Goal: Task Accomplishment & Management: Manage account settings

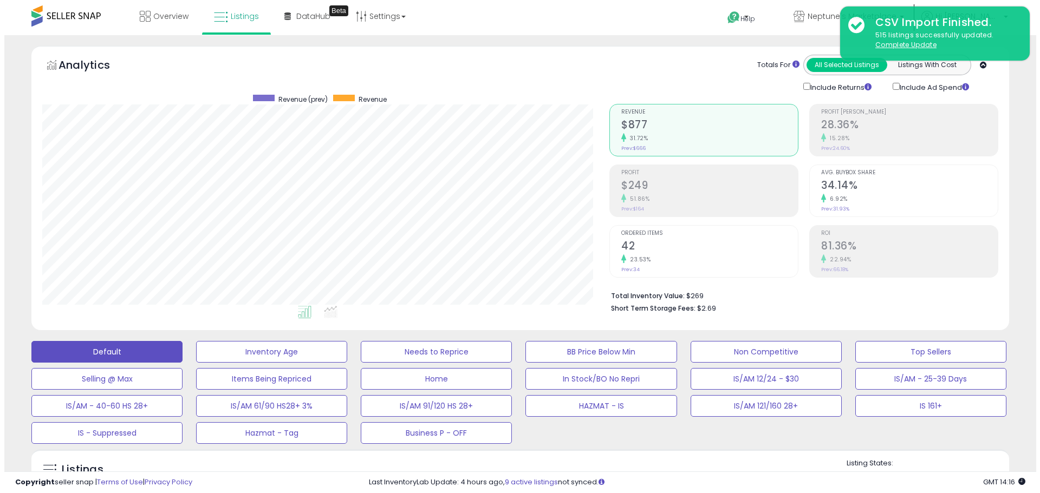
scroll to position [222, 567]
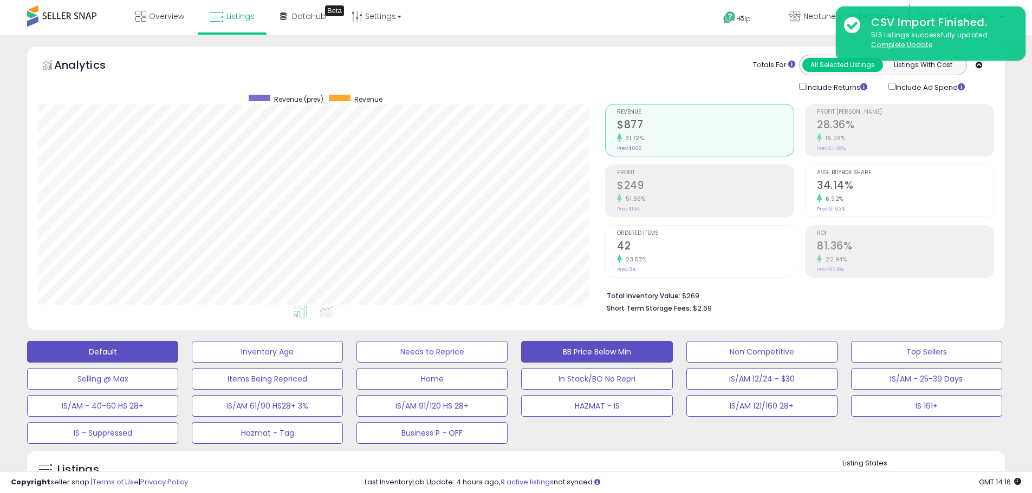
click at [343, 349] on button "BB Price Below Min" at bounding box center [267, 352] width 151 height 22
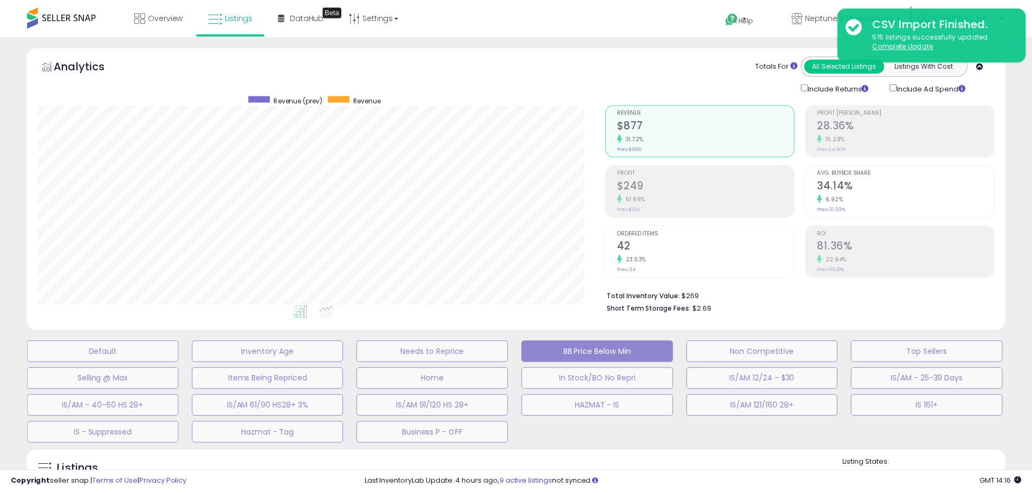
scroll to position [222, 572]
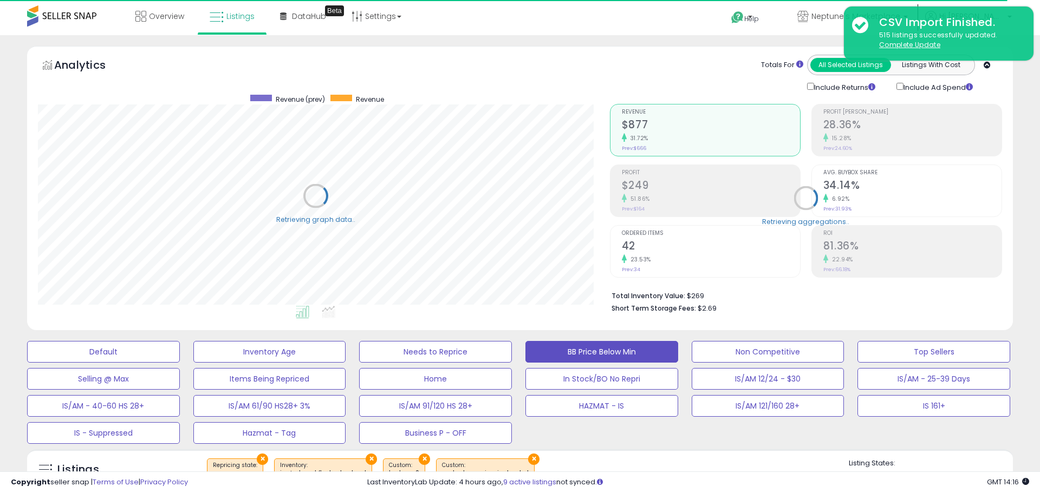
select select "**"
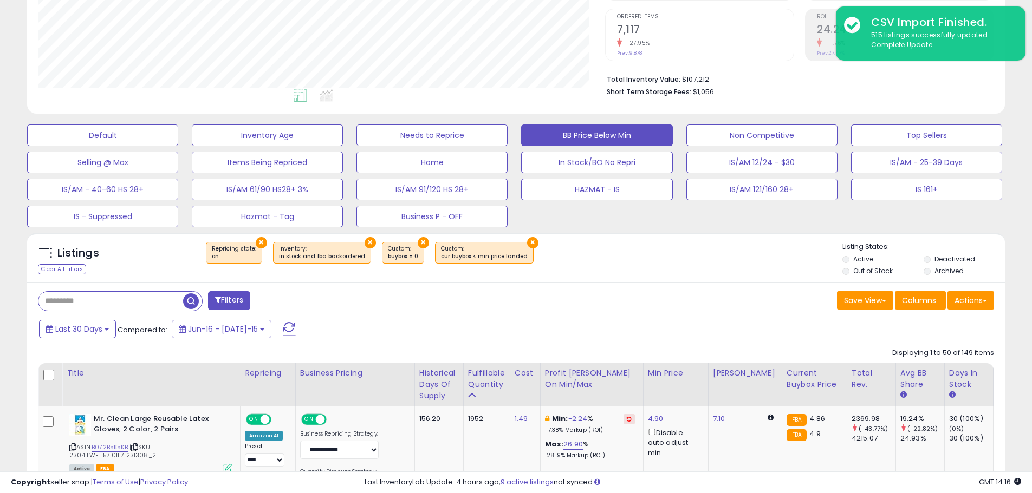
scroll to position [433, 0]
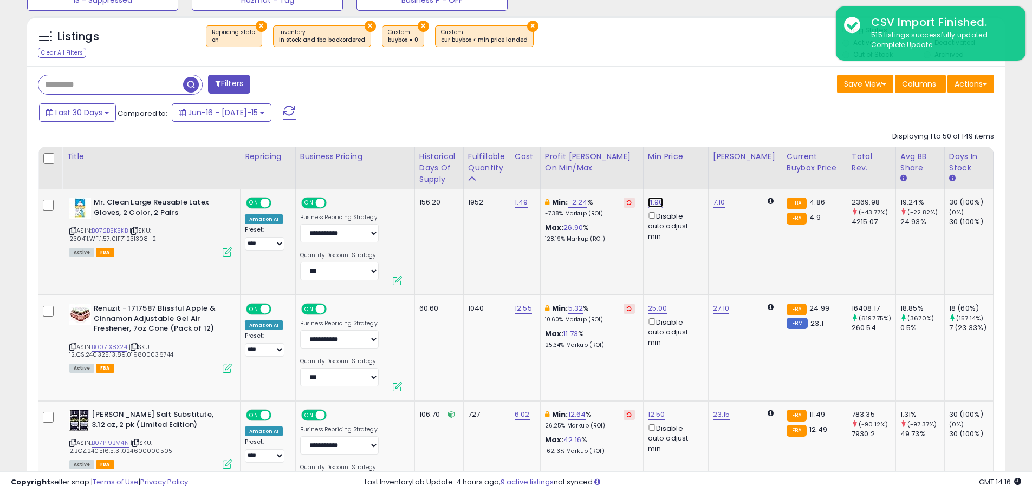
click at [654, 200] on link "4.90" at bounding box center [656, 202] width 16 height 11
drag, startPoint x: 612, startPoint y: 172, endPoint x: 589, endPoint y: 160, distance: 25.9
click at [589, 160] on input "****" at bounding box center [623, 165] width 96 height 18
type input "****"
click button "submit" at bounding box center [684, 164] width 18 height 16
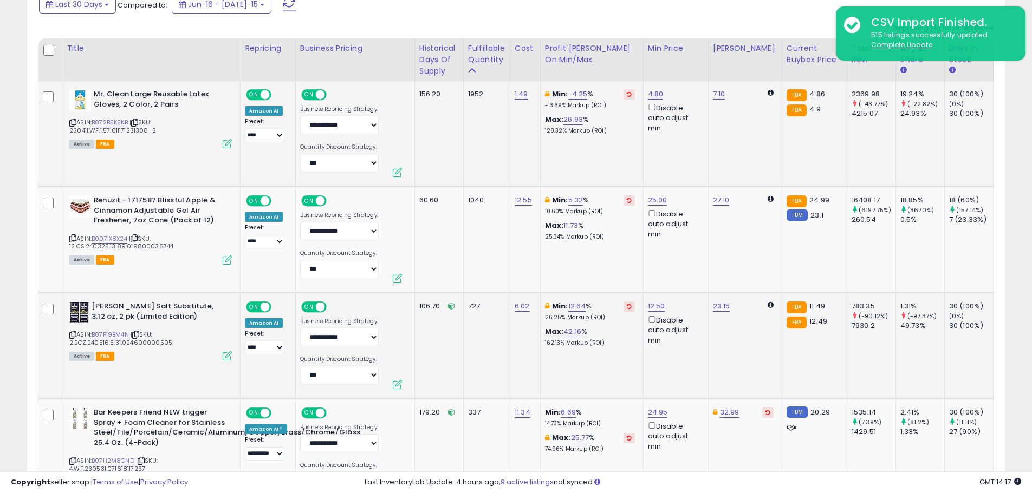
scroll to position [596, 0]
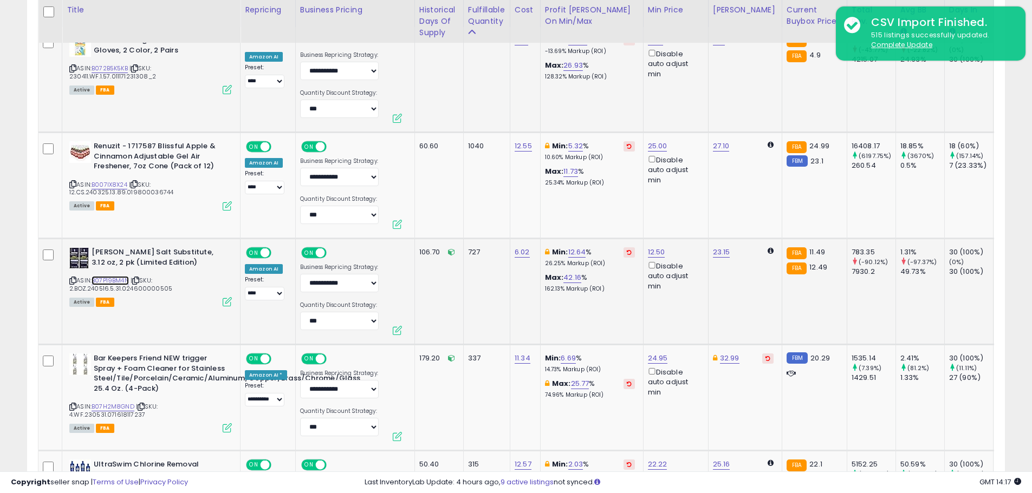
click at [115, 277] on link "B07P19BM4N" at bounding box center [110, 280] width 37 height 9
click at [572, 252] on link "12.64" at bounding box center [577, 252] width 18 height 11
drag, startPoint x: 520, startPoint y: 216, endPoint x: 466, endPoint y: 214, distance: 54.2
type input "**"
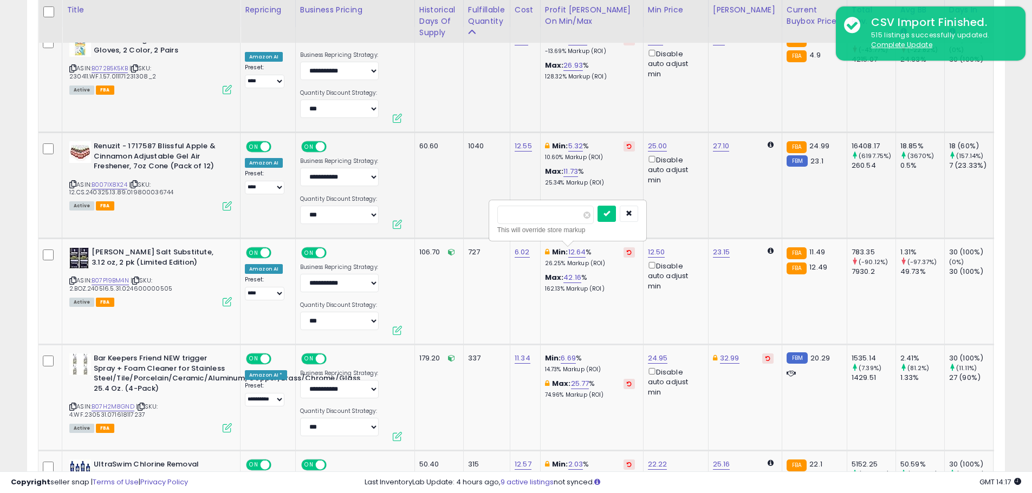
click button "submit" at bounding box center [606, 214] width 18 height 16
click at [653, 45] on link "12.10" at bounding box center [656, 40] width 16 height 11
drag, startPoint x: 608, startPoint y: 210, endPoint x: 528, endPoint y: 214, distance: 80.3
type input "*****"
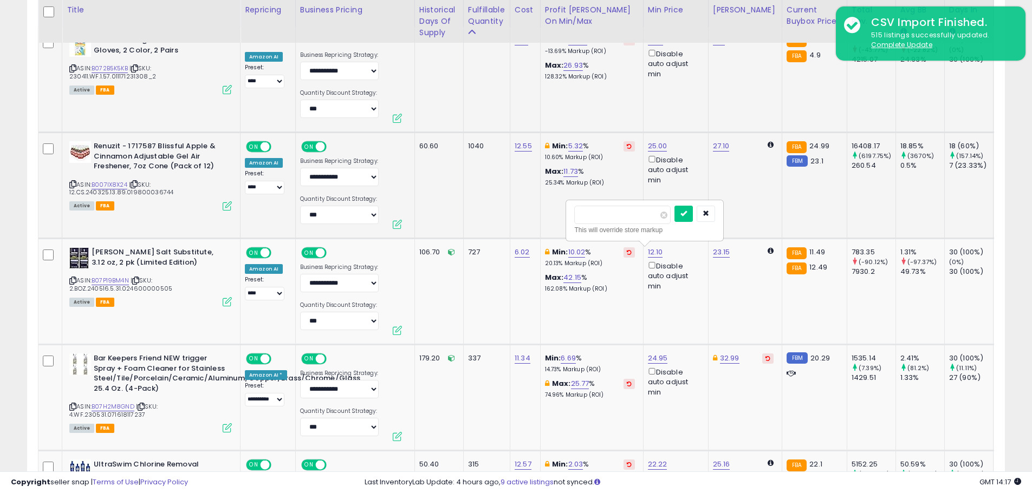
click button "submit" at bounding box center [683, 214] width 18 height 16
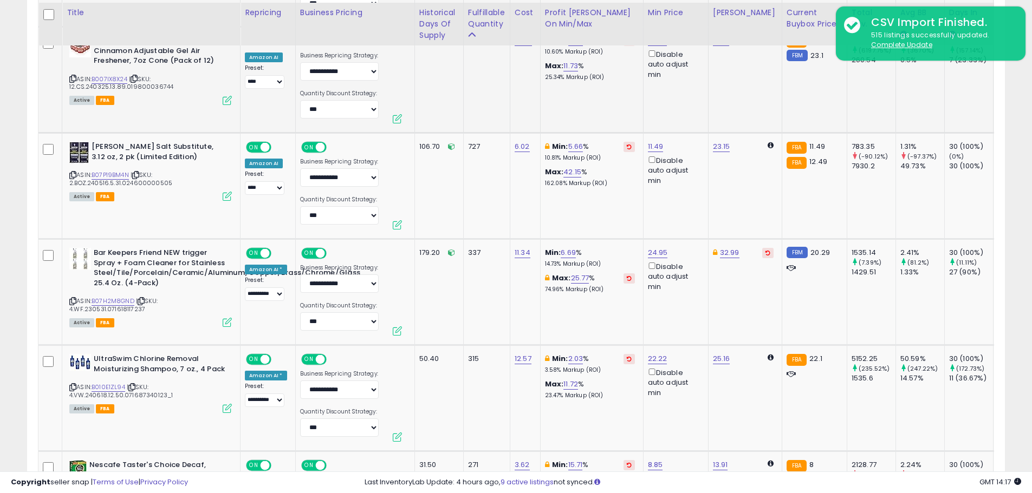
scroll to position [704, 0]
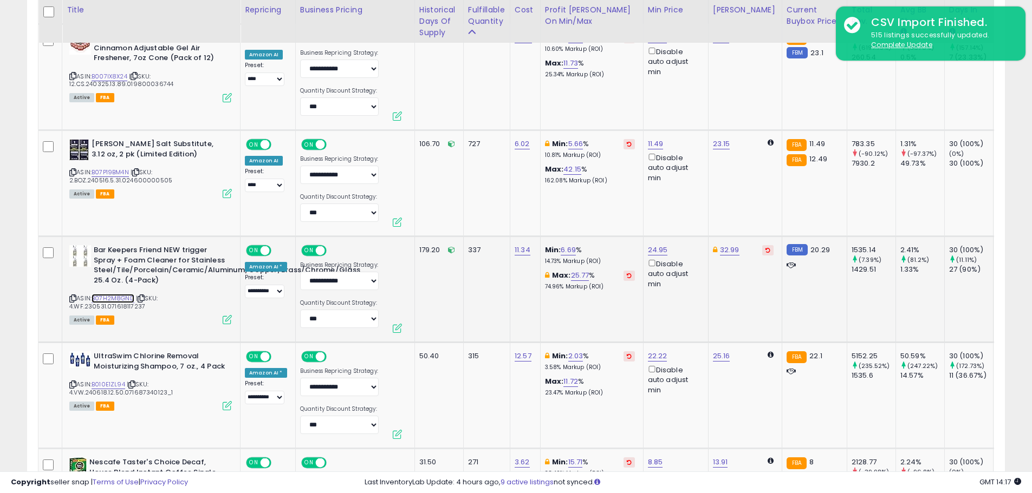
click at [124, 295] on link "B07H2M8GND" at bounding box center [113, 298] width 43 height 9
drag, startPoint x: 627, startPoint y: 213, endPoint x: 588, endPoint y: 213, distance: 39.0
click at [588, 213] on input "*****" at bounding box center [624, 213] width 96 height 18
type input "*****"
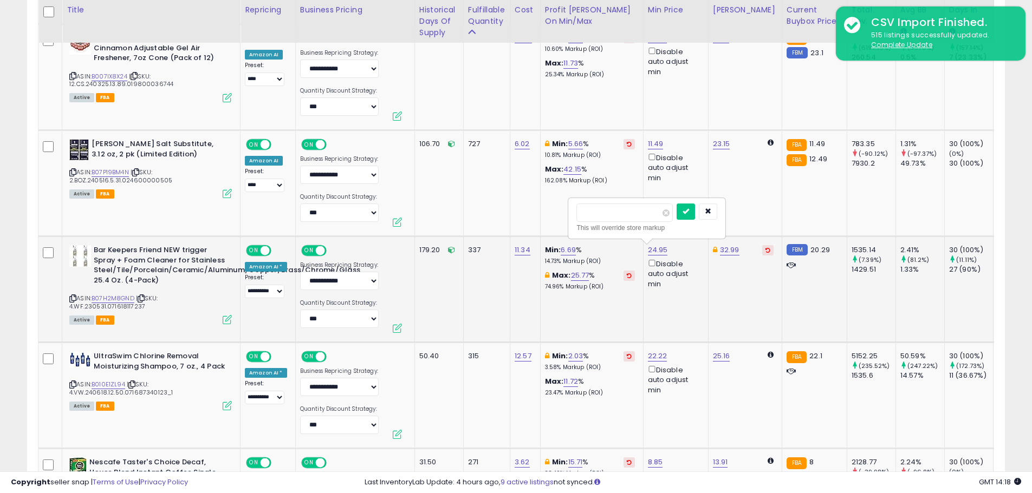
click button "submit" at bounding box center [685, 212] width 18 height 16
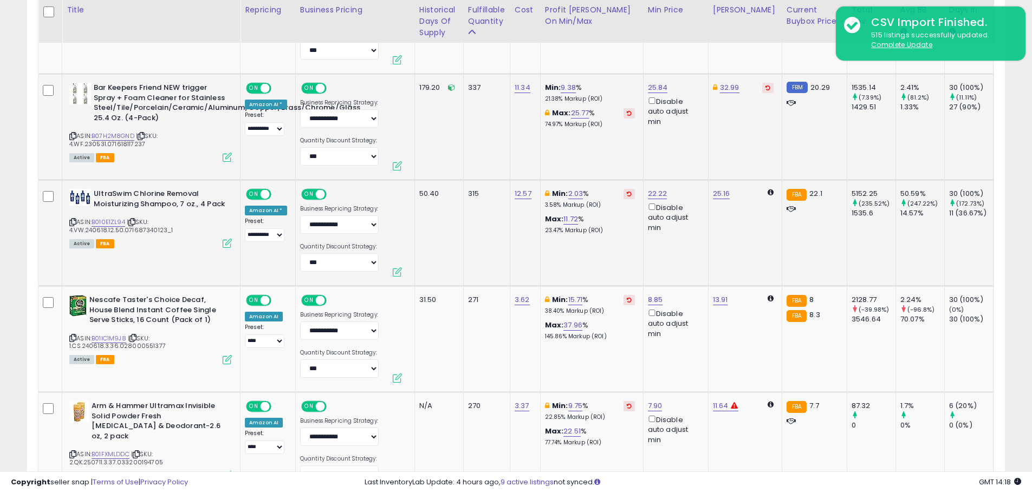
scroll to position [921, 0]
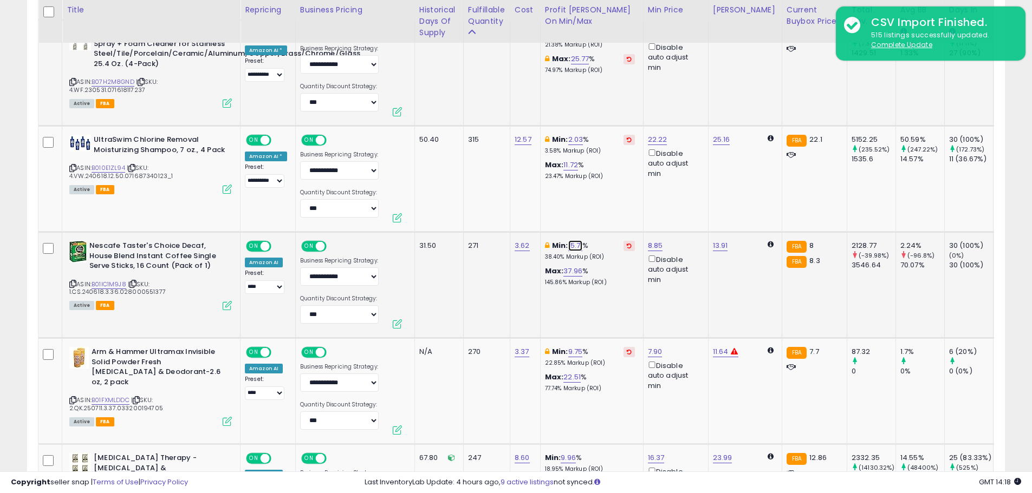
click at [574, 242] on link "15.71" at bounding box center [575, 245] width 15 height 11
drag, startPoint x: 533, startPoint y: 208, endPoint x: 459, endPoint y: 205, distance: 74.8
type input "**"
click button "submit" at bounding box center [605, 207] width 18 height 16
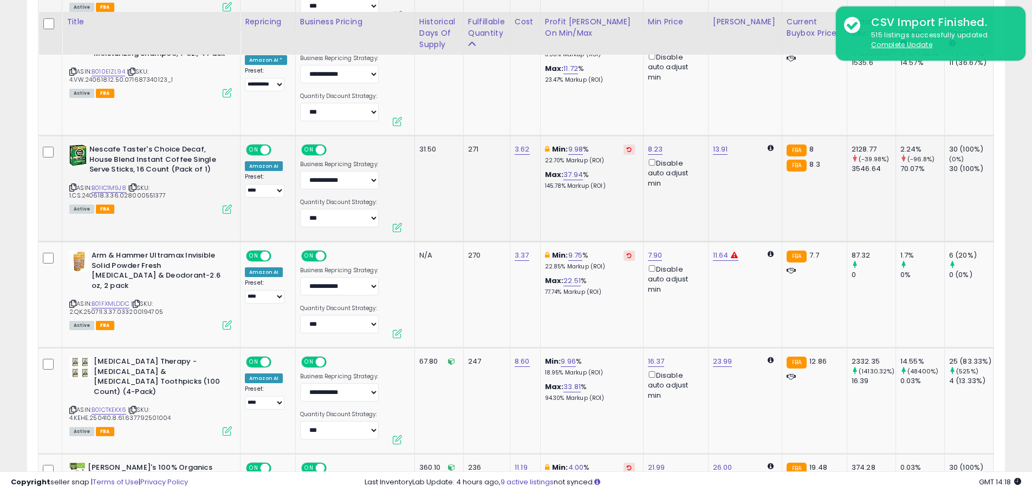
scroll to position [1029, 0]
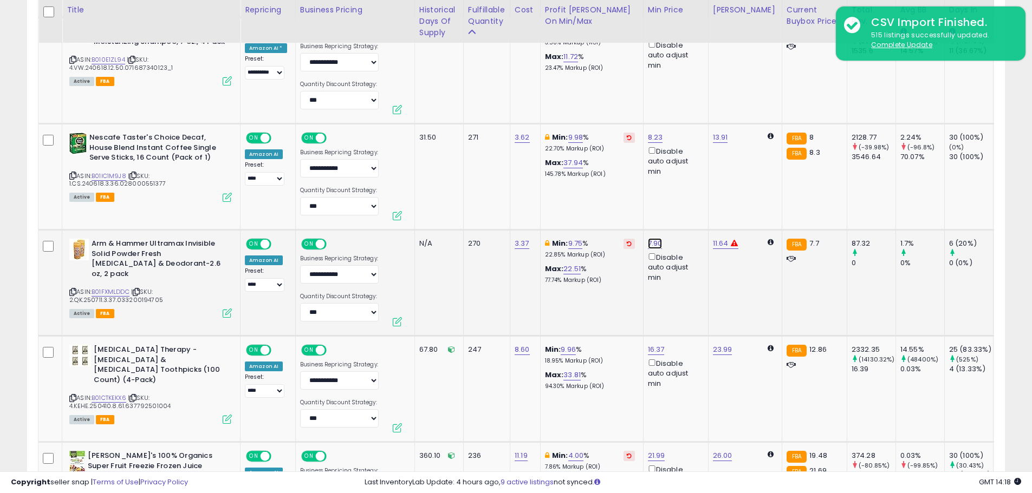
drag, startPoint x: 606, startPoint y: 207, endPoint x: 589, endPoint y: 205, distance: 17.5
click at [589, 205] on input "****" at bounding box center [622, 206] width 96 height 18
type input "***"
click button "submit" at bounding box center [683, 205] width 18 height 16
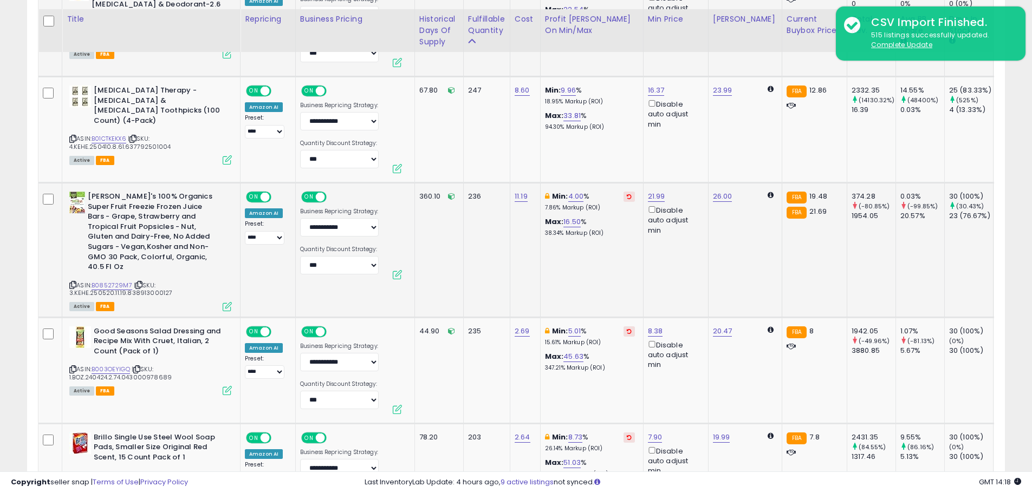
scroll to position [1300, 0]
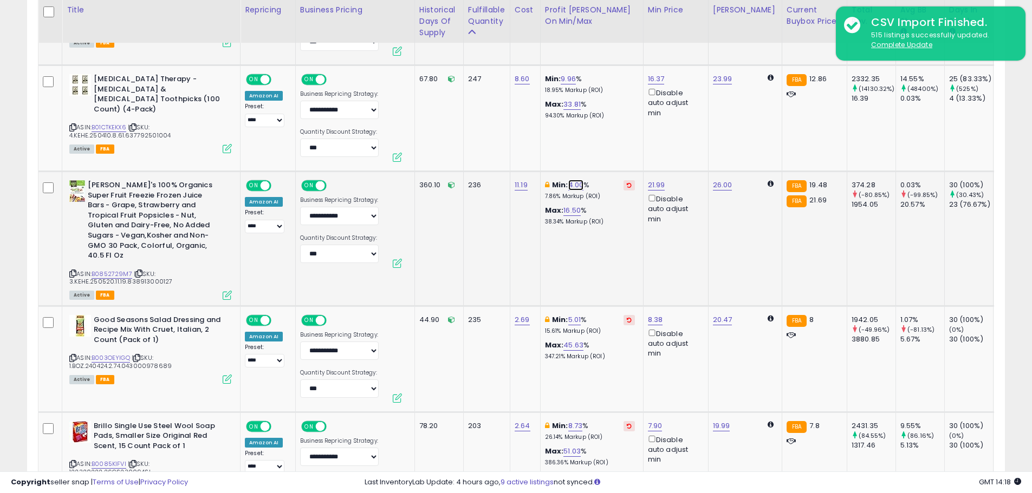
click at [575, 186] on link "4.00" at bounding box center [576, 185] width 16 height 11
drag, startPoint x: 524, startPoint y: 145, endPoint x: 458, endPoint y: 144, distance: 65.5
type input "*"
click button "submit" at bounding box center [605, 147] width 18 height 16
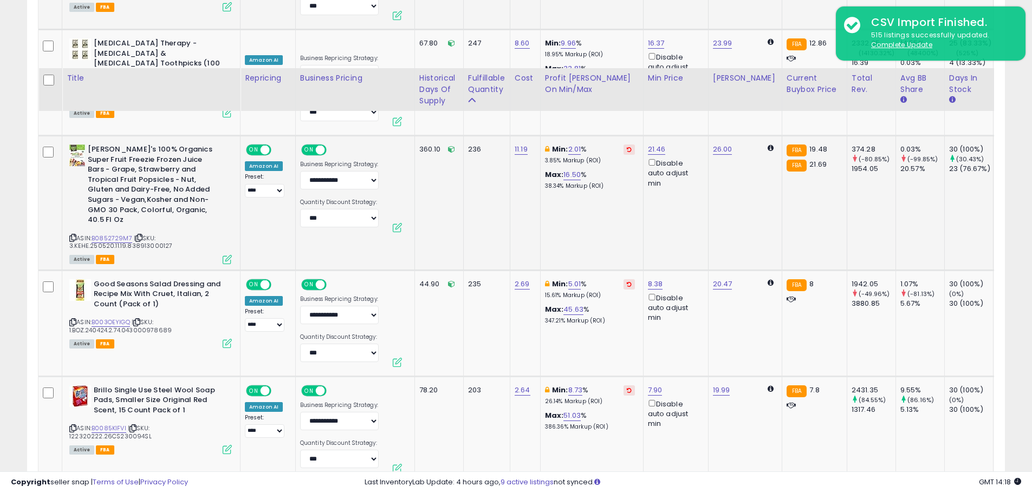
scroll to position [1408, 0]
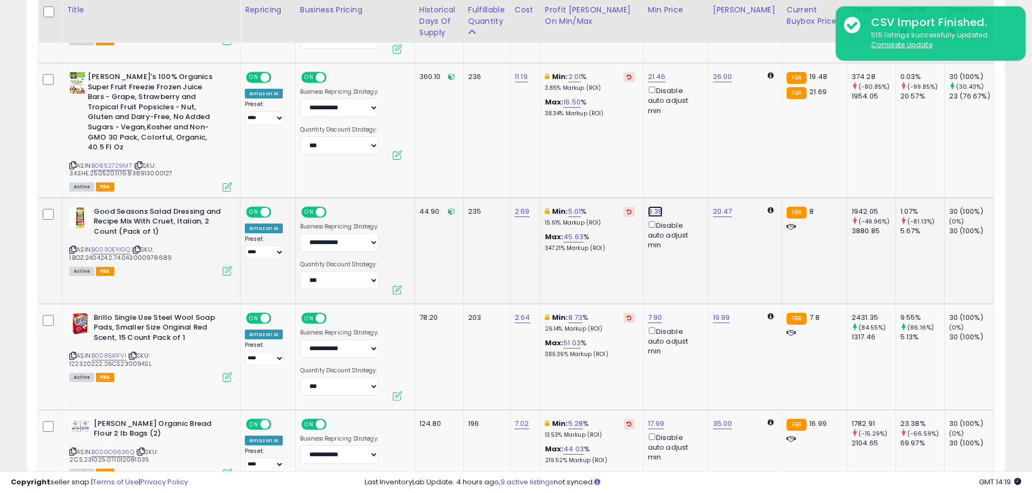
drag, startPoint x: 596, startPoint y: 160, endPoint x: 536, endPoint y: 162, distance: 60.7
type input "*"
click button "submit" at bounding box center [683, 163] width 18 height 16
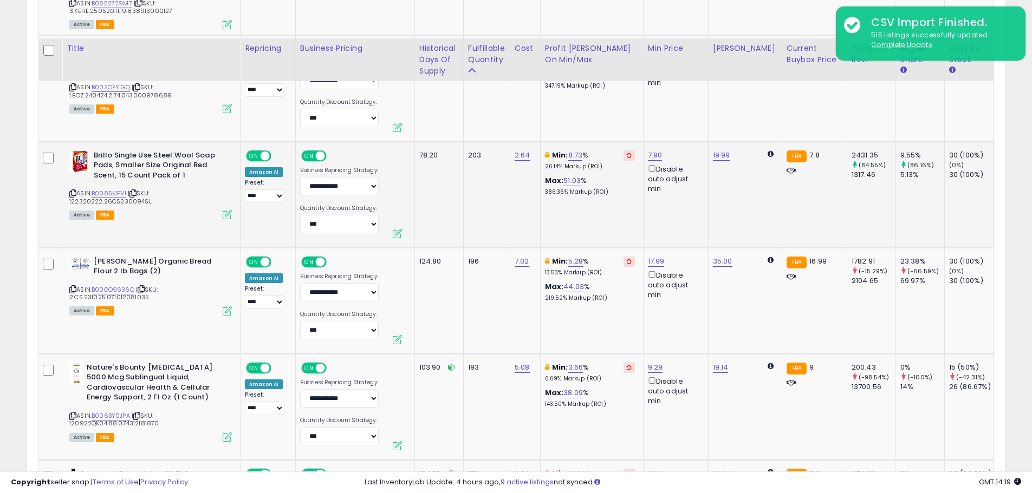
scroll to position [1625, 0]
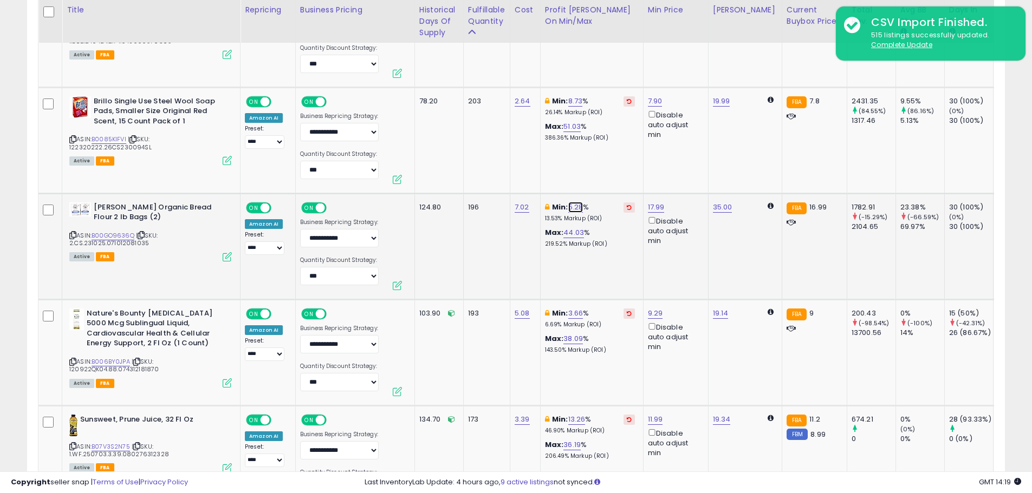
click at [573, 202] on link "5.28" at bounding box center [575, 207] width 15 height 11
drag, startPoint x: 544, startPoint y: 162, endPoint x: 476, endPoint y: 159, distance: 67.8
type input "*"
click button "submit" at bounding box center [605, 159] width 18 height 16
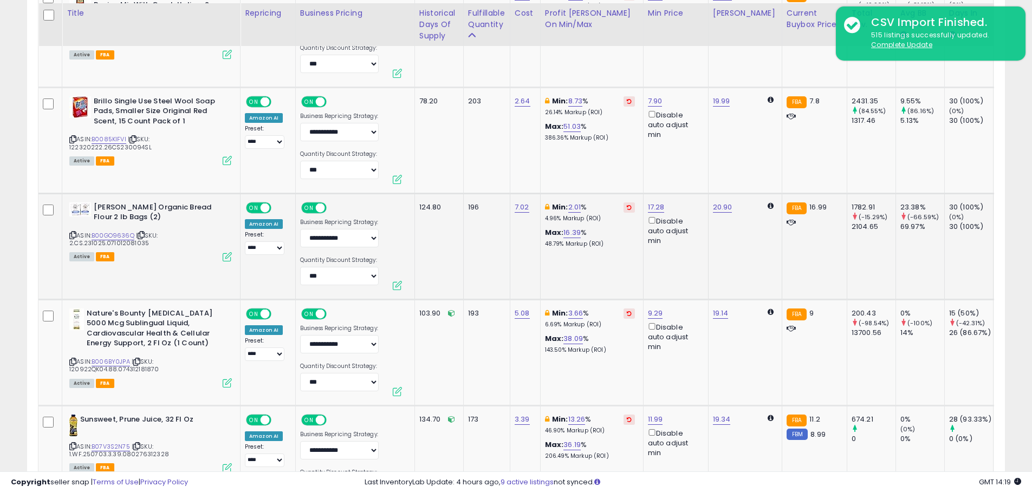
scroll to position [1733, 0]
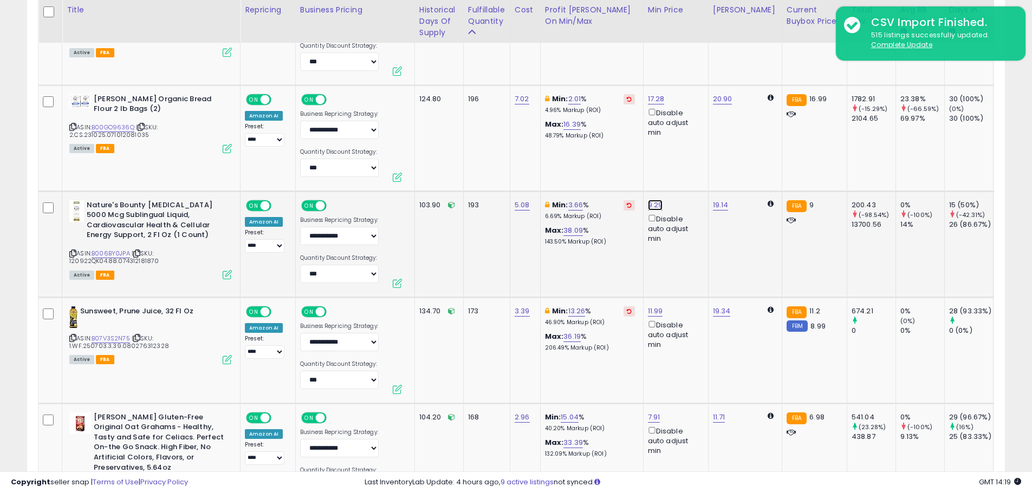
drag, startPoint x: 623, startPoint y: 160, endPoint x: 515, endPoint y: 165, distance: 109.0
type input "*"
click button "submit" at bounding box center [683, 156] width 18 height 16
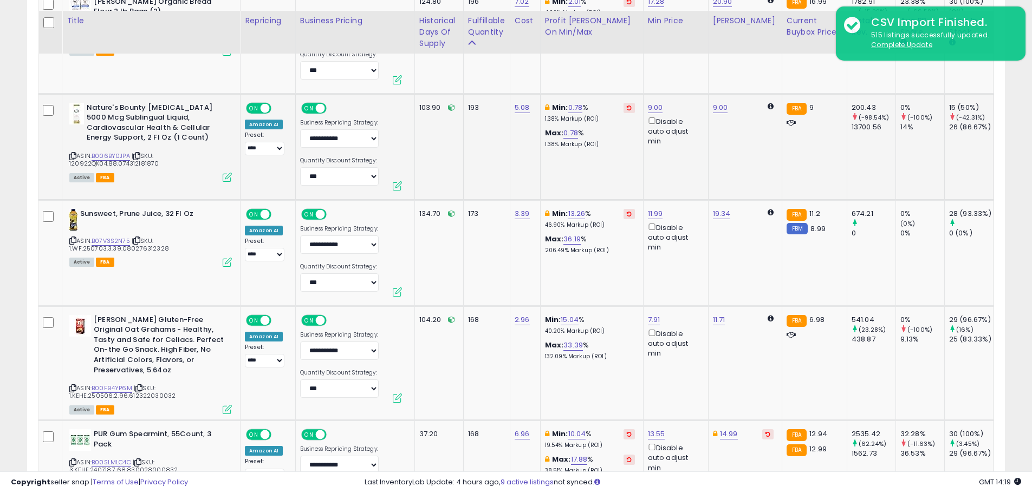
scroll to position [1841, 0]
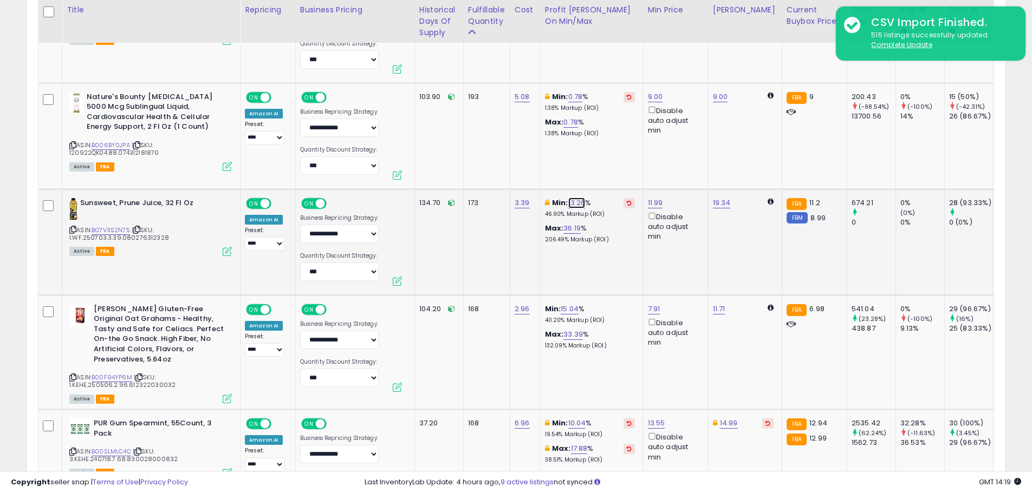
click at [580, 198] on link "13.26" at bounding box center [576, 203] width 17 height 11
click at [118, 214] on div "ASIN: B07V3S2N75 | SKU: 1.WF.250703.3.39.080276312328 Active FBA" at bounding box center [150, 226] width 162 height 57
click at [117, 226] on link "B07V3S2N75" at bounding box center [111, 230] width 38 height 9
drag, startPoint x: 547, startPoint y: 157, endPoint x: 447, endPoint y: 160, distance: 100.3
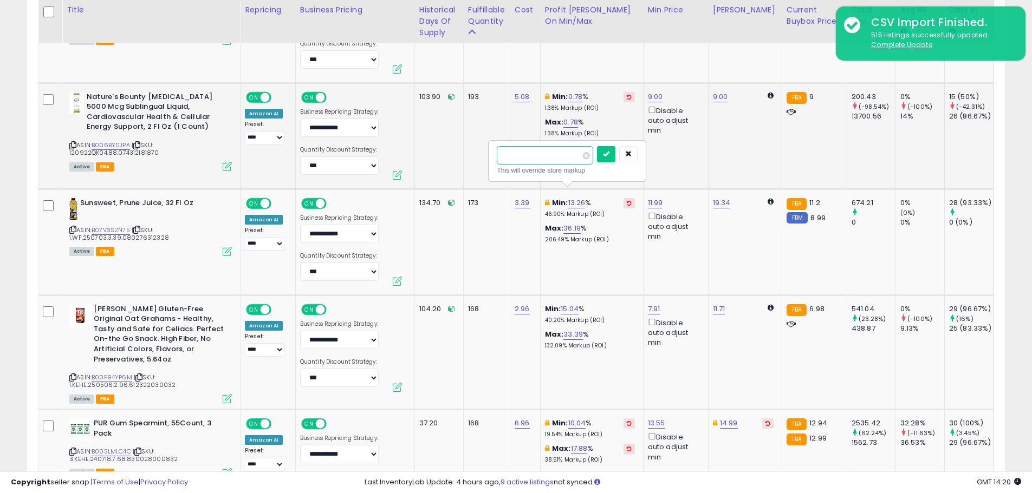
type input "*****"
click button "submit" at bounding box center [606, 154] width 18 height 16
click at [592, 154] on input "*****" at bounding box center [623, 155] width 96 height 18
type input "*****"
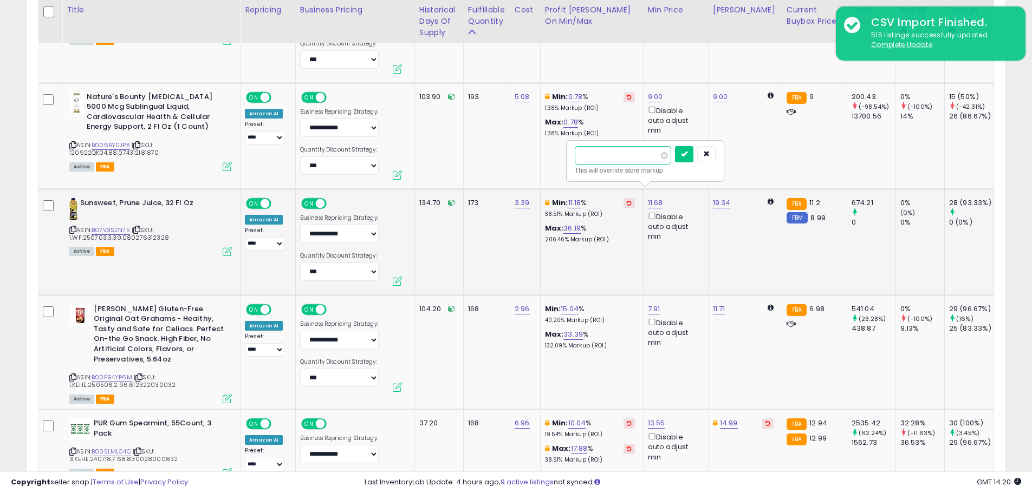
click button "submit" at bounding box center [684, 154] width 18 height 16
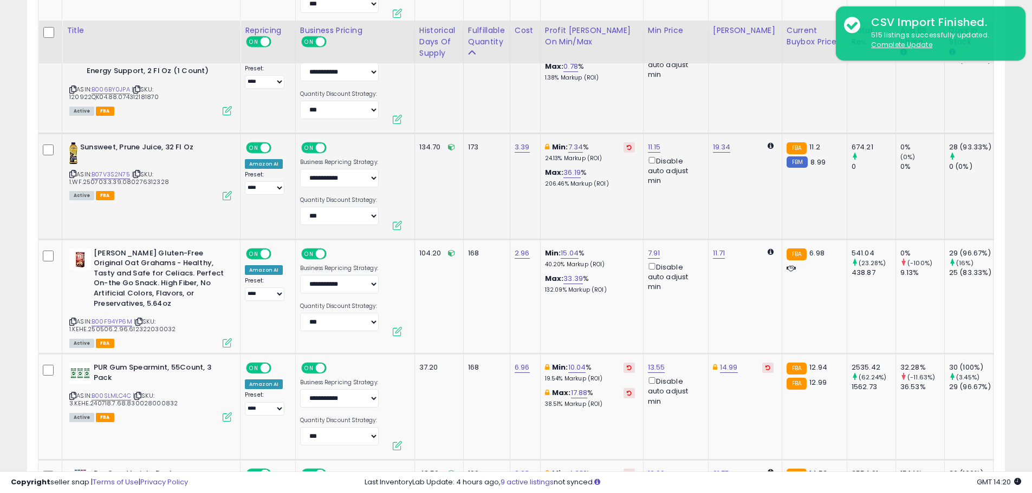
scroll to position [1950, 0]
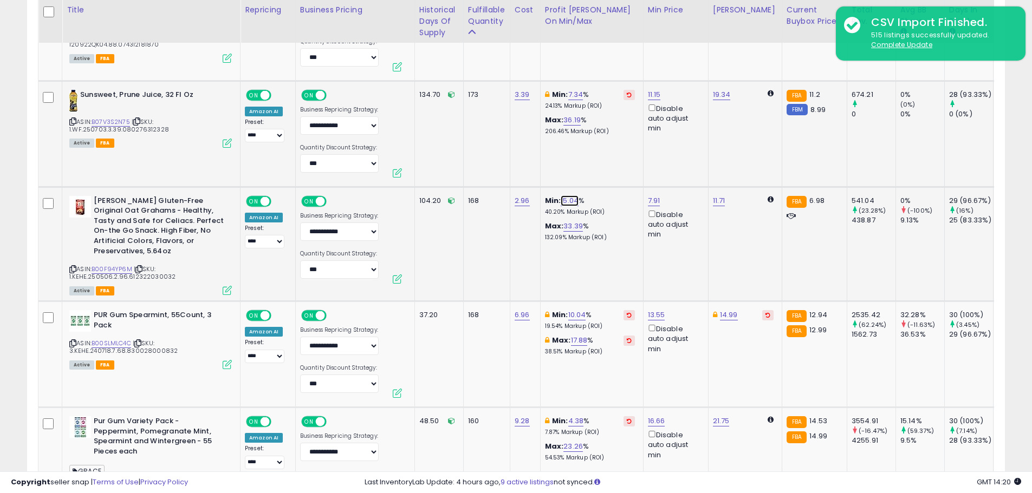
click at [571, 196] on link "15.04" at bounding box center [570, 201] width 18 height 11
drag, startPoint x: 556, startPoint y: 157, endPoint x: 490, endPoint y: 165, distance: 67.1
click at [490, 165] on div "***** This will override store markup" at bounding box center [560, 159] width 141 height 30
click at [630, 153] on button "button" at bounding box center [621, 152] width 18 height 16
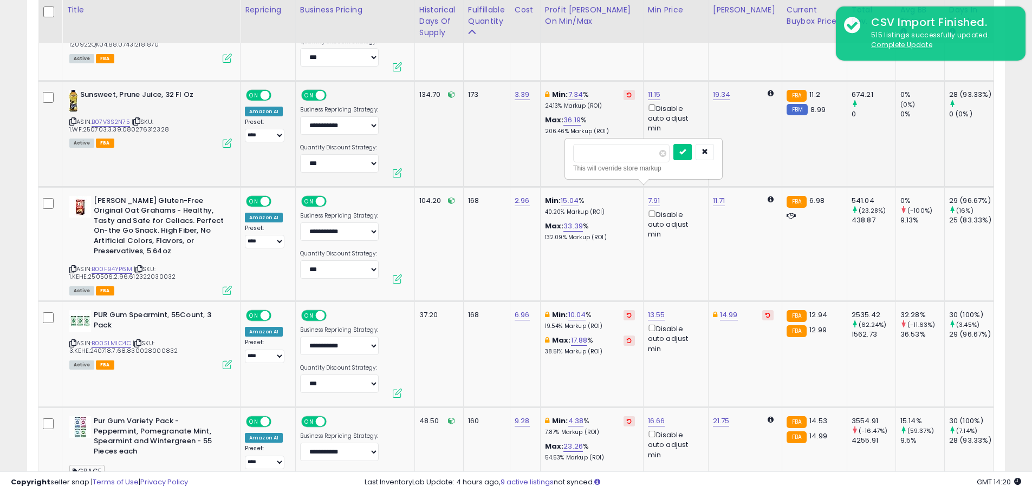
drag, startPoint x: 525, startPoint y: 161, endPoint x: 500, endPoint y: 161, distance: 25.5
type input "****"
click button "submit" at bounding box center [682, 152] width 18 height 16
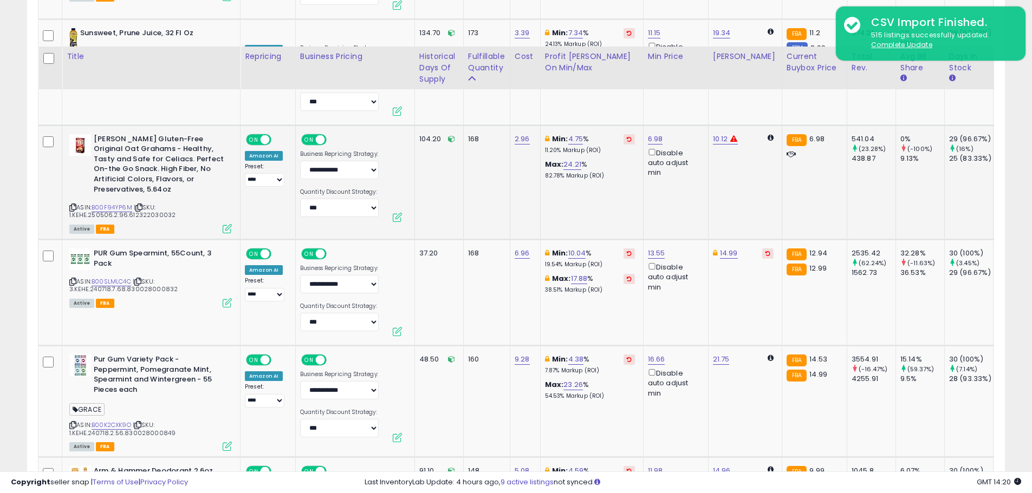
scroll to position [2058, 0]
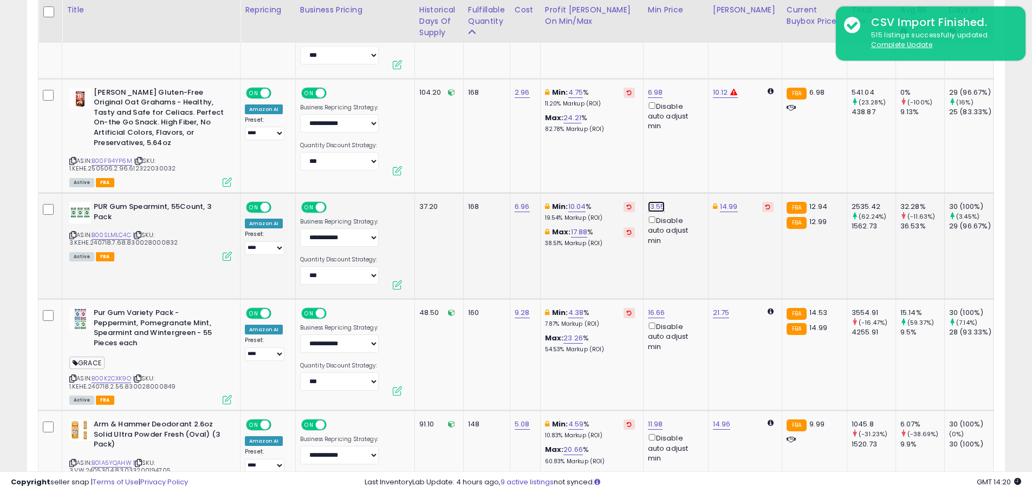
drag, startPoint x: 615, startPoint y: 155, endPoint x: 511, endPoint y: 167, distance: 104.7
type input "*****"
click button "submit" at bounding box center [684, 158] width 18 height 16
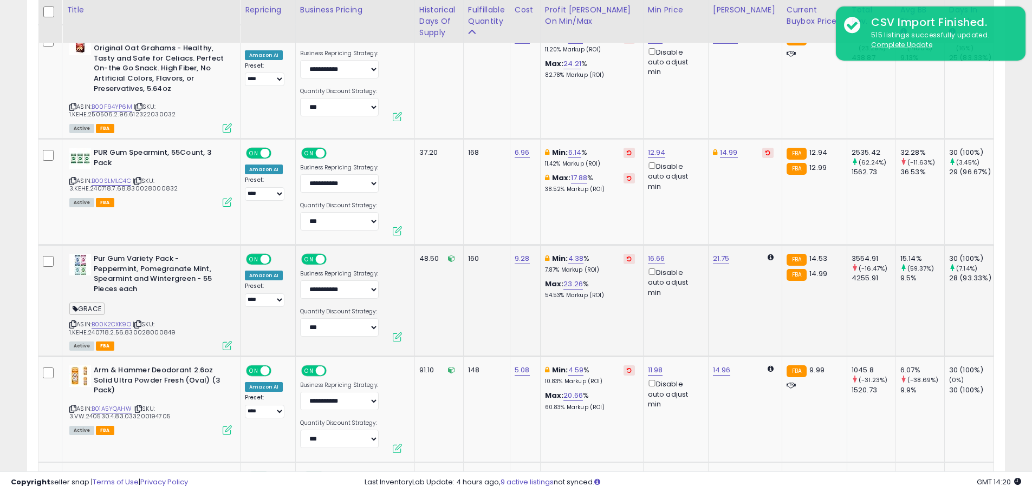
scroll to position [2166, 0]
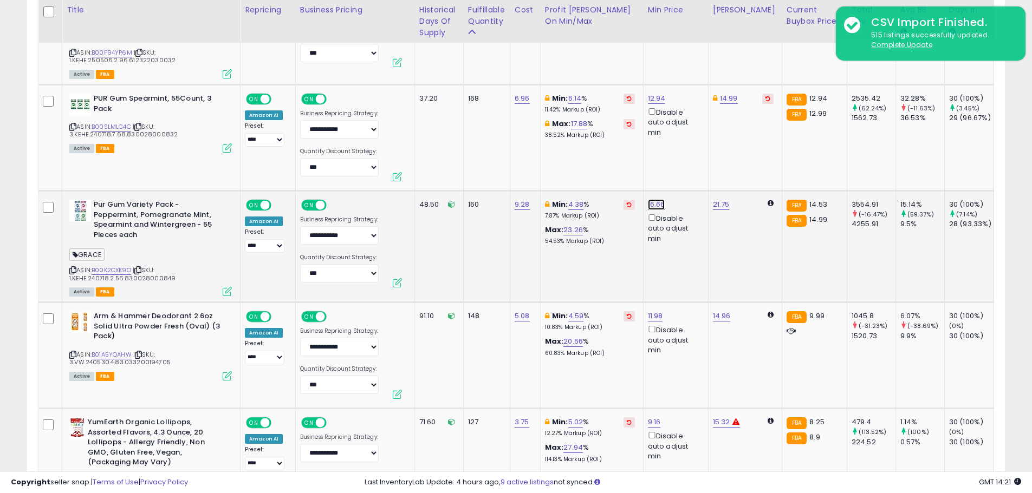
drag, startPoint x: 641, startPoint y: 154, endPoint x: 530, endPoint y: 153, distance: 111.0
type input "*****"
click button "submit" at bounding box center [685, 156] width 18 height 16
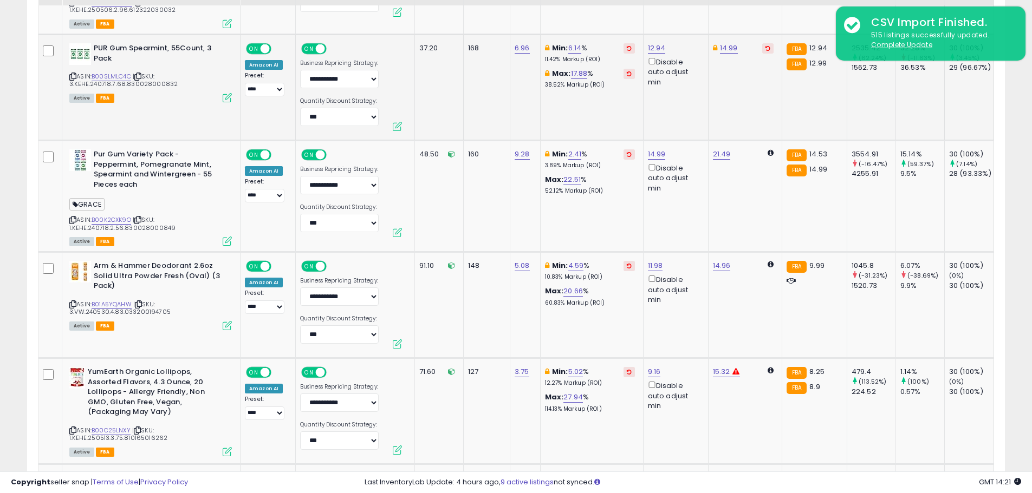
scroll to position [2275, 0]
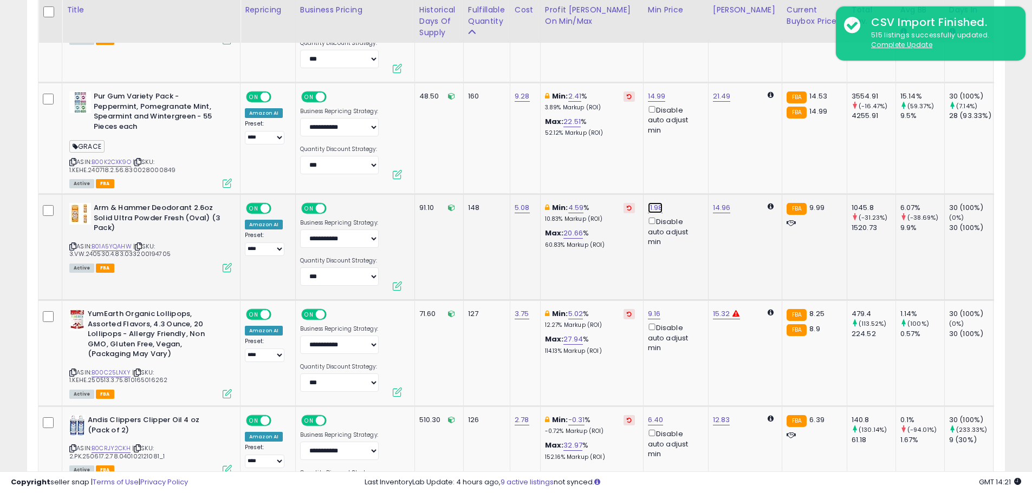
drag, startPoint x: 634, startPoint y: 160, endPoint x: 528, endPoint y: 155, distance: 106.2
type input "****"
click button "submit" at bounding box center [684, 160] width 18 height 16
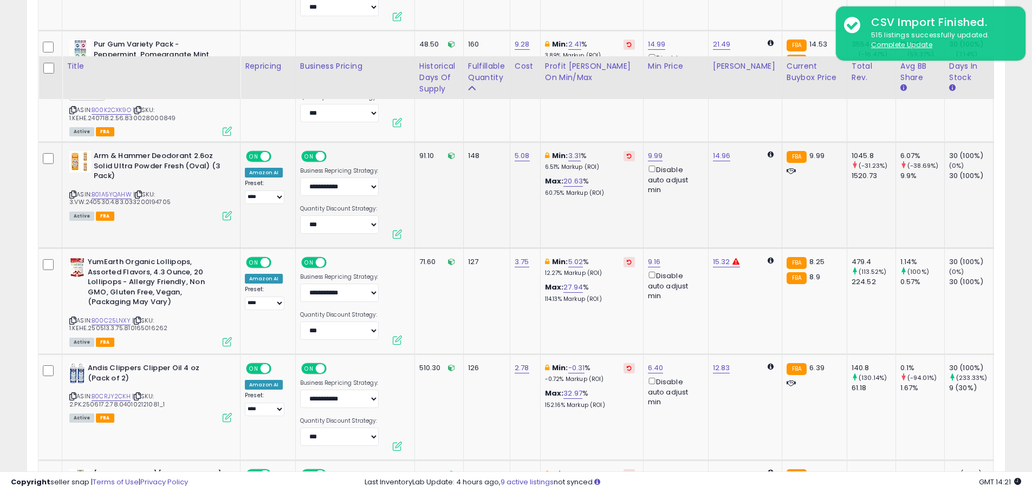
scroll to position [2383, 0]
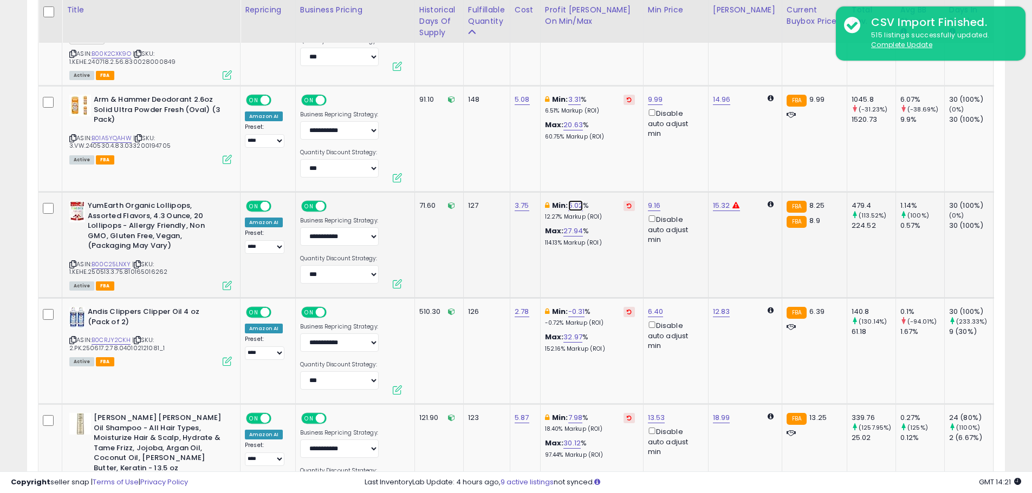
click at [577, 200] on link "5.02" at bounding box center [575, 205] width 15 height 11
drag, startPoint x: 541, startPoint y: 158, endPoint x: 493, endPoint y: 159, distance: 47.7
click at [496, 159] on input "****" at bounding box center [544, 158] width 96 height 18
type input "*"
click button "submit" at bounding box center [605, 157] width 18 height 16
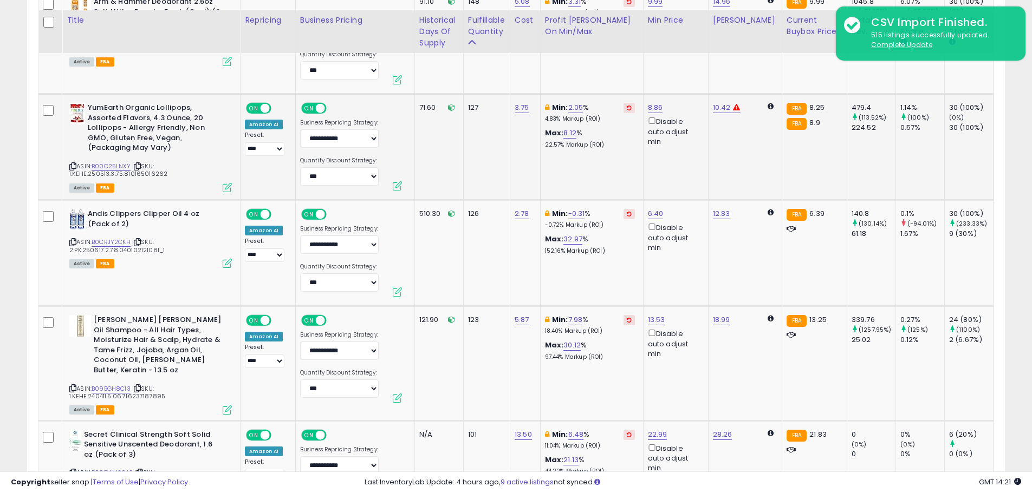
scroll to position [2491, 0]
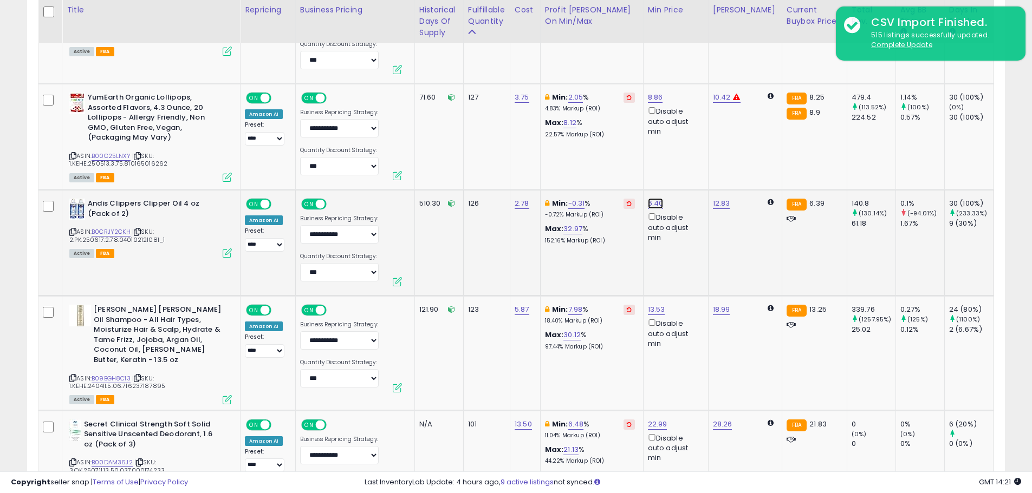
drag, startPoint x: 608, startPoint y: 157, endPoint x: 588, endPoint y: 154, distance: 20.2
click at [588, 154] on input "****" at bounding box center [623, 156] width 96 height 18
type input "****"
click button "submit" at bounding box center [684, 155] width 18 height 16
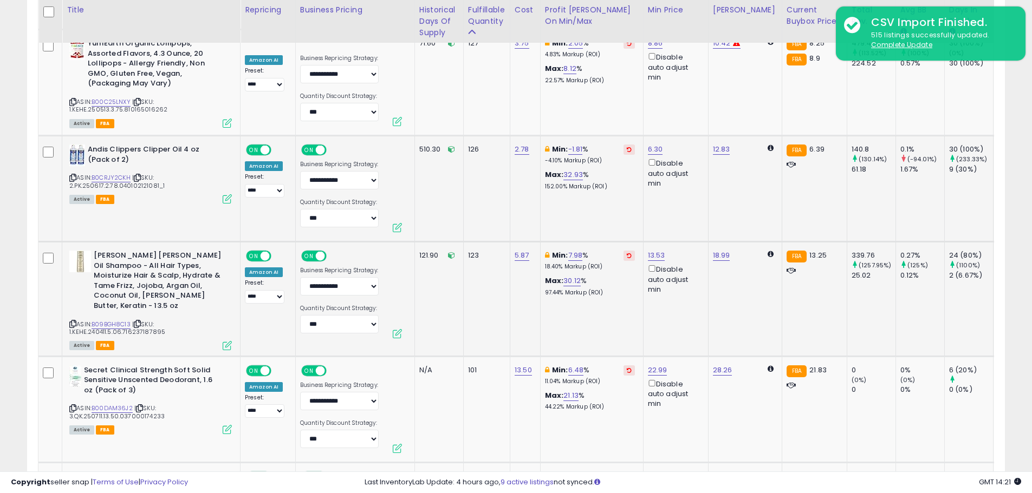
scroll to position [2600, 0]
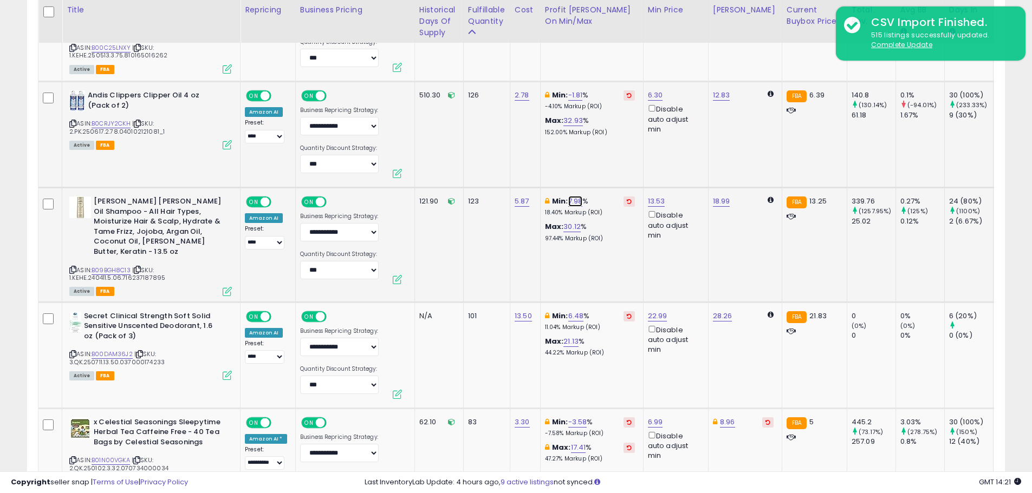
click at [574, 196] on link "7.98" at bounding box center [575, 201] width 15 height 11
drag, startPoint x: 530, startPoint y: 156, endPoint x: 431, endPoint y: 153, distance: 99.2
type input "*"
click button "submit" at bounding box center [605, 153] width 18 height 16
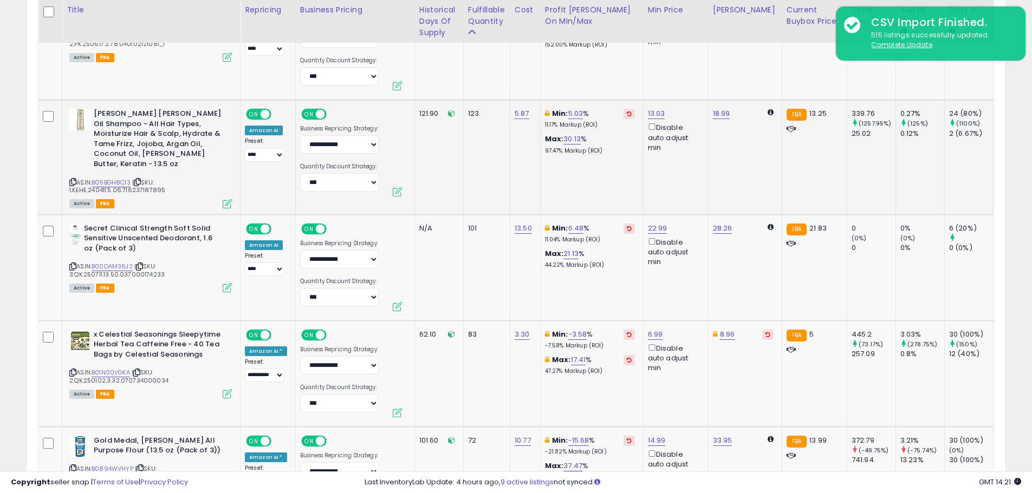
scroll to position [2708, 0]
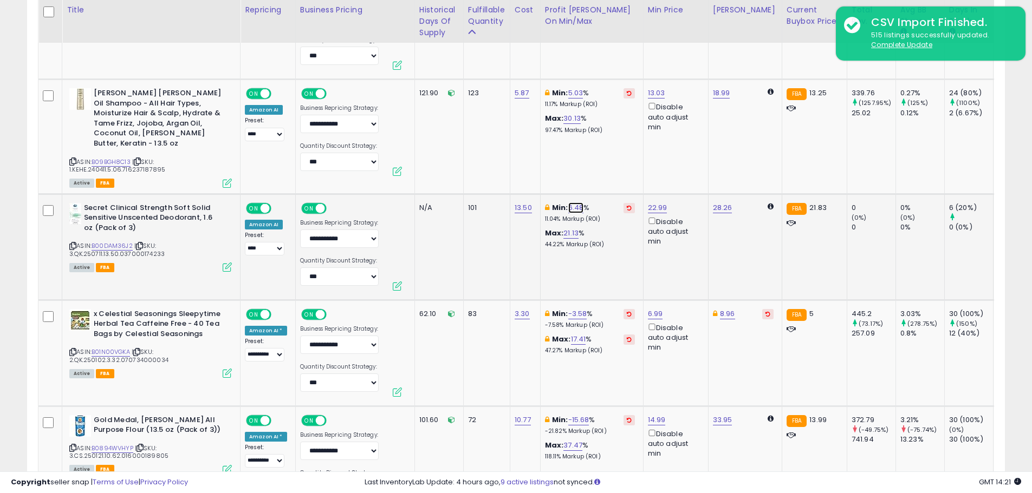
click at [578, 203] on link "6.48" at bounding box center [576, 208] width 16 height 11
drag, startPoint x: 542, startPoint y: 158, endPoint x: 463, endPoint y: 159, distance: 79.1
type input "*"
click button "submit" at bounding box center [605, 159] width 18 height 16
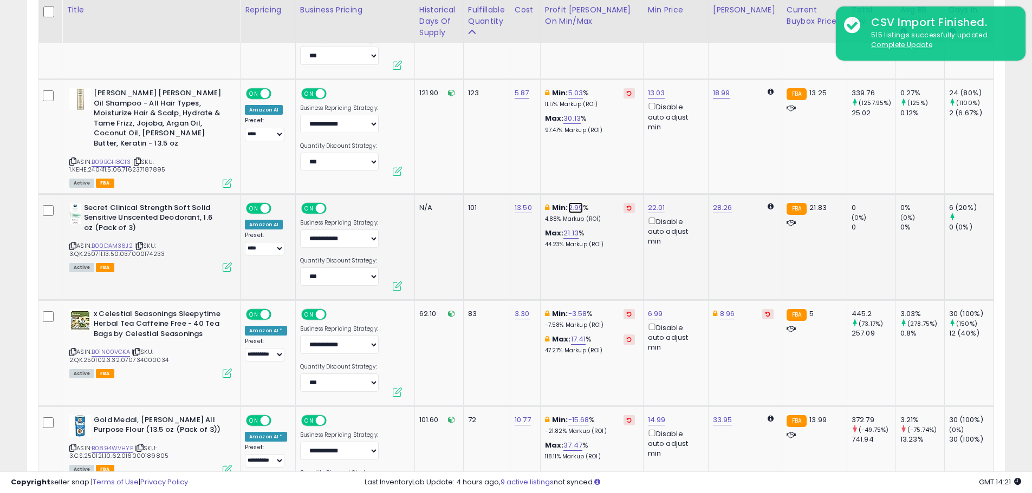
click at [570, 203] on link "2.99" at bounding box center [575, 208] width 15 height 11
drag, startPoint x: 518, startPoint y: 158, endPoint x: 451, endPoint y: 162, distance: 66.7
type input "*"
click button "submit" at bounding box center [605, 159] width 18 height 16
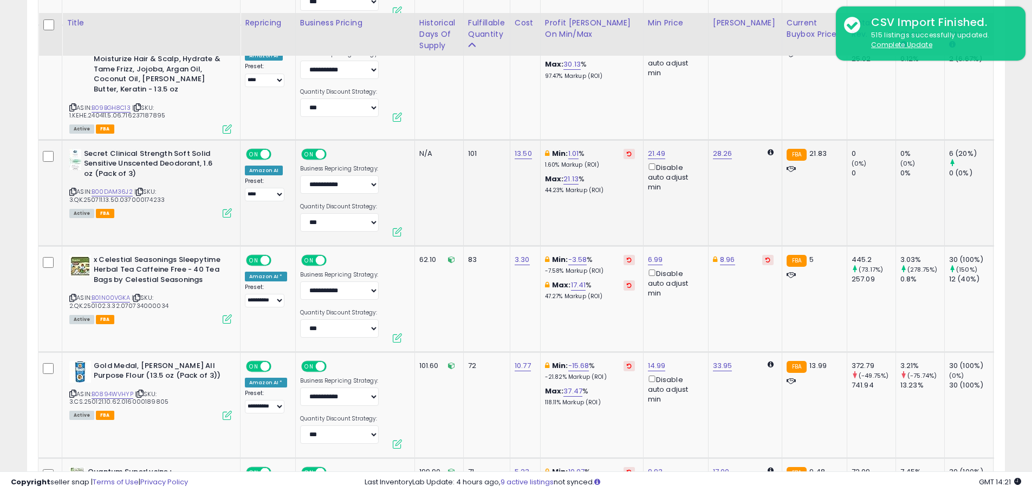
scroll to position [2816, 0]
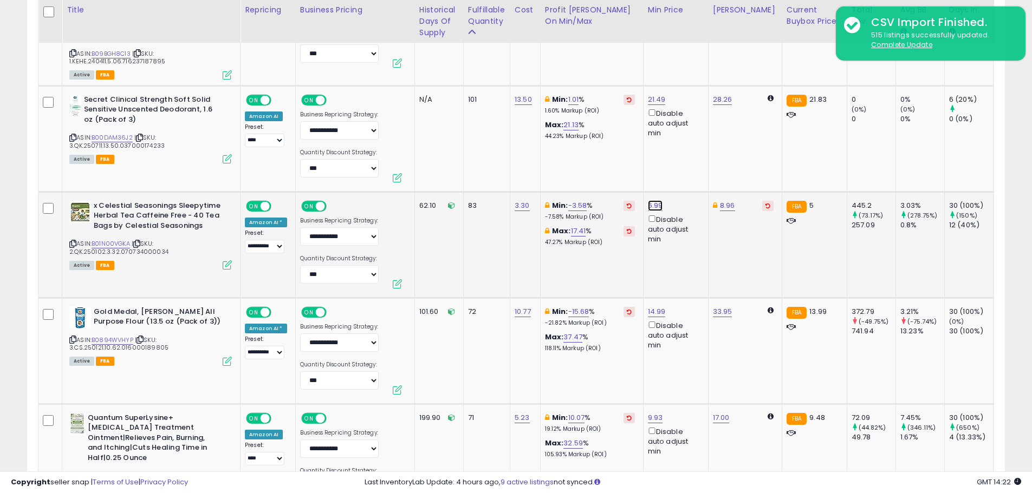
drag, startPoint x: 611, startPoint y: 160, endPoint x: 518, endPoint y: 159, distance: 92.6
click at [544, 160] on tbody "**********" at bounding box center [776, 498] width 1476 height 5384
type input "*"
click button "submit" at bounding box center [684, 157] width 18 height 16
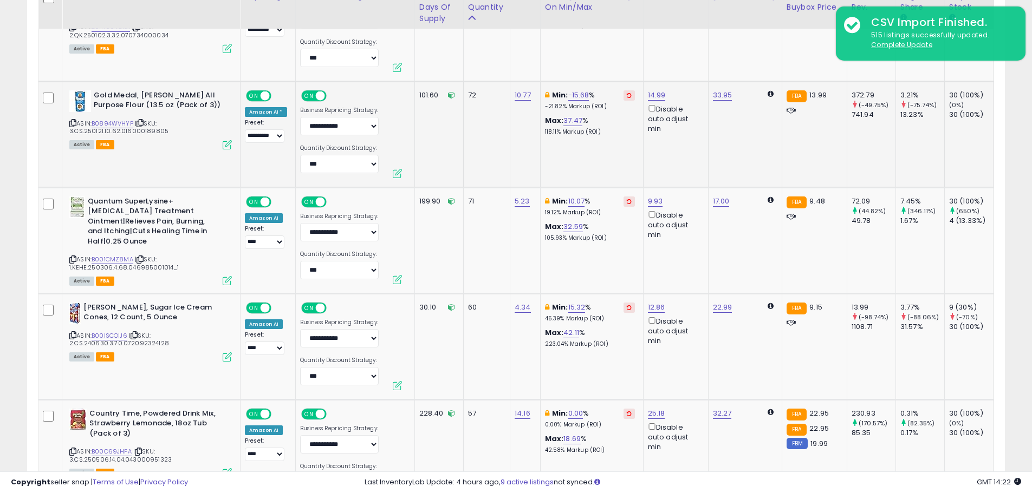
scroll to position [2979, 0]
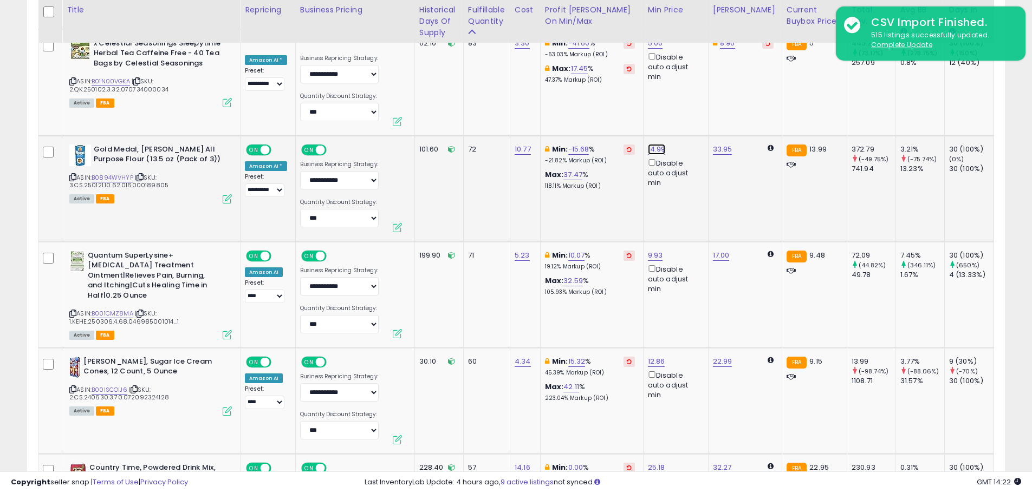
drag, startPoint x: 624, startPoint y: 102, endPoint x: 528, endPoint y: 106, distance: 96.5
click at [529, 106] on tbody "**********" at bounding box center [776, 336] width 1476 height 5384
type input "*****"
click button "submit" at bounding box center [685, 101] width 18 height 16
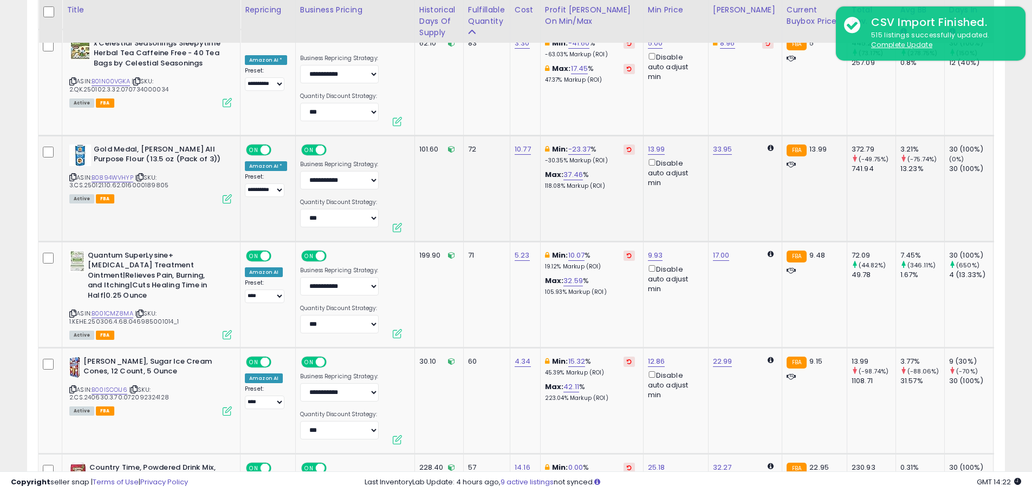
scroll to position [3087, 0]
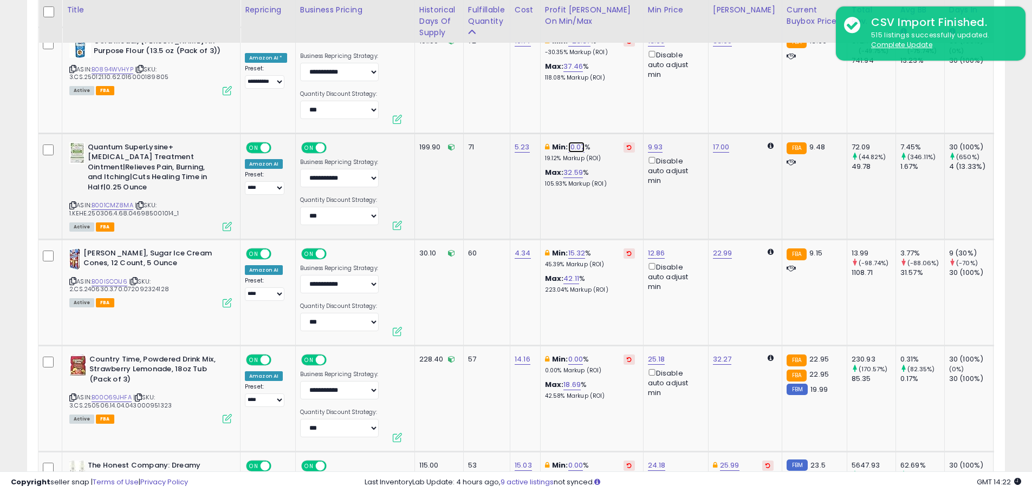
click at [577, 142] on link "10.07" at bounding box center [576, 147] width 17 height 11
drag, startPoint x: 538, startPoint y: 101, endPoint x: 450, endPoint y: 96, distance: 88.4
click at [453, 97] on tbody "**********" at bounding box center [776, 228] width 1476 height 5384
type input "*"
click button "submit" at bounding box center [606, 98] width 18 height 16
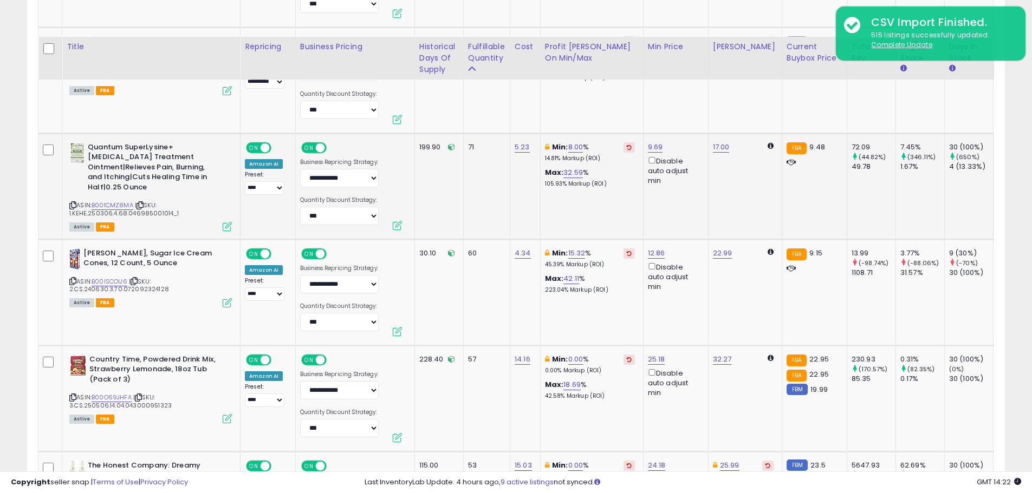
scroll to position [3141, 0]
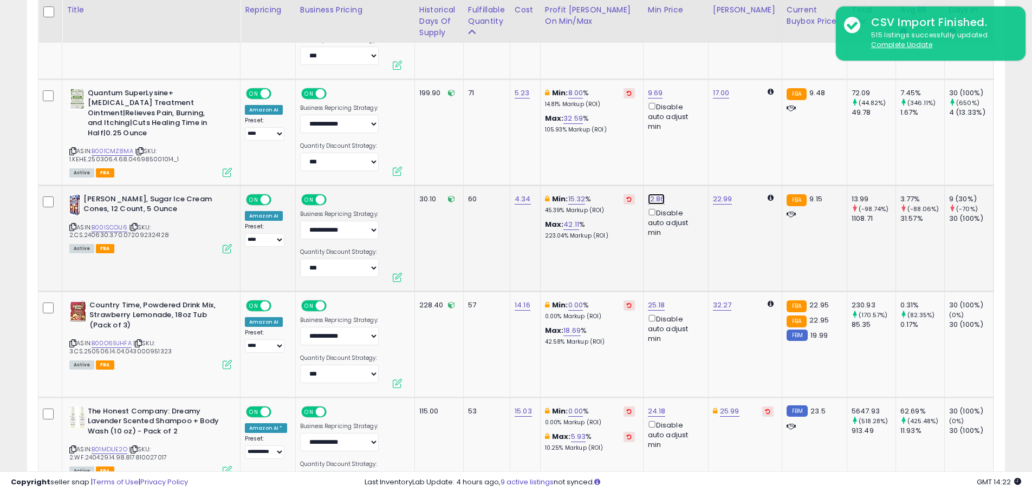
drag, startPoint x: 514, startPoint y: 154, endPoint x: 501, endPoint y: 157, distance: 13.2
click at [504, 156] on tbody "**********" at bounding box center [776, 174] width 1476 height 5384
type input "****"
click button "submit" at bounding box center [684, 150] width 18 height 16
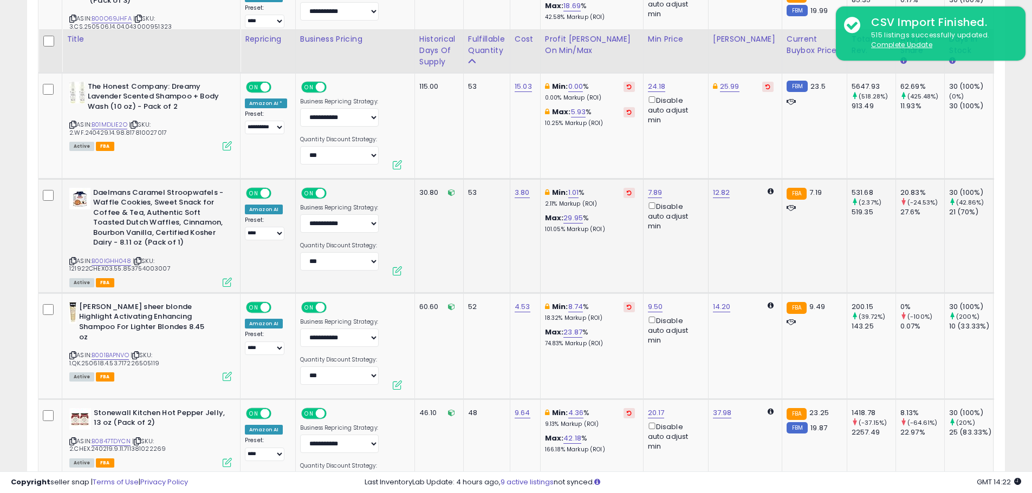
scroll to position [3520, 0]
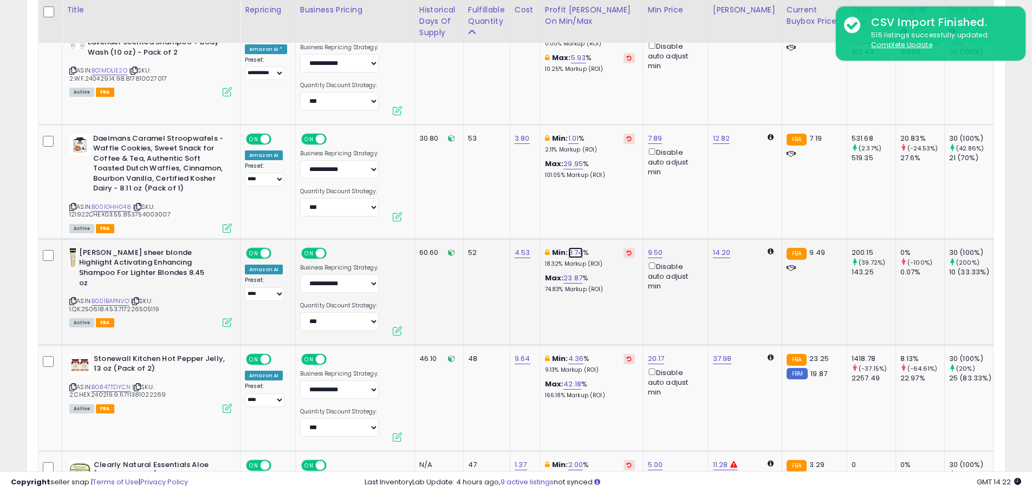
click at [571, 248] on link "8.74" at bounding box center [575, 253] width 15 height 11
drag, startPoint x: 543, startPoint y: 207, endPoint x: 480, endPoint y: 208, distance: 62.3
type input "*"
click button "submit" at bounding box center [605, 204] width 18 height 16
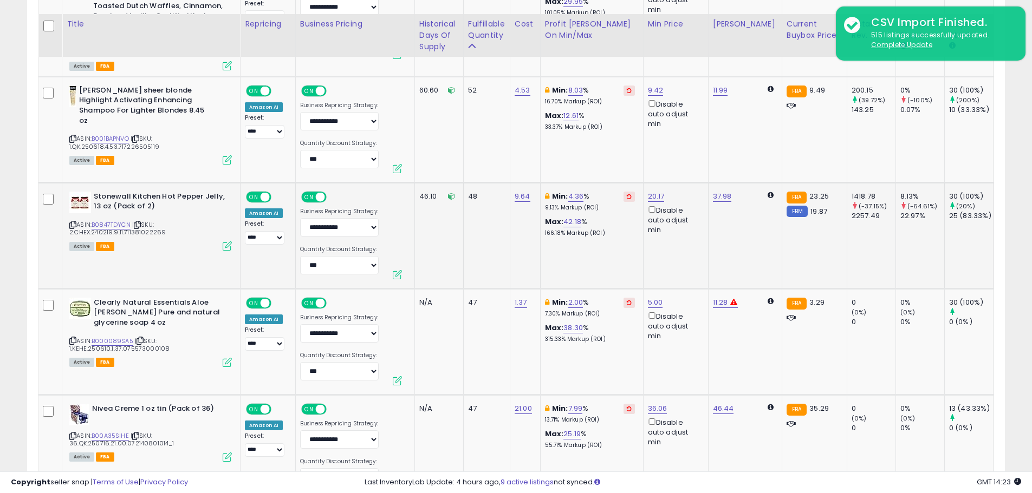
scroll to position [3737, 0]
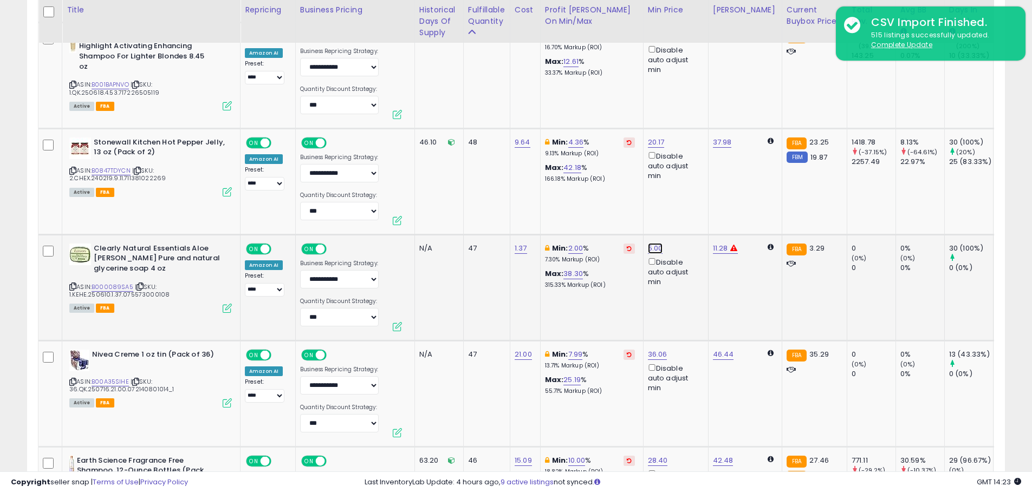
type input "****"
click button "submit" at bounding box center [684, 200] width 18 height 16
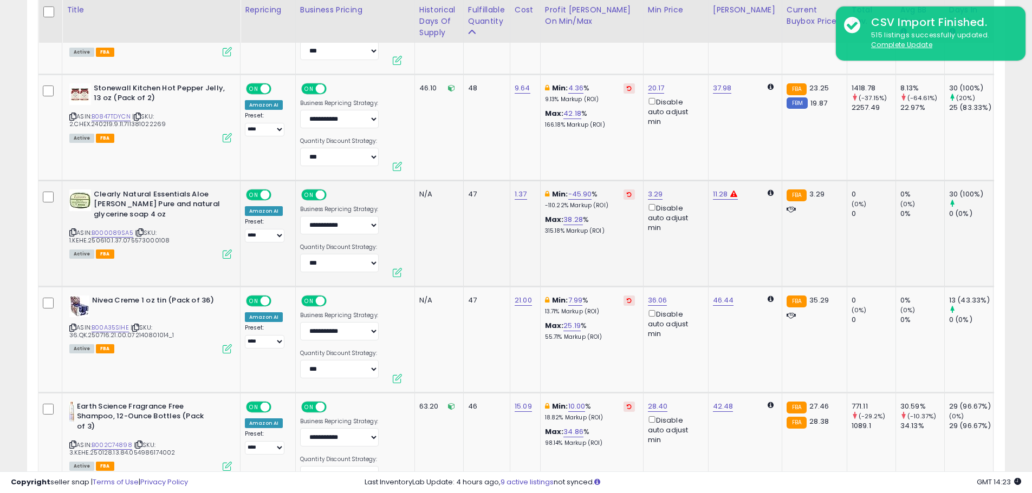
scroll to position [3845, 0]
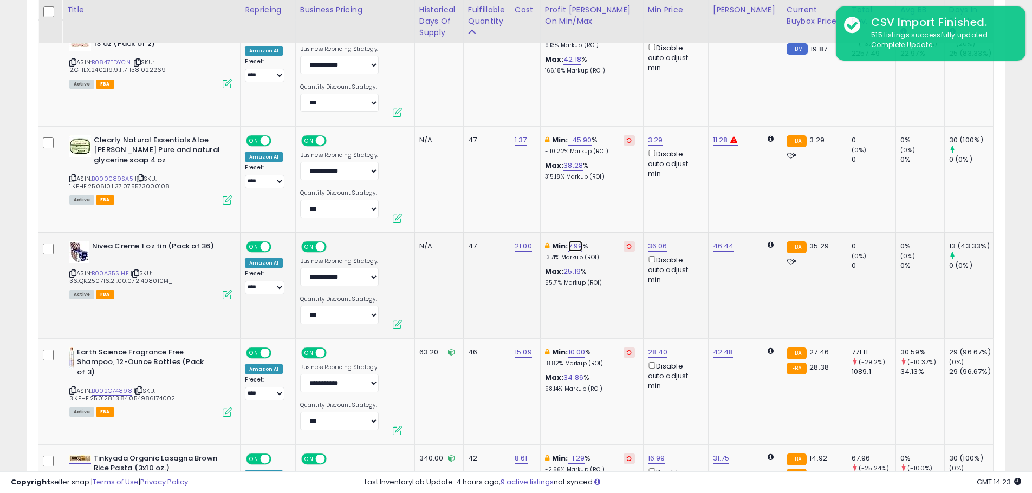
click at [575, 241] on link "7.99" at bounding box center [575, 246] width 15 height 11
drag, startPoint x: 517, startPoint y: 196, endPoint x: 482, endPoint y: 192, distance: 35.4
type input "*"
click button "submit" at bounding box center [605, 198] width 18 height 16
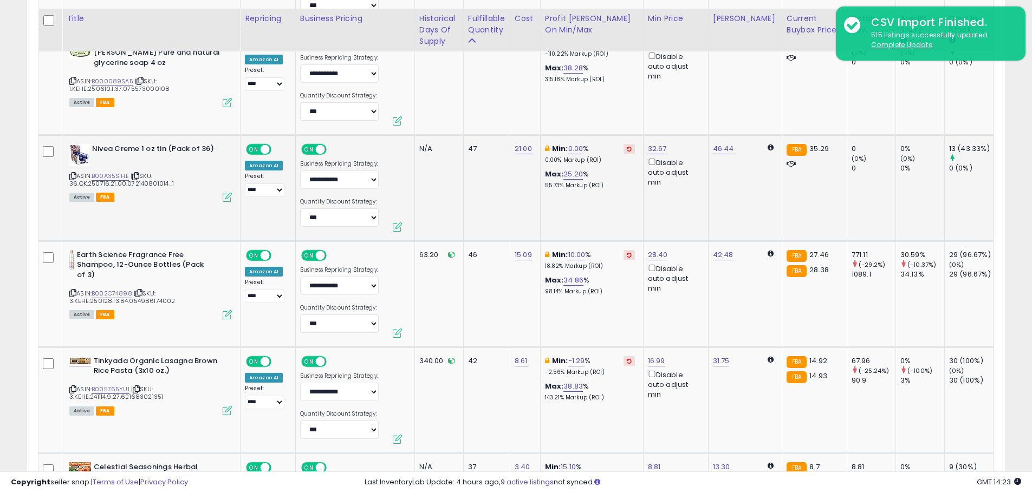
scroll to position [3954, 0]
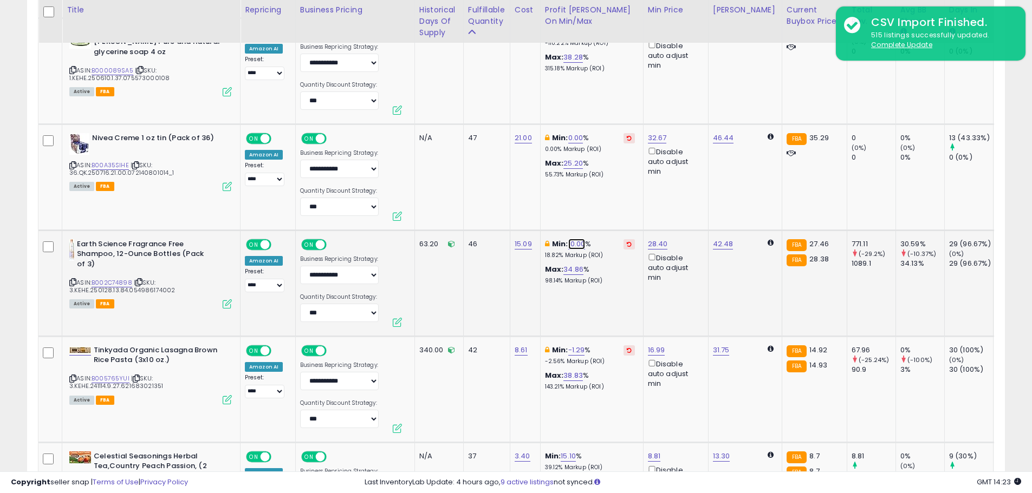
click at [575, 239] on link "10.00" at bounding box center [576, 244] width 17 height 11
drag, startPoint x: 533, startPoint y: 195, endPoint x: 459, endPoint y: 194, distance: 74.2
type input "*"
click button "submit" at bounding box center [606, 195] width 18 height 16
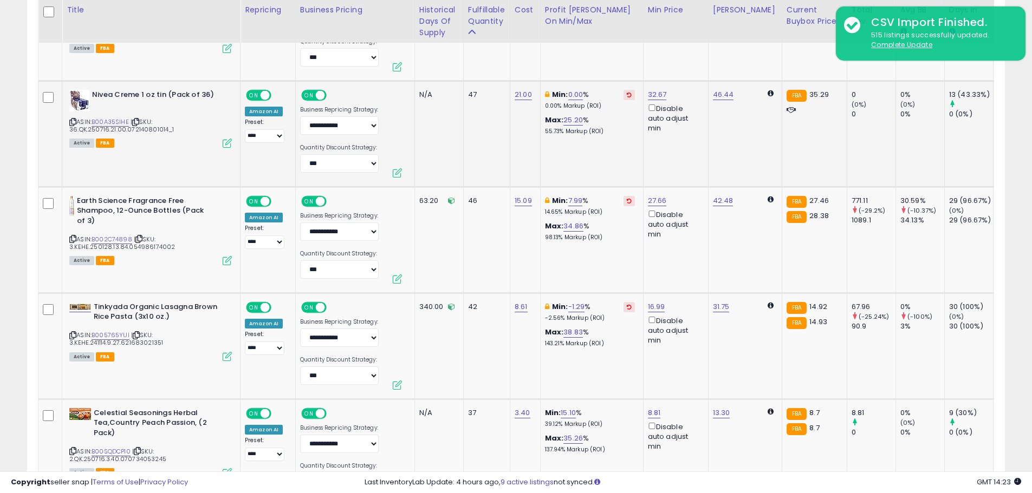
scroll to position [4008, 0]
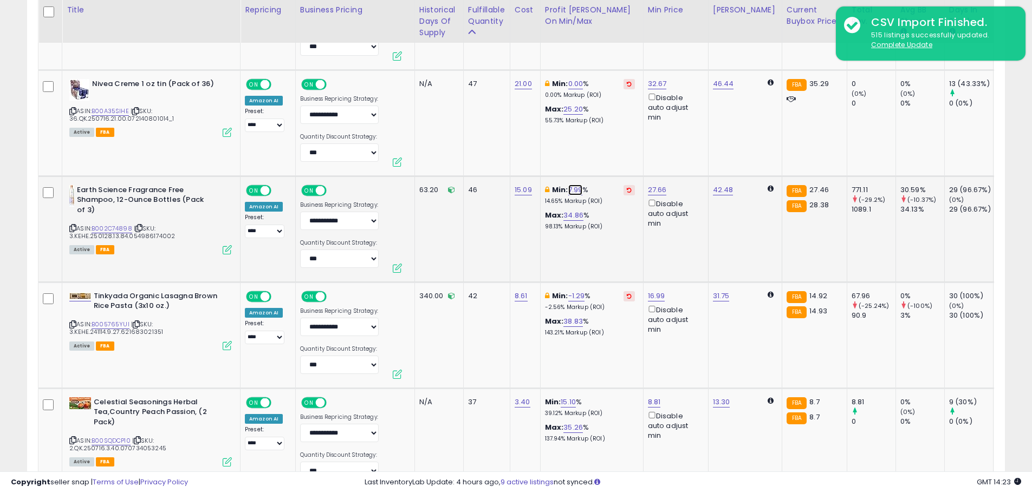
click at [575, 185] on link "7.99" at bounding box center [575, 190] width 15 height 11
drag, startPoint x: 549, startPoint y: 144, endPoint x: 466, endPoint y: 146, distance: 82.9
type input "*"
click button "submit" at bounding box center [605, 141] width 18 height 16
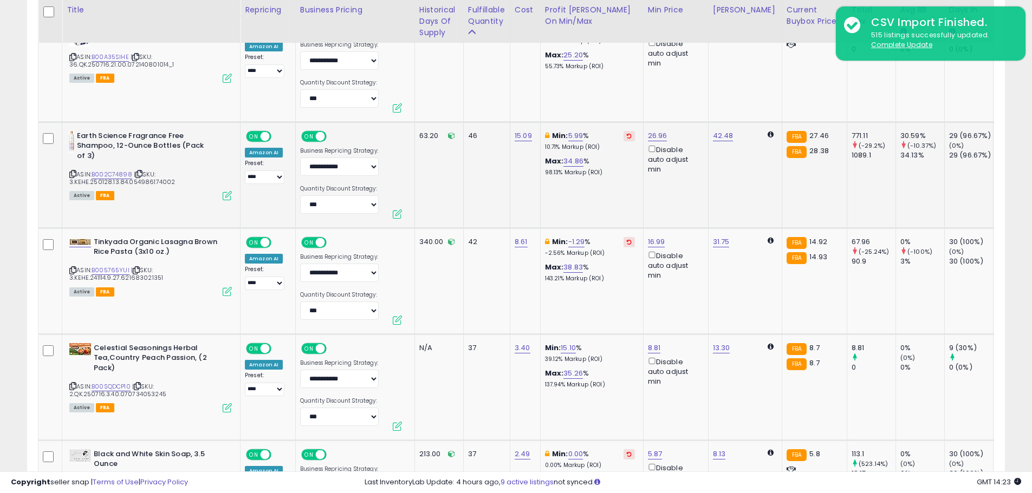
scroll to position [4116, 0]
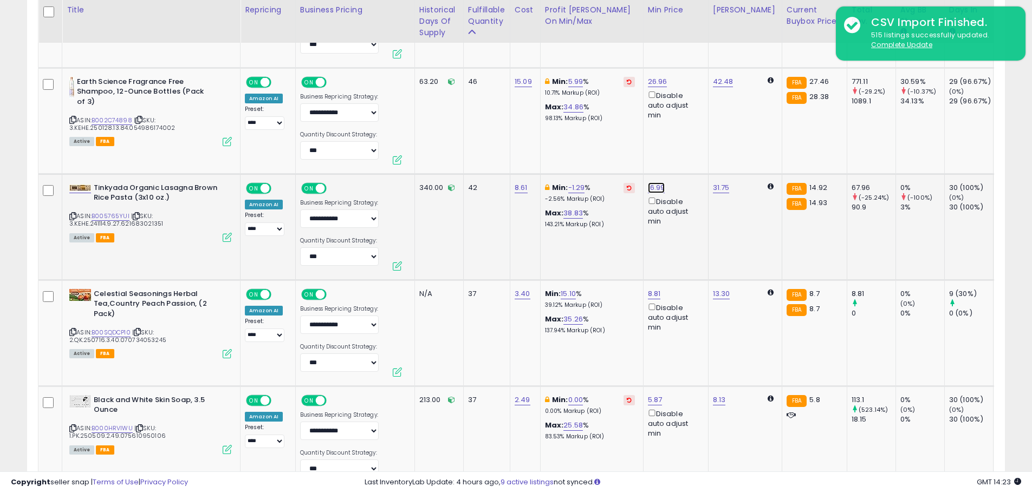
drag, startPoint x: 621, startPoint y: 139, endPoint x: 538, endPoint y: 144, distance: 83.0
type input "*****"
click button "submit" at bounding box center [685, 139] width 18 height 16
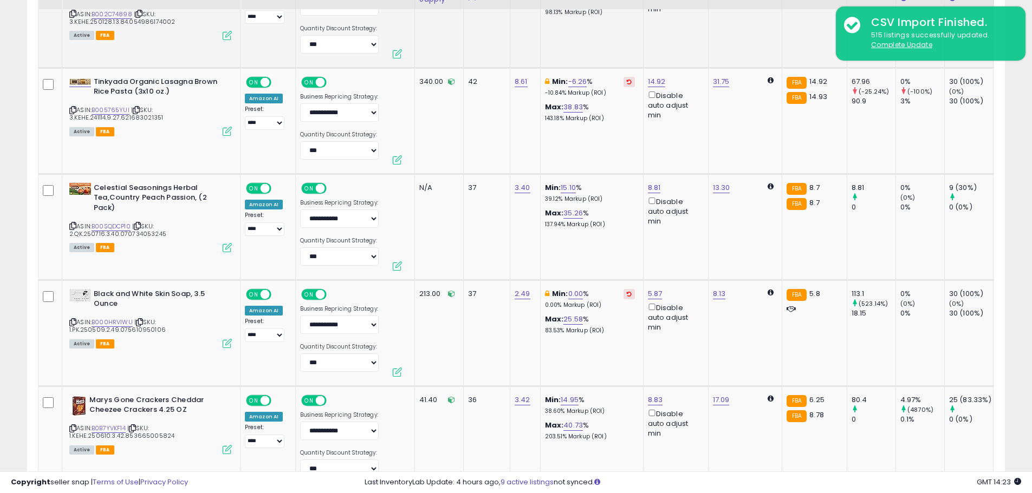
scroll to position [4225, 0]
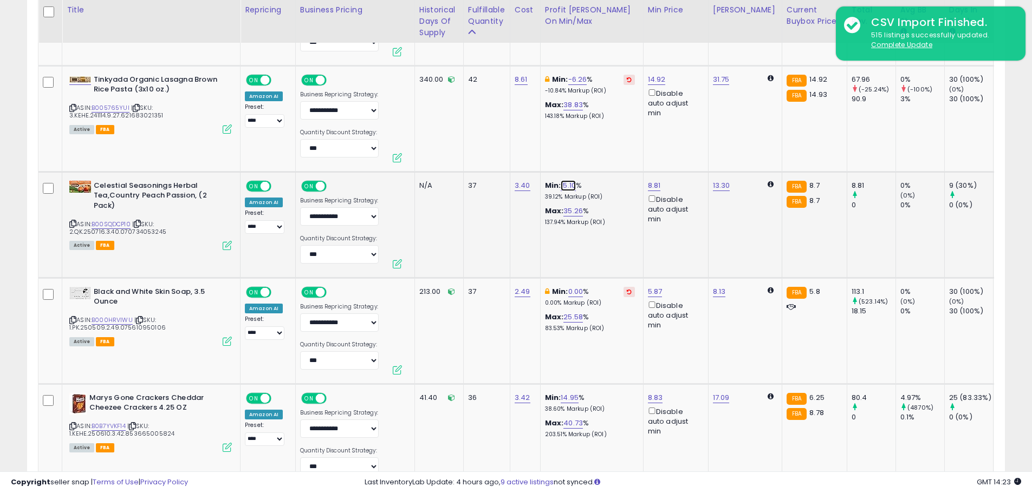
click at [571, 180] on link "15.10" at bounding box center [568, 185] width 15 height 11
drag, startPoint x: 490, startPoint y: 140, endPoint x: 461, endPoint y: 137, distance: 28.9
type input "**"
click button "submit" at bounding box center [598, 137] width 18 height 16
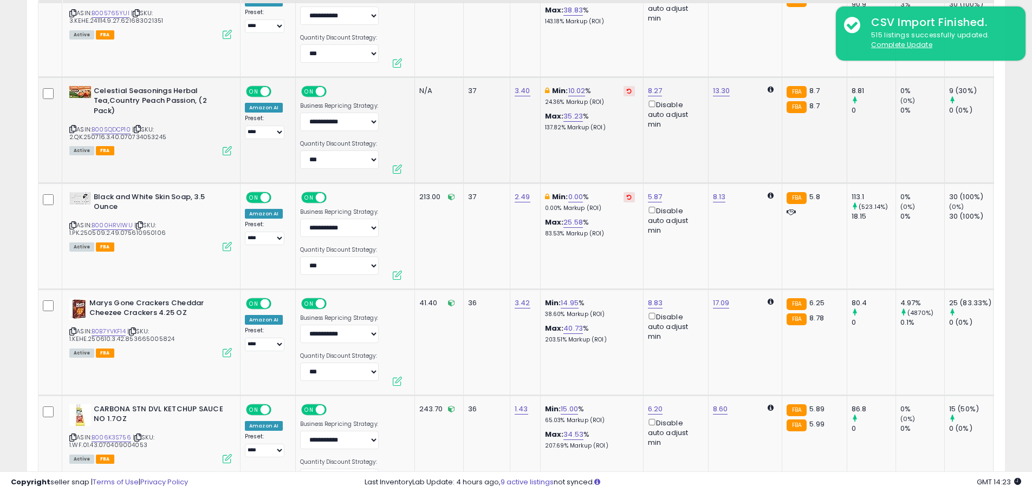
scroll to position [4333, 0]
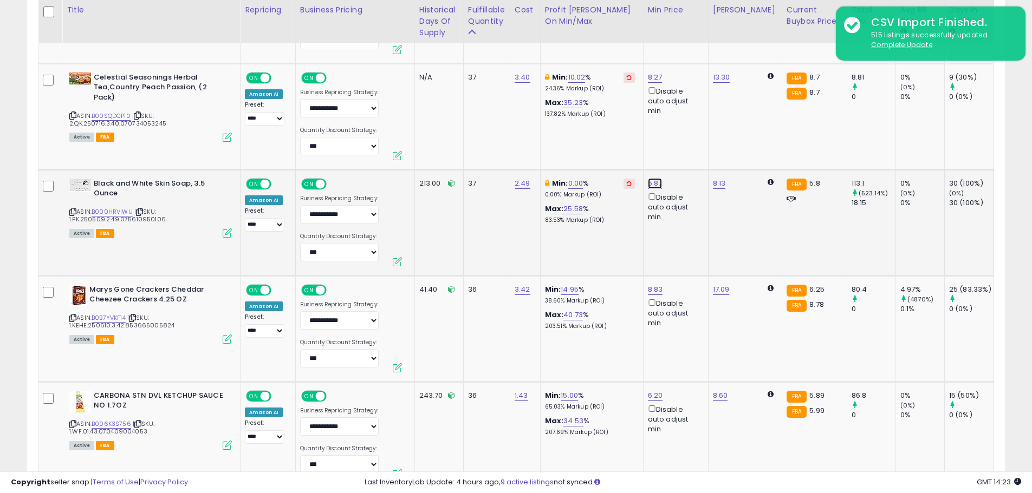
drag, startPoint x: 600, startPoint y: 136, endPoint x: 589, endPoint y: 134, distance: 10.4
click at [589, 134] on input "****" at bounding box center [622, 136] width 96 height 18
type input "****"
click button "submit" at bounding box center [683, 135] width 18 height 16
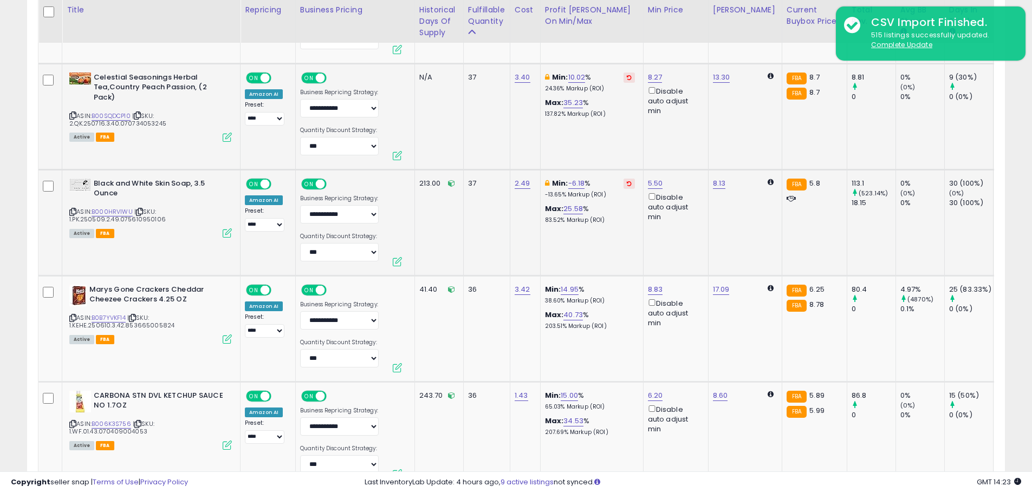
scroll to position [4441, 0]
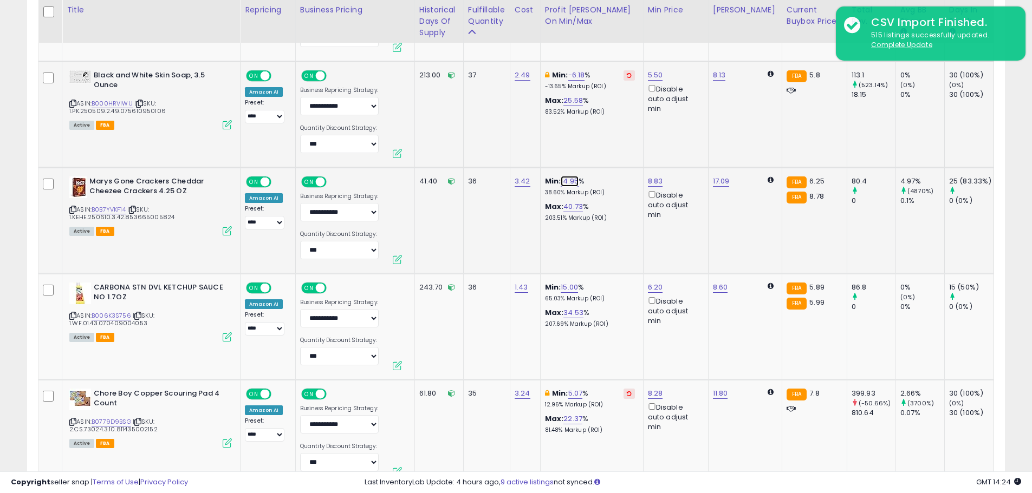
click at [570, 176] on link "14.95" at bounding box center [570, 181] width 18 height 11
drag, startPoint x: 528, startPoint y: 133, endPoint x: 460, endPoint y: 136, distance: 67.2
type input "**"
click button "submit" at bounding box center [599, 133] width 18 height 16
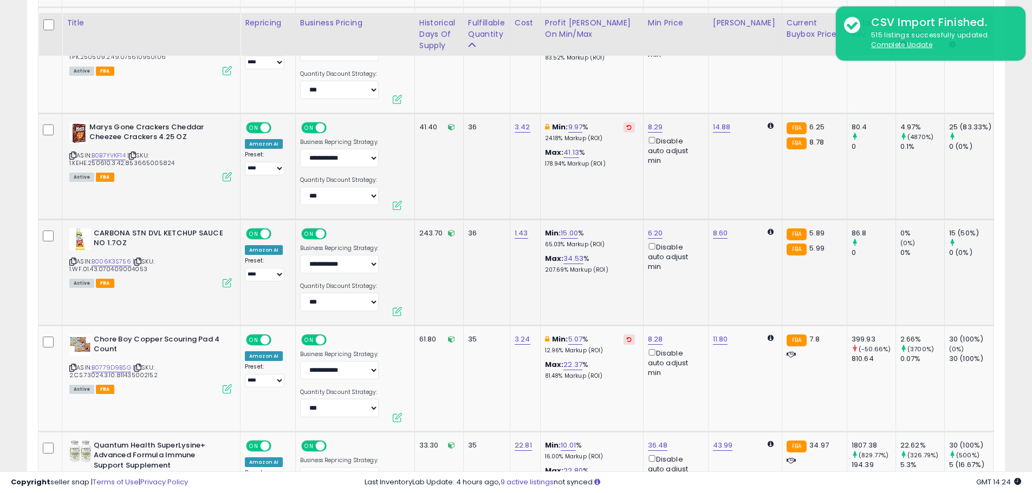
scroll to position [4604, 0]
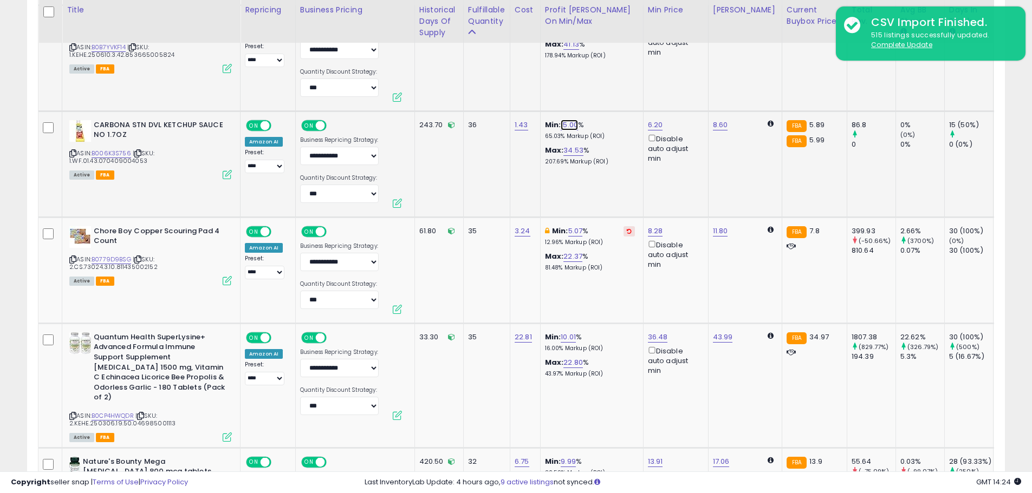
click at [571, 120] on link "15.00" at bounding box center [569, 125] width 17 height 11
drag, startPoint x: 512, startPoint y: 78, endPoint x: 463, endPoint y: 78, distance: 49.3
type input "**"
click button "submit" at bounding box center [599, 76] width 18 height 16
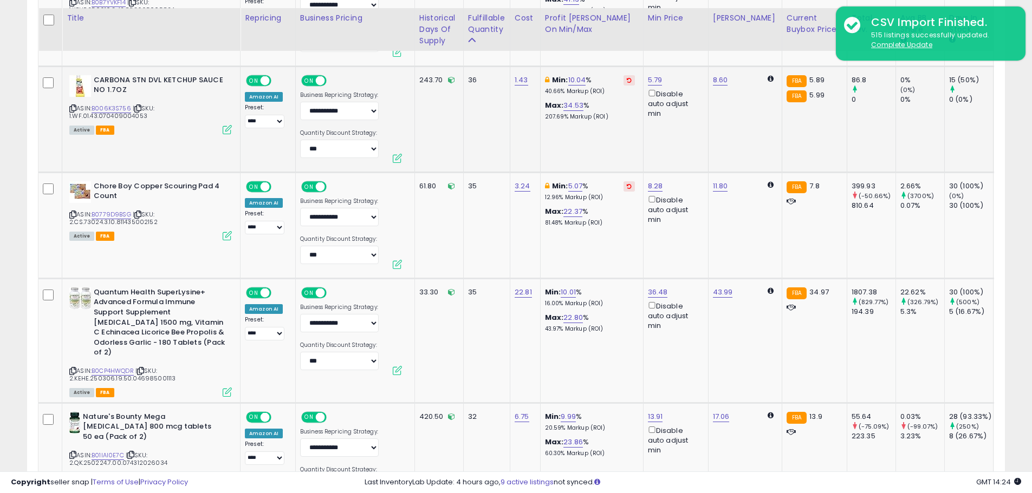
scroll to position [4658, 0]
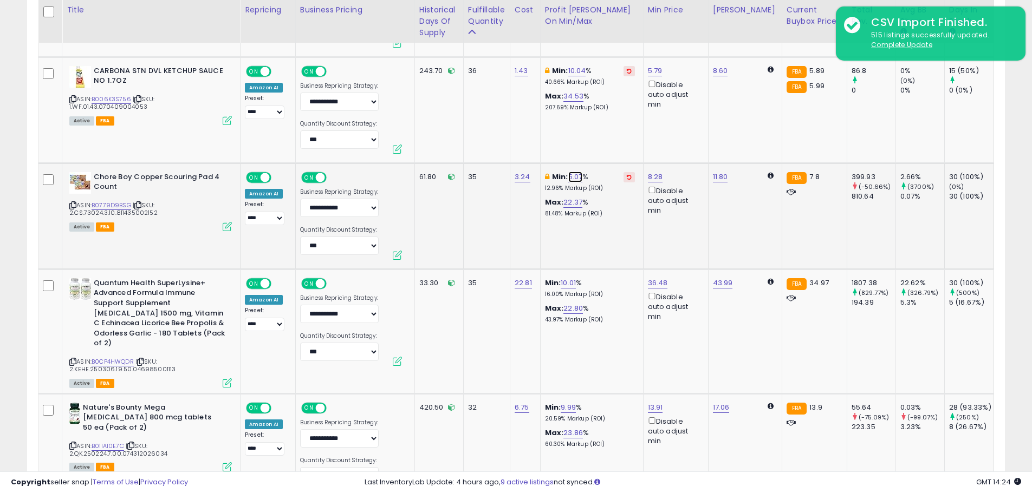
click at [572, 172] on link "5.07" at bounding box center [575, 177] width 15 height 11
drag, startPoint x: 493, startPoint y: 128, endPoint x: 468, endPoint y: 129, distance: 24.9
type input "*"
click button "submit" at bounding box center [605, 128] width 18 height 16
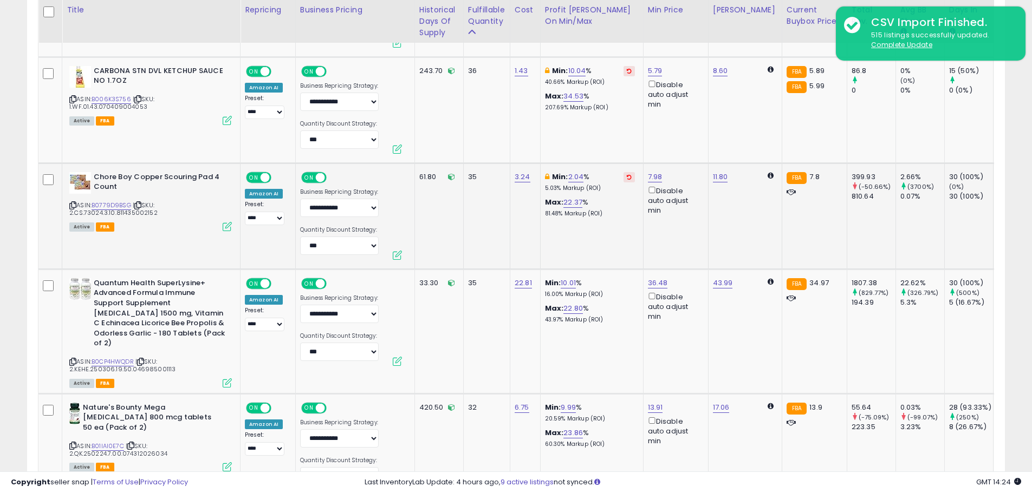
scroll to position [4712, 0]
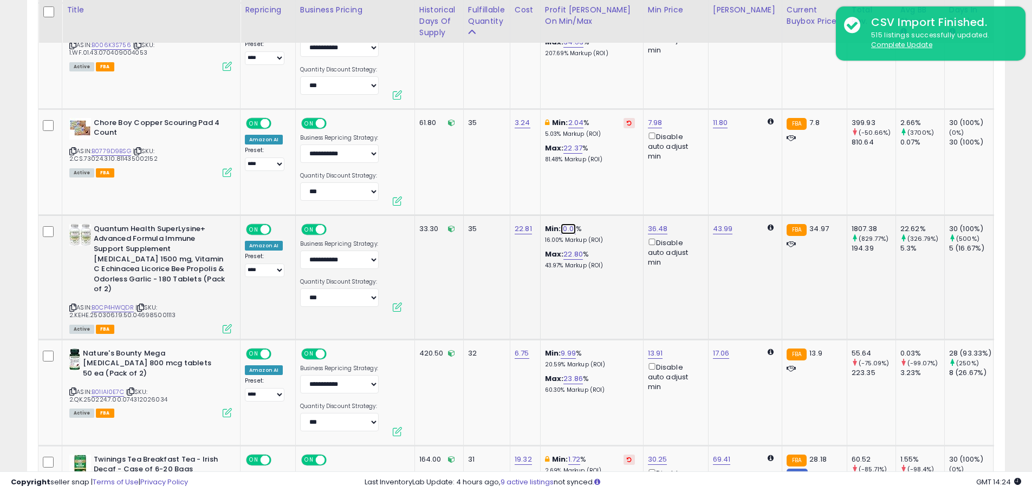
click at [565, 224] on link "10.01" at bounding box center [568, 229] width 15 height 11
drag, startPoint x: 503, startPoint y: 180, endPoint x: 462, endPoint y: 180, distance: 40.6
type input "*"
click button "submit" at bounding box center [598, 180] width 18 height 16
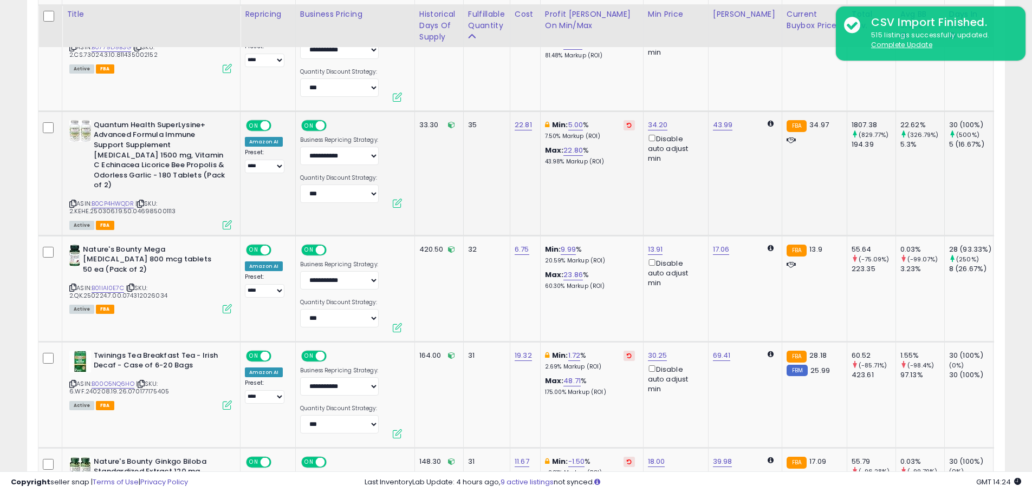
scroll to position [4820, 0]
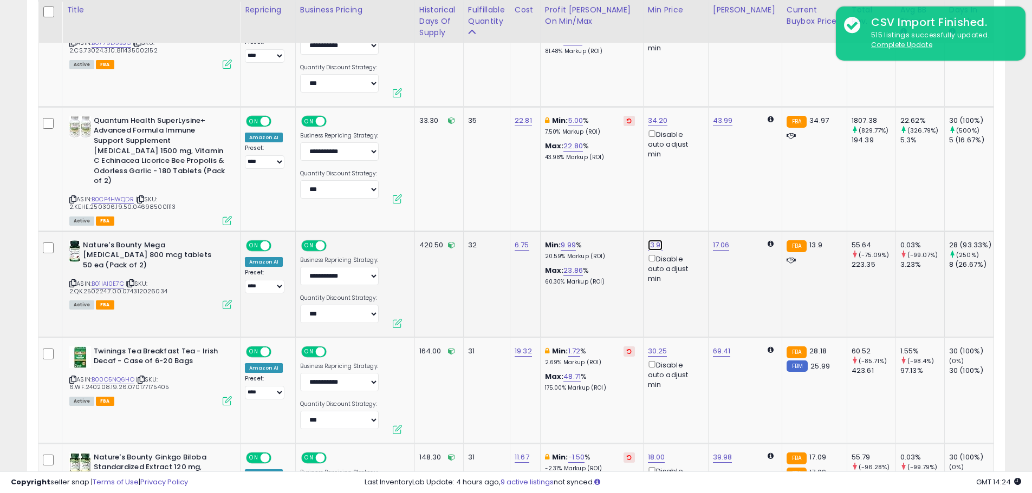
drag, startPoint x: 629, startPoint y: 187, endPoint x: 558, endPoint y: 187, distance: 71.5
click at [575, 187] on input "*****" at bounding box center [623, 188] width 96 height 18
type input "**"
click button "submit" at bounding box center [684, 187] width 18 height 16
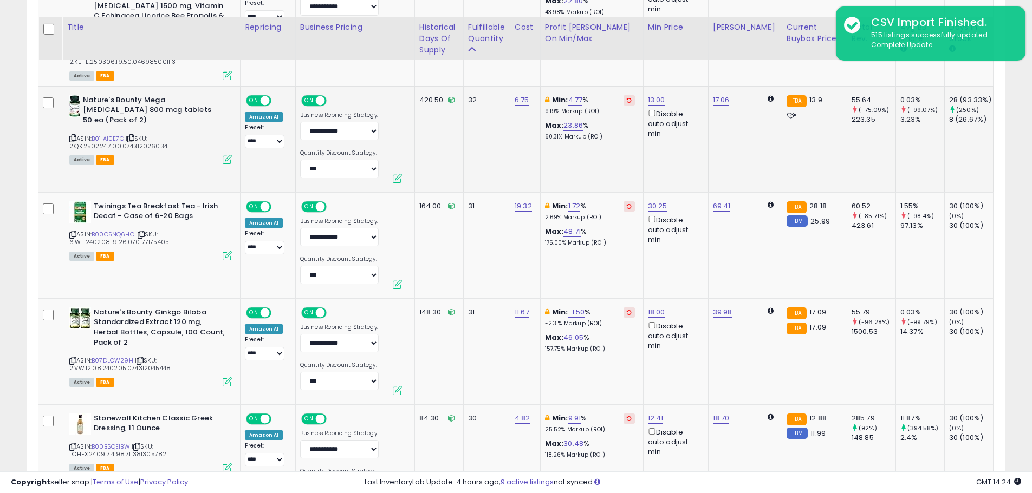
scroll to position [4983, 0]
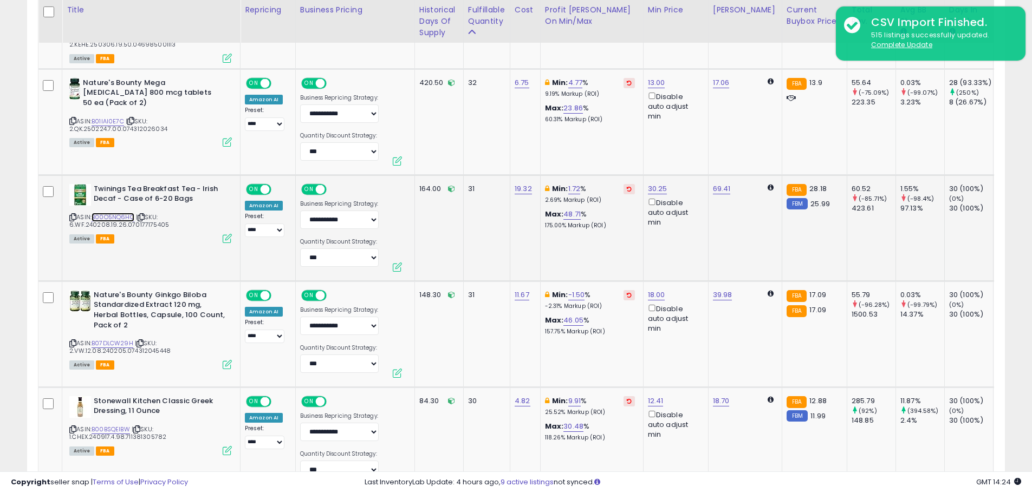
click at [124, 213] on link "B00O5NQ6HO" at bounding box center [113, 217] width 43 height 9
type input "**"
click button "submit" at bounding box center [685, 130] width 18 height 16
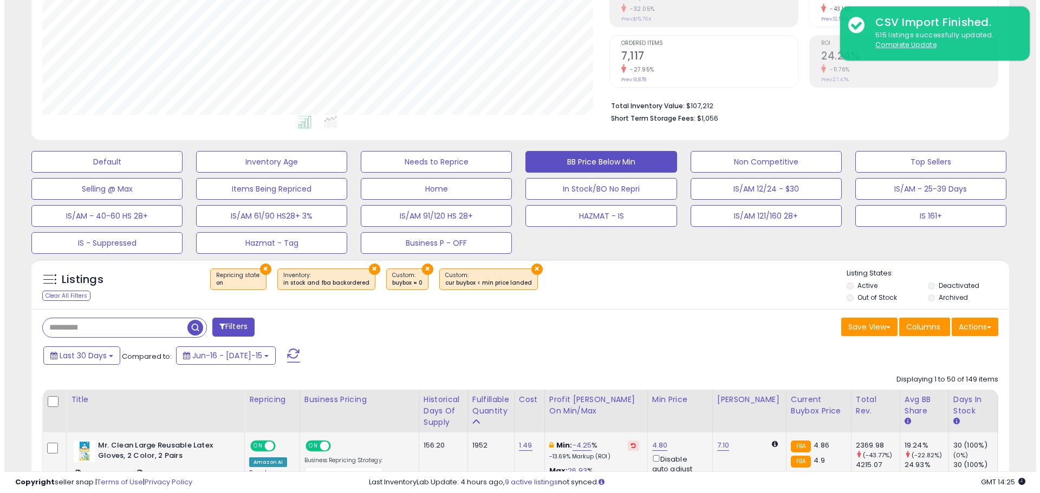
scroll to position [200, 0]
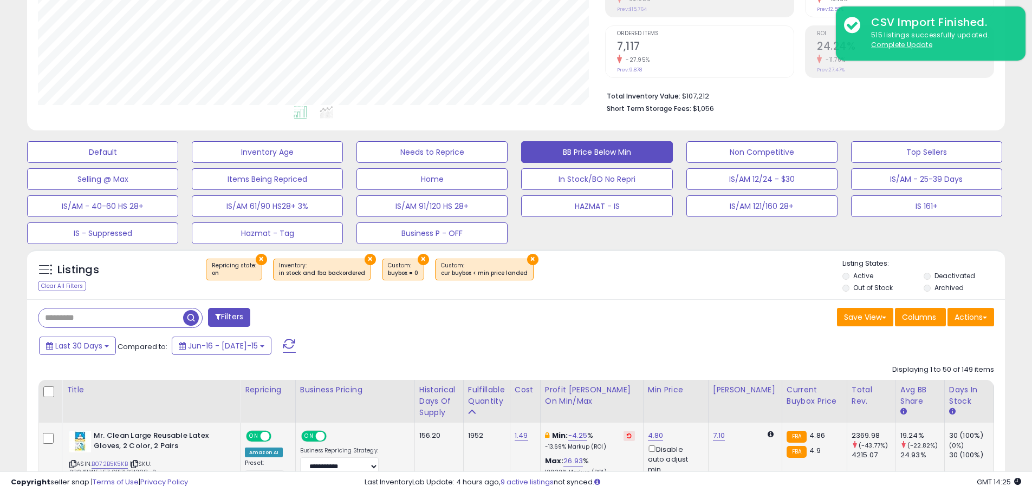
click at [95, 345] on span "Last 30 Days" at bounding box center [78, 346] width 47 height 11
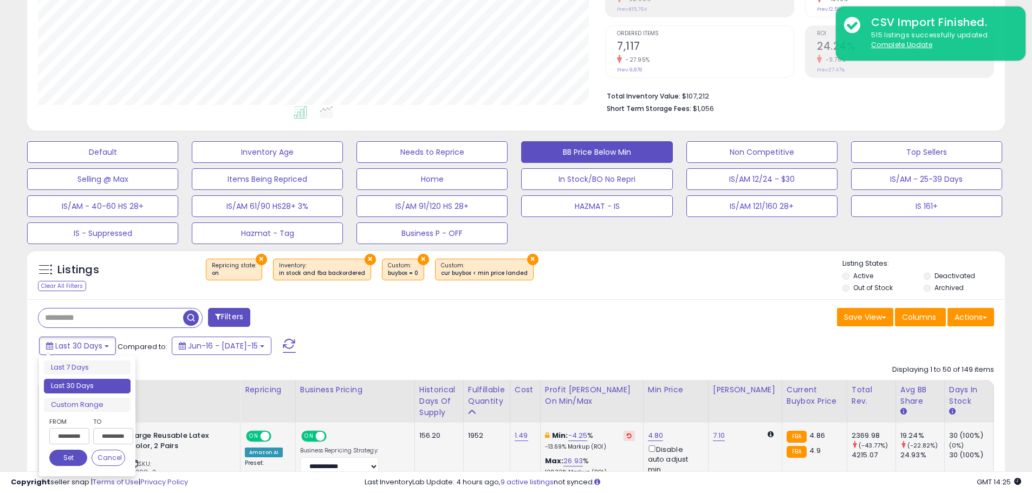
click at [74, 440] on input "**********" at bounding box center [69, 436] width 40 height 16
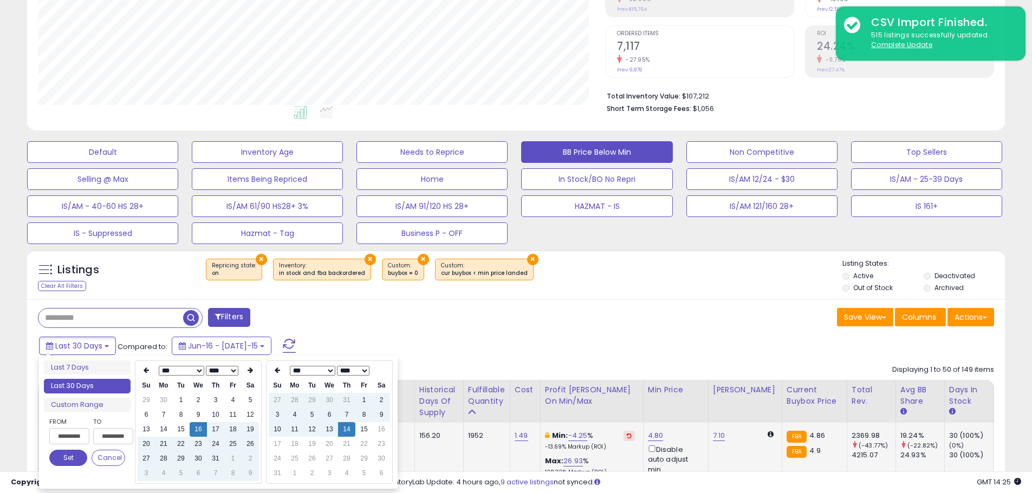
click at [196, 372] on select "*** *** *** *** *** *** *** ***" at bounding box center [181, 371] width 45 height 10
click at [248, 398] on td "1" at bounding box center [250, 400] width 17 height 15
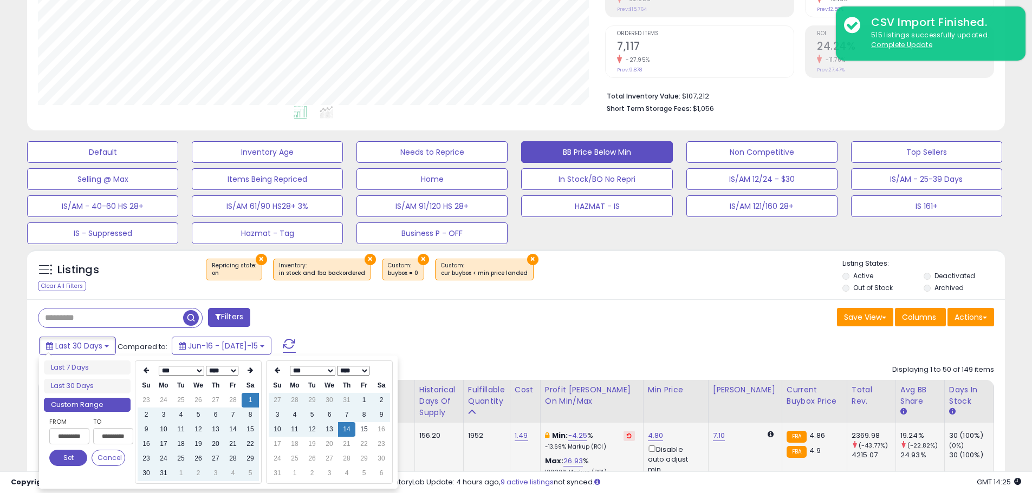
type input "**********"
click at [66, 458] on button "Set" at bounding box center [68, 458] width 38 height 16
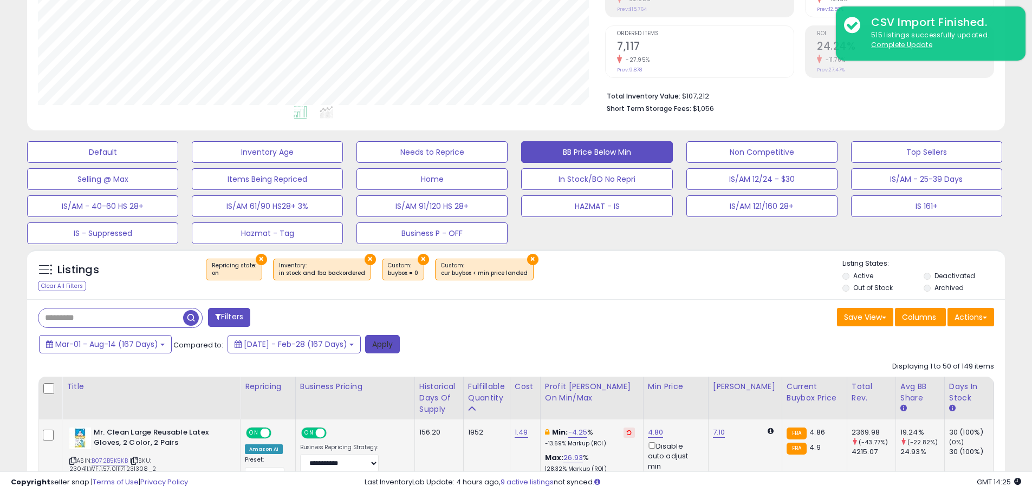
click at [400, 350] on button "Apply" at bounding box center [382, 344] width 35 height 18
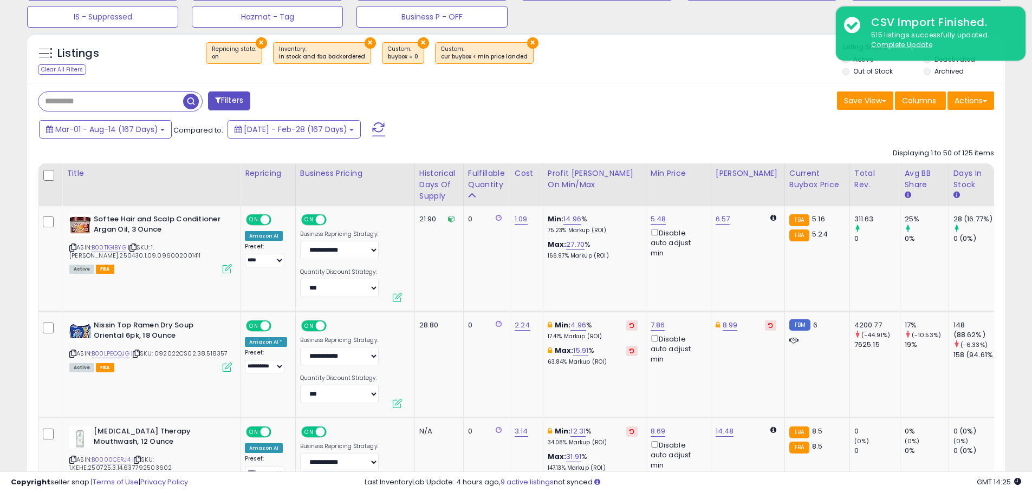
scroll to position [222, 567]
drag, startPoint x: 946, startPoint y: 172, endPoint x: 948, endPoint y: 195, distance: 22.8
click at [953, 172] on div "Days In Stock" at bounding box center [973, 179] width 40 height 23
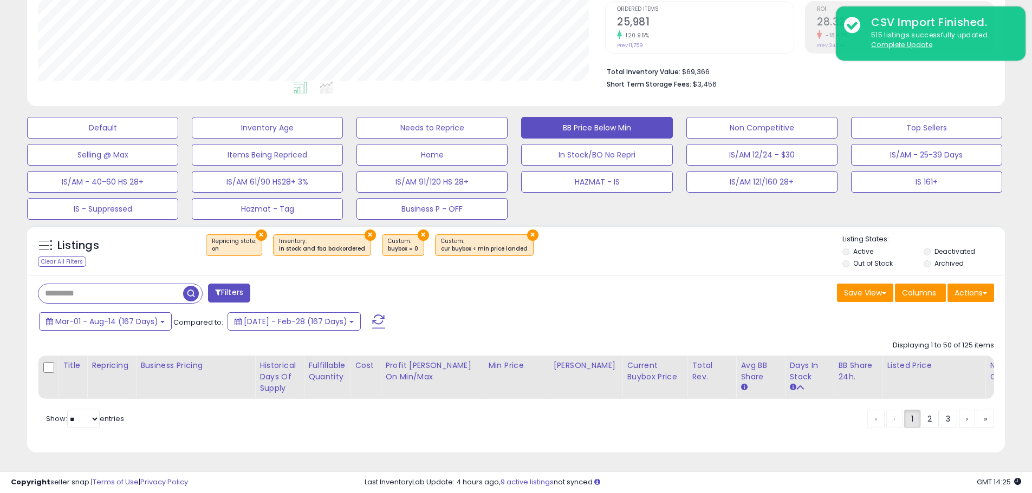
scroll to position [232, 0]
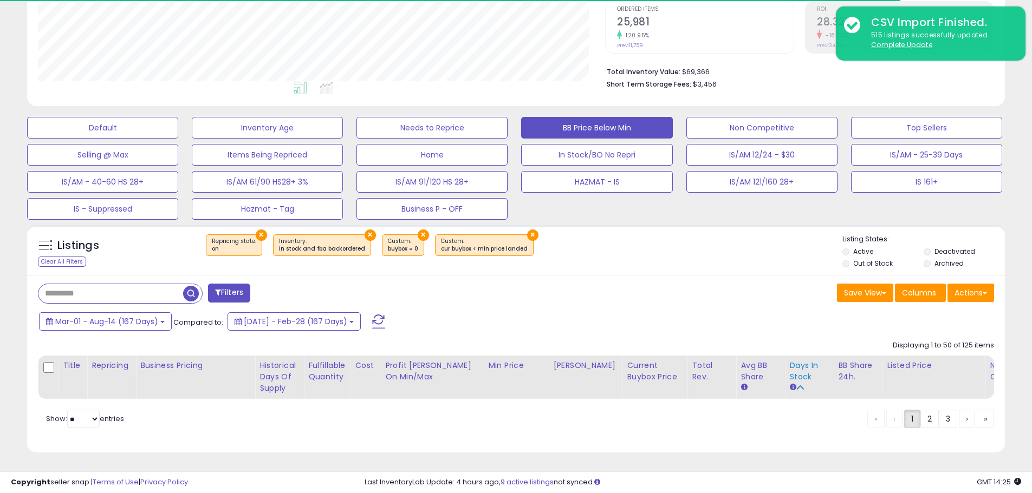
click at [793, 364] on div "Days In Stock" at bounding box center [809, 371] width 40 height 23
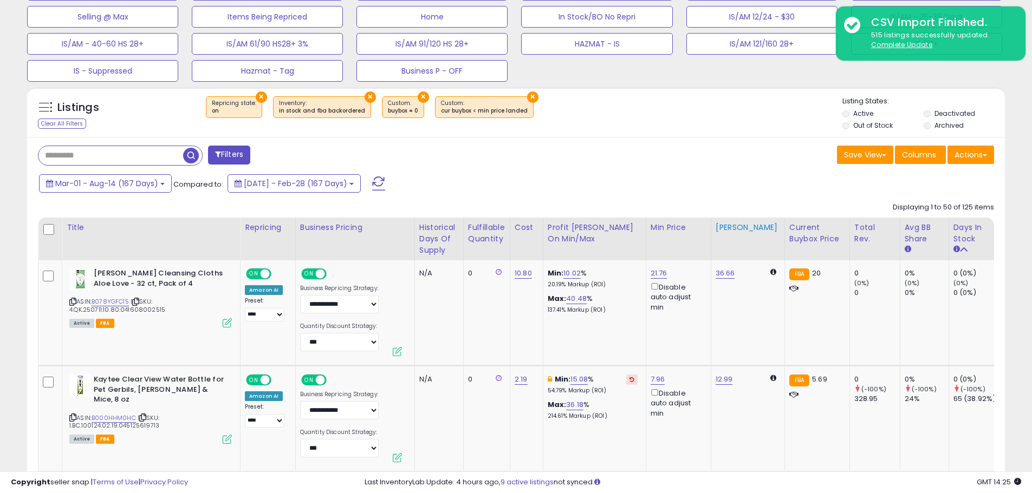
scroll to position [416, 0]
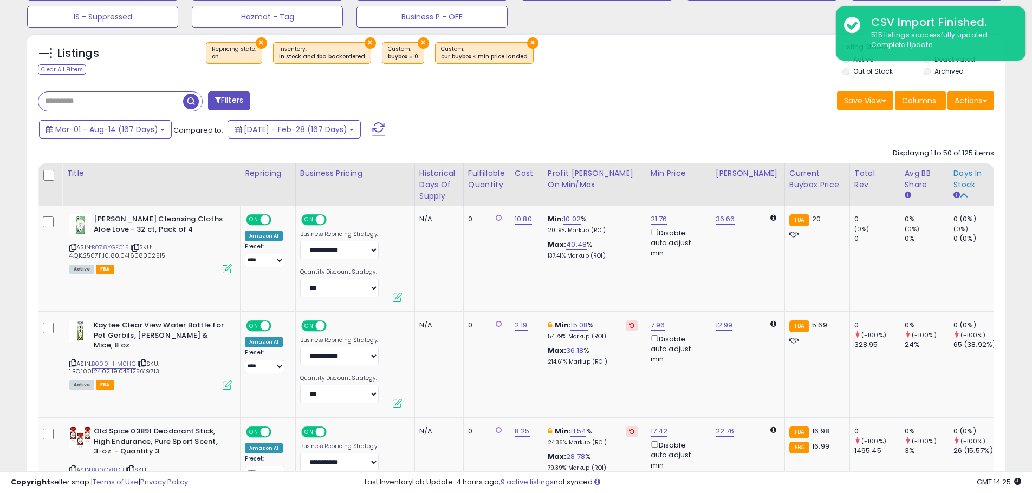
click at [953, 182] on div "Days In Stock" at bounding box center [973, 179] width 40 height 23
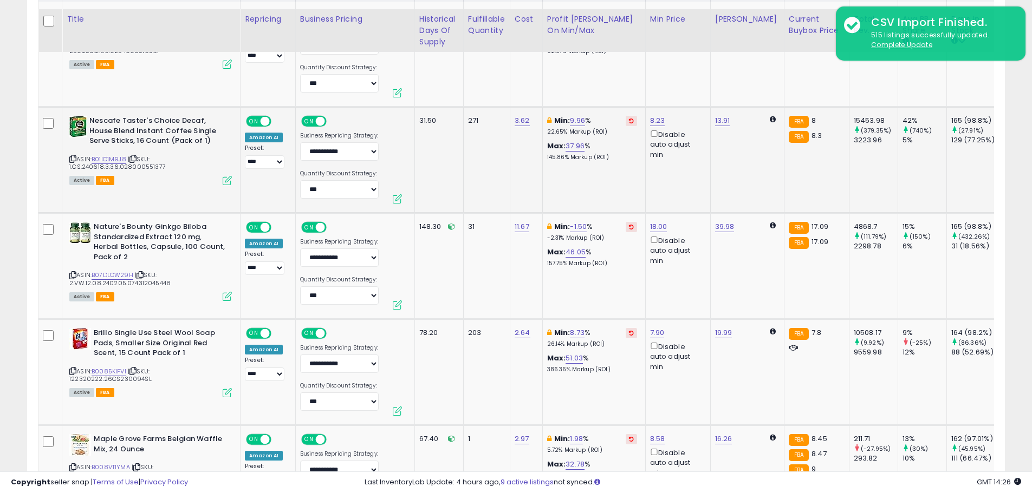
scroll to position [633, 0]
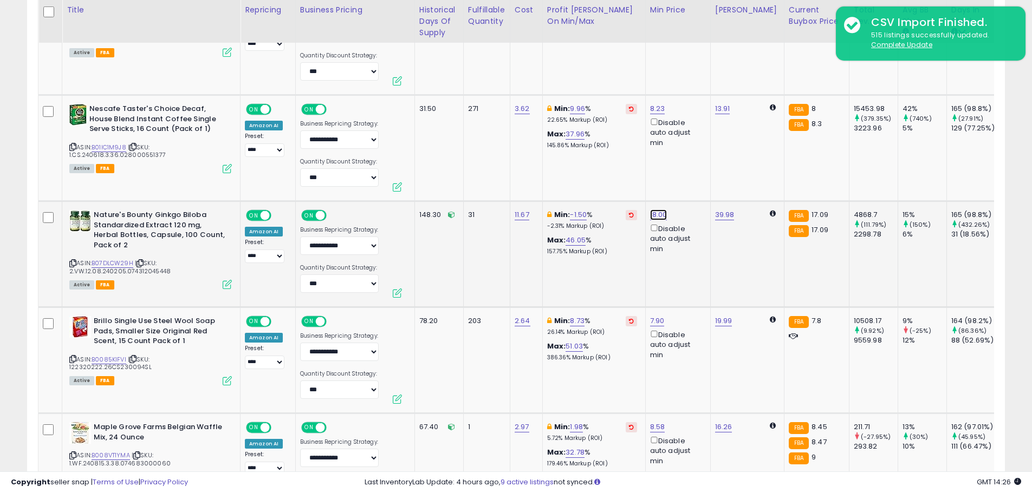
click at [660, 8] on link "18.00" at bounding box center [658, 2] width 17 height 11
drag, startPoint x: 599, startPoint y: 176, endPoint x: 533, endPoint y: 175, distance: 66.1
type input "**"
click button "submit" at bounding box center [686, 176] width 18 height 16
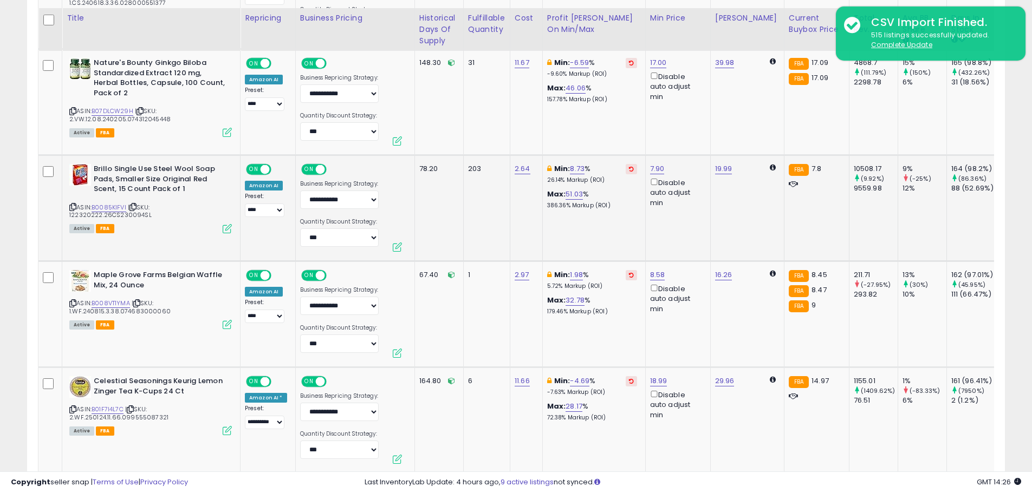
scroll to position [796, 0]
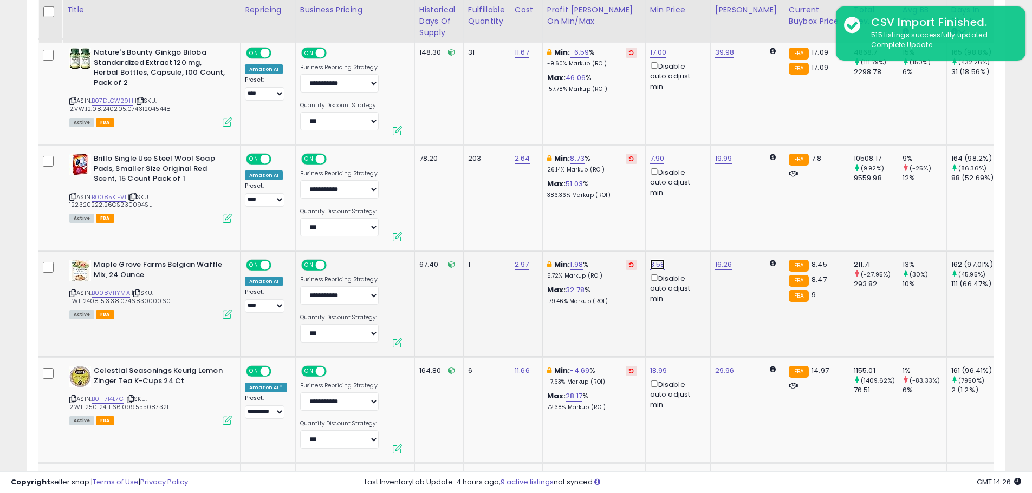
drag, startPoint x: 636, startPoint y: 228, endPoint x: 537, endPoint y: 225, distance: 99.7
type input "*"
click button "submit" at bounding box center [685, 226] width 18 height 16
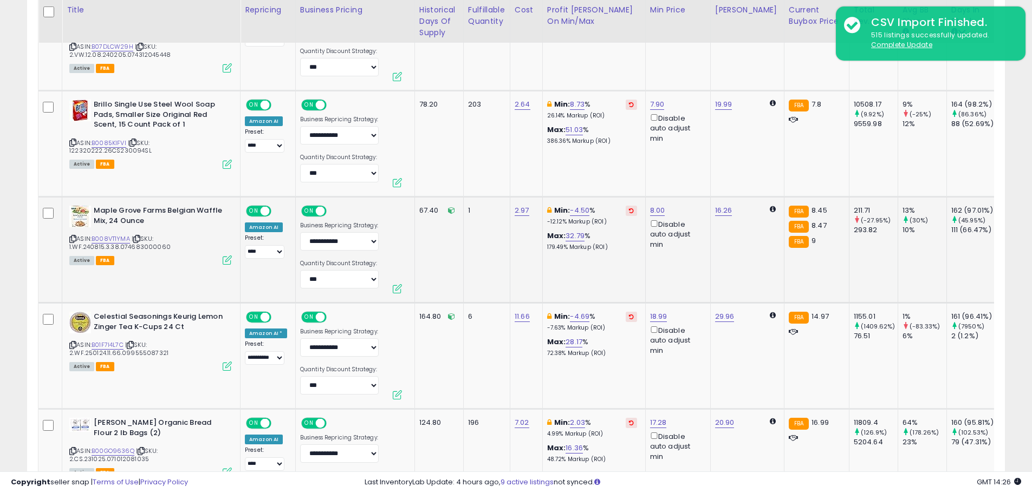
scroll to position [904, 0]
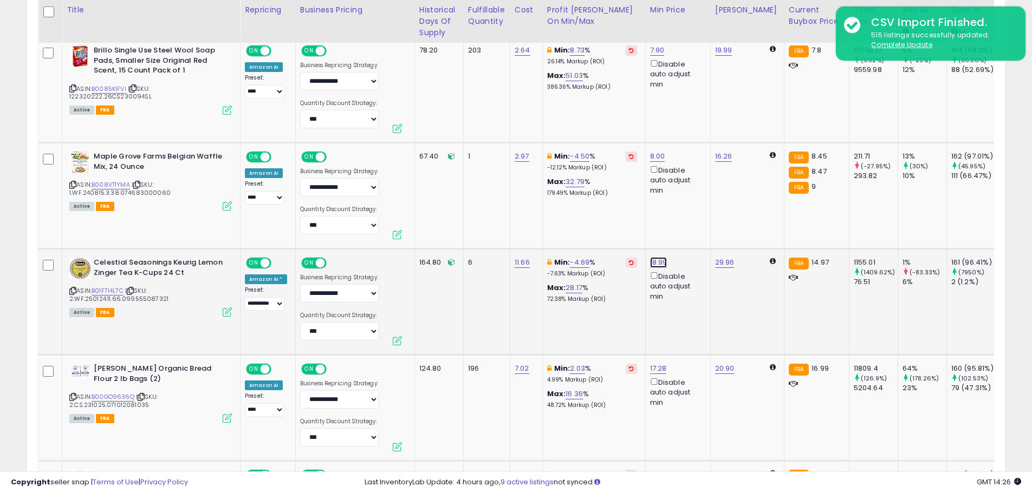
drag, startPoint x: 620, startPoint y: 225, endPoint x: 550, endPoint y: 220, distance: 69.5
type input "*****"
click button "submit" at bounding box center [686, 224] width 18 height 16
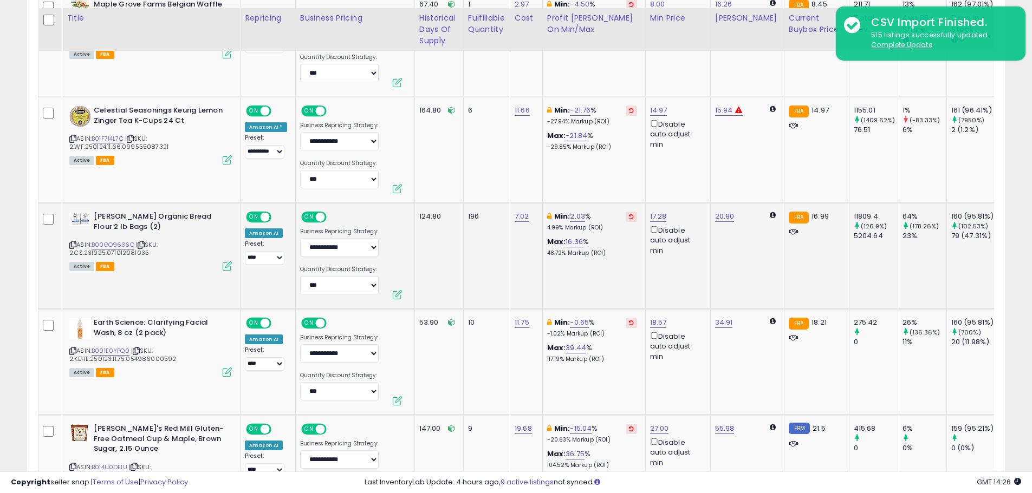
scroll to position [1066, 0]
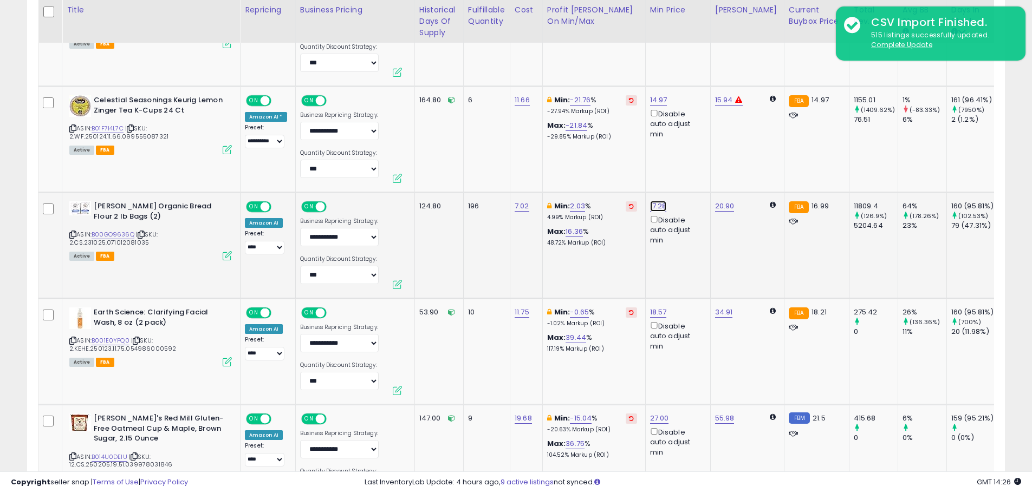
drag, startPoint x: 642, startPoint y: 168, endPoint x: 551, endPoint y: 168, distance: 91.5
click at [631, 263] on td "Min: 2.03 % 4.99% Markup (ROI) Max: 16.36 % 48.72% Markup (ROI)" at bounding box center [593, 246] width 103 height 106
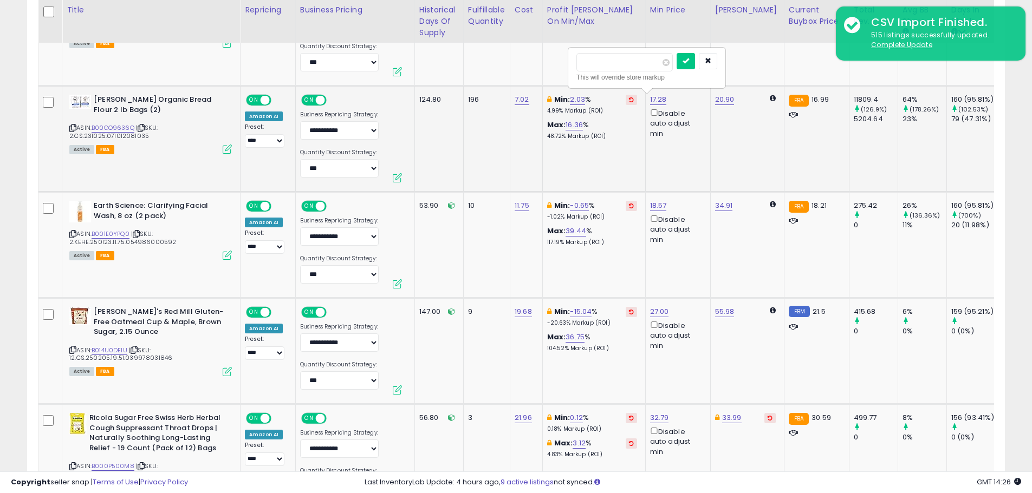
scroll to position [1175, 0]
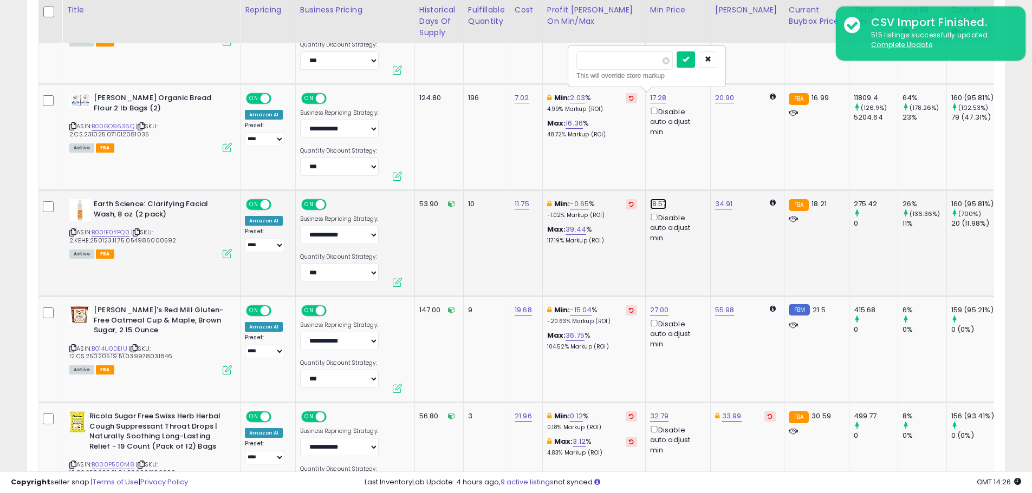
drag, startPoint x: 617, startPoint y: 165, endPoint x: 596, endPoint y: 162, distance: 21.8
click at [596, 162] on input "*****" at bounding box center [624, 167] width 96 height 18
type input "**"
click button "submit" at bounding box center [685, 166] width 18 height 16
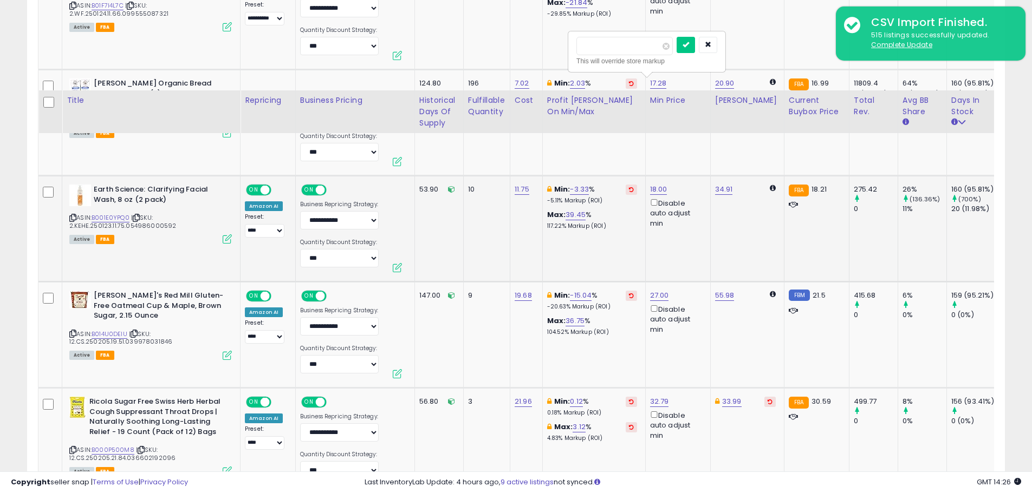
scroll to position [1283, 0]
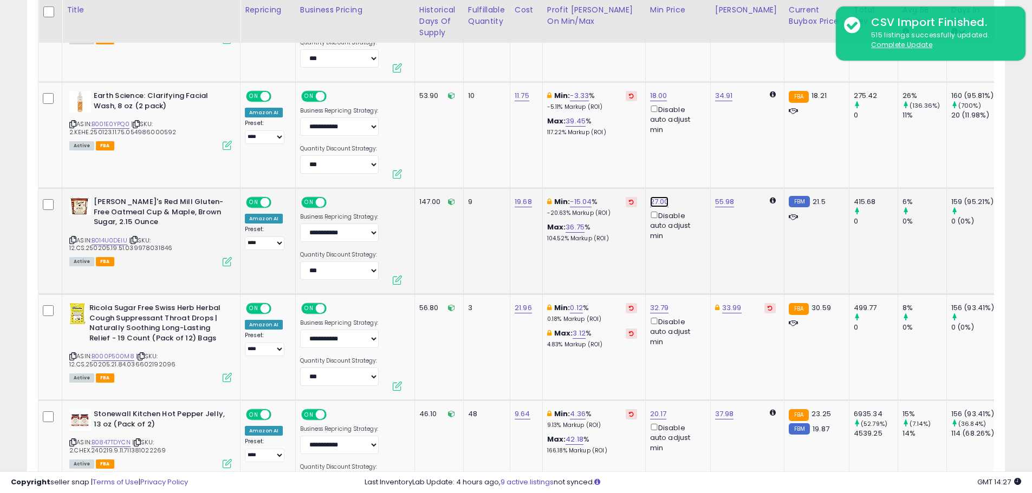
drag, startPoint x: 627, startPoint y: 165, endPoint x: 556, endPoint y: 164, distance: 70.4
type input "**"
click button "submit" at bounding box center [687, 163] width 18 height 16
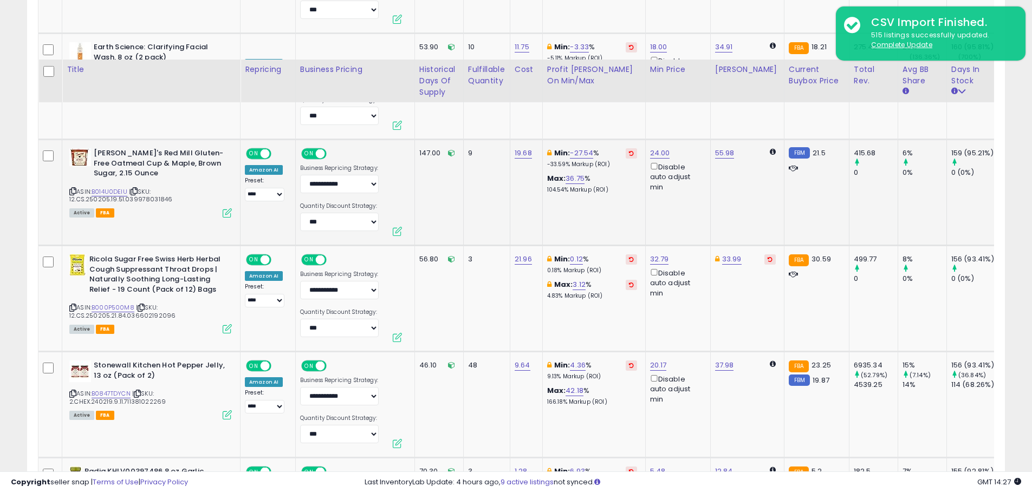
scroll to position [1391, 0]
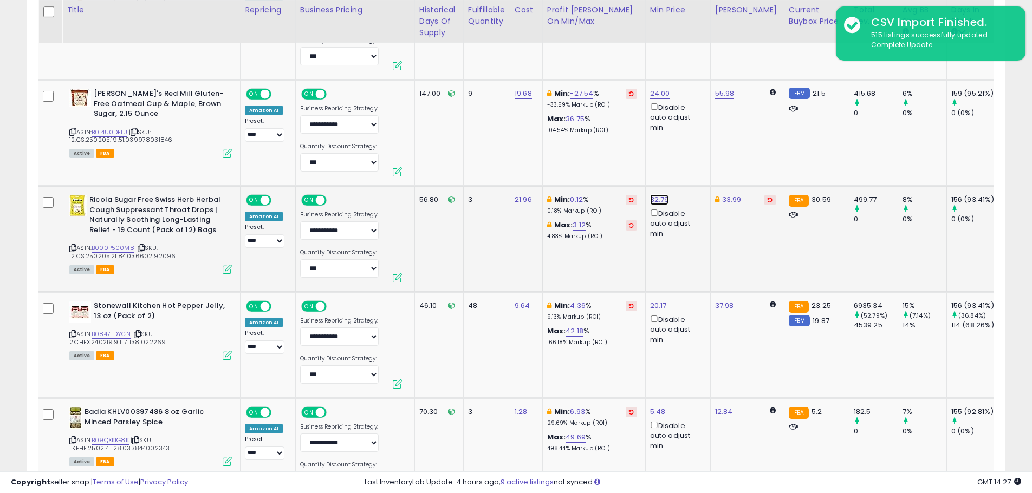
drag, startPoint x: 635, startPoint y: 163, endPoint x: 564, endPoint y: 160, distance: 71.5
type input "**"
click button "submit" at bounding box center [687, 161] width 18 height 16
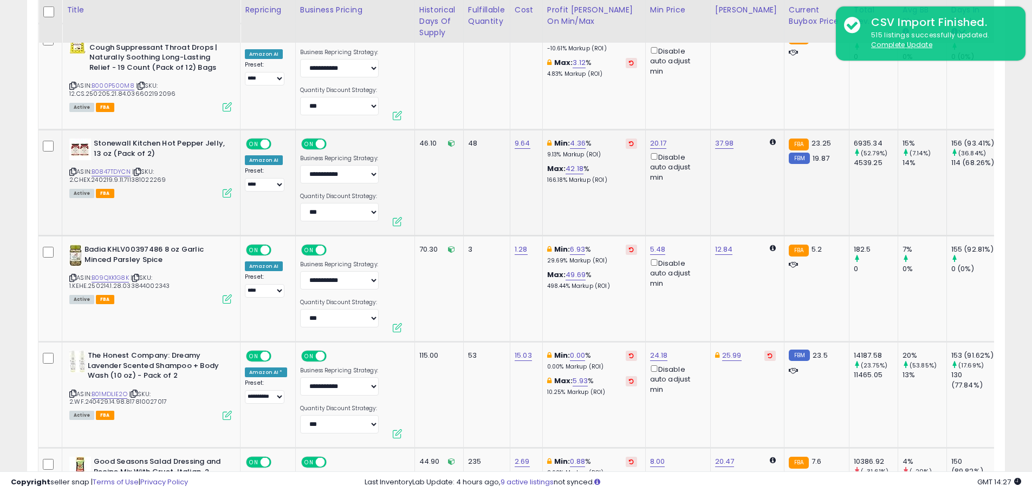
scroll to position [1608, 0]
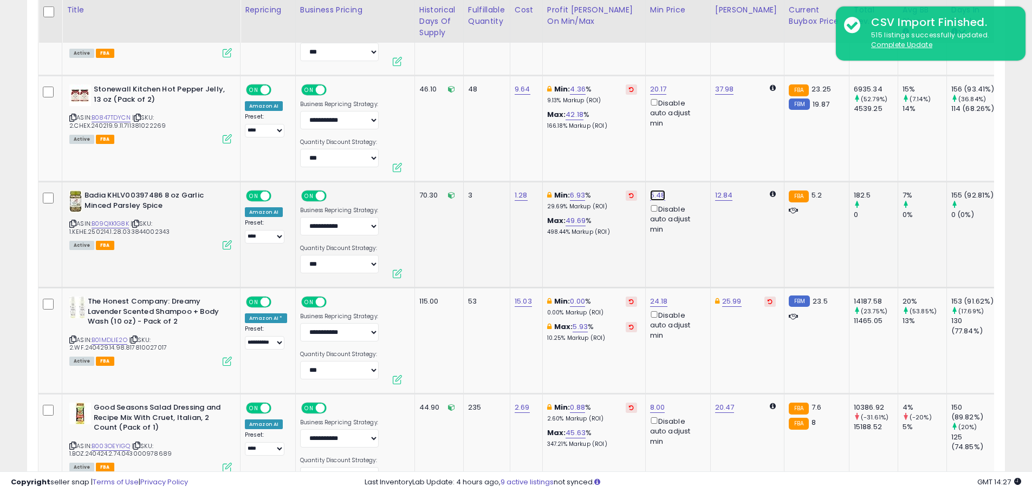
drag, startPoint x: 615, startPoint y: 160, endPoint x: 589, endPoint y: 156, distance: 26.9
click at [589, 156] on input "****" at bounding box center [624, 158] width 96 height 18
type input "*"
click button "submit" at bounding box center [685, 157] width 18 height 16
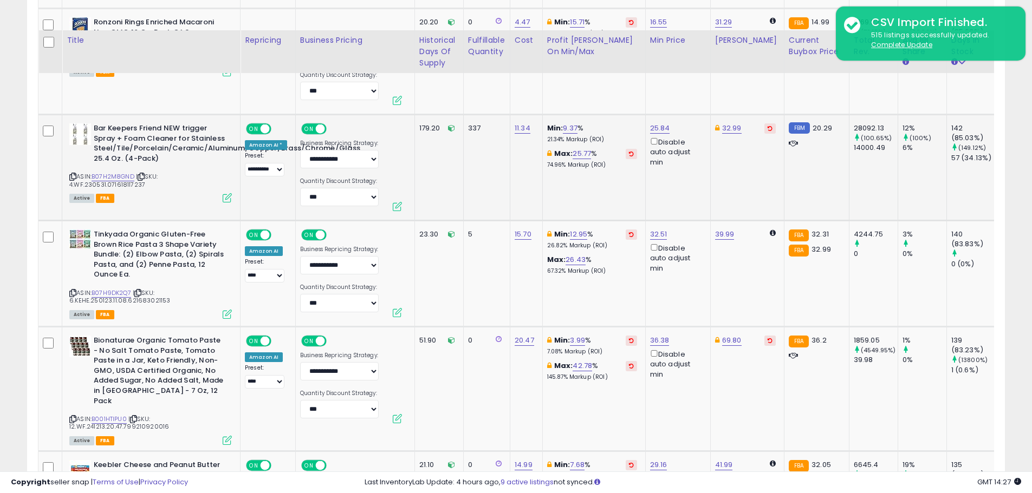
scroll to position [2366, 0]
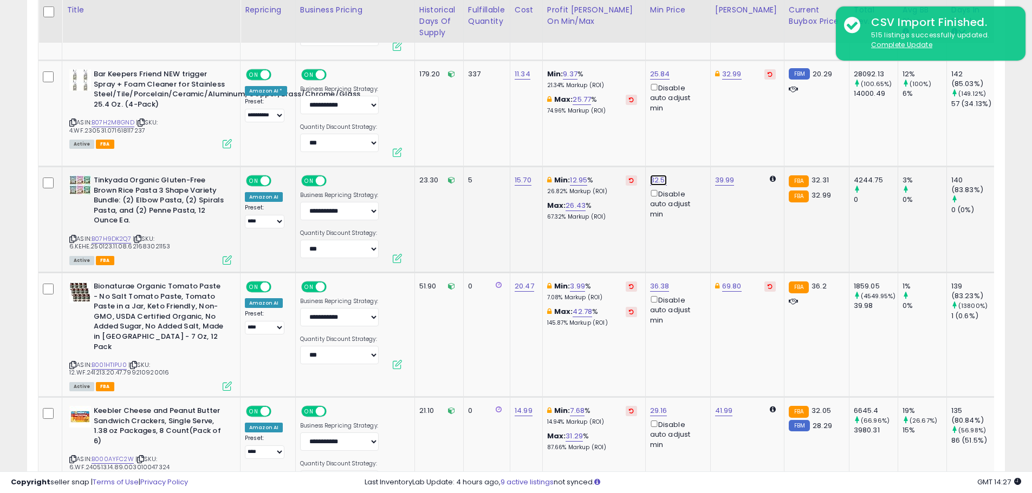
drag, startPoint x: 629, startPoint y: 139, endPoint x: 532, endPoint y: 136, distance: 96.4
type input "**"
click button "submit" at bounding box center [685, 142] width 18 height 16
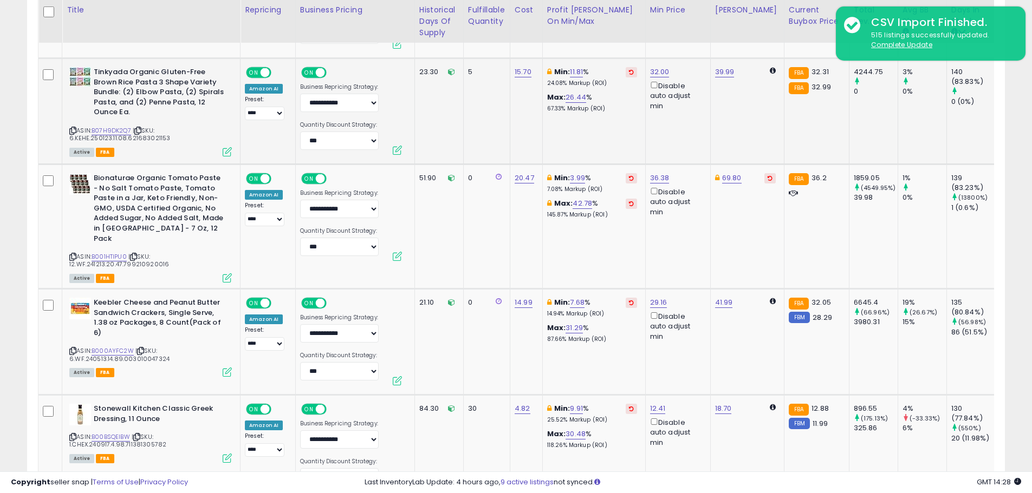
scroll to position [2529, 0]
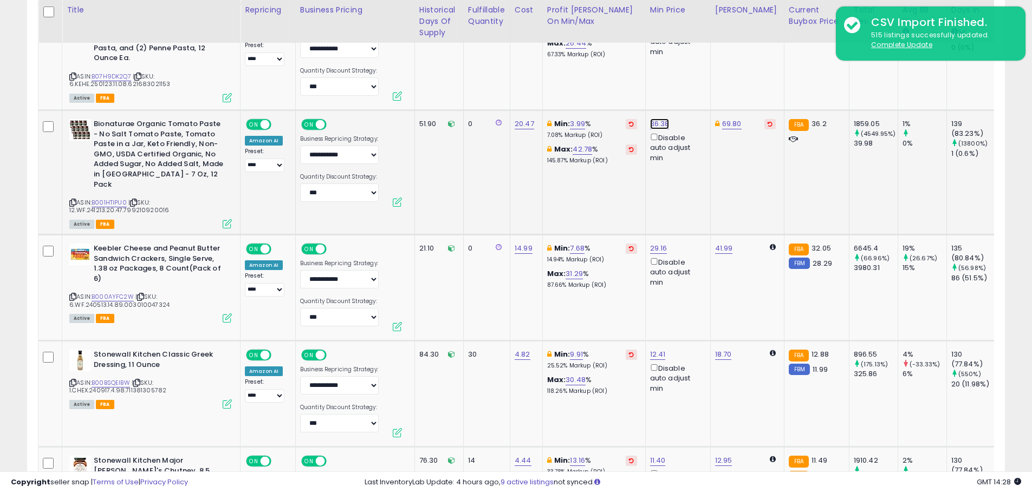
drag, startPoint x: 580, startPoint y: 86, endPoint x: 529, endPoint y: 86, distance: 50.9
type input "**"
click button "submit" at bounding box center [687, 85] width 18 height 16
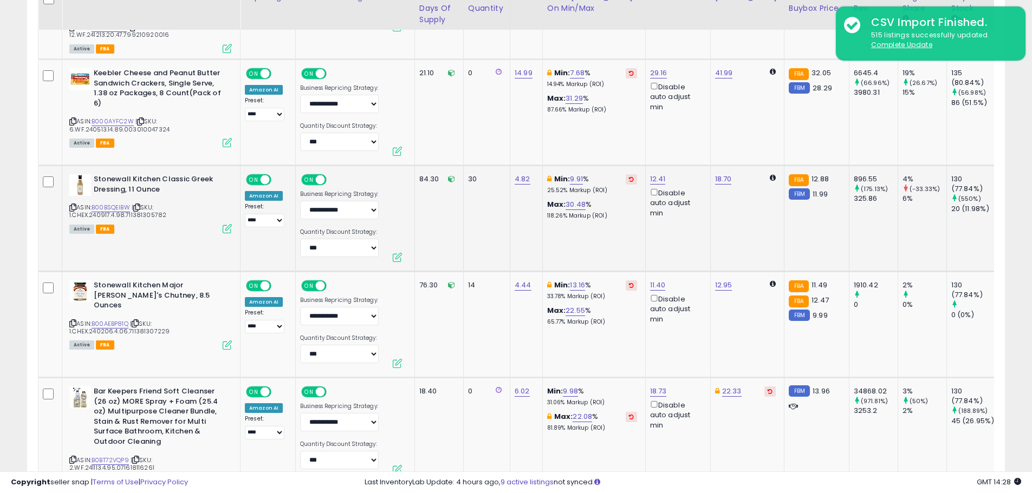
scroll to position [2745, 0]
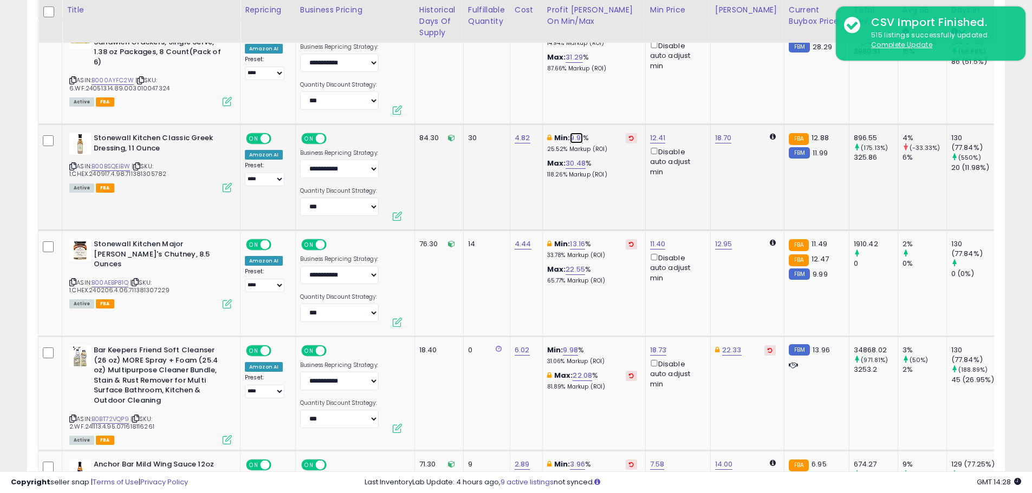
click at [571, 133] on link "9.91" at bounding box center [576, 138] width 13 height 11
type input "*"
click button "submit" at bounding box center [605, 89] width 18 height 16
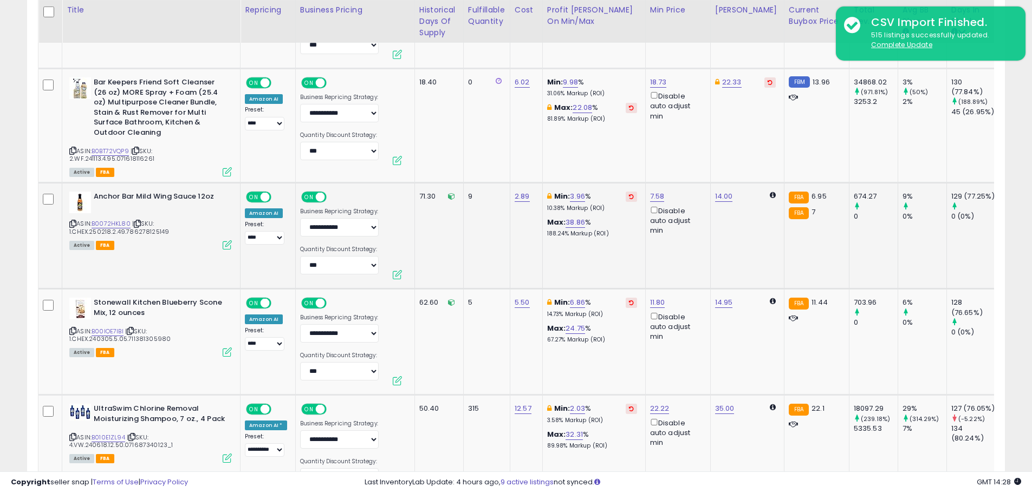
scroll to position [3016, 0]
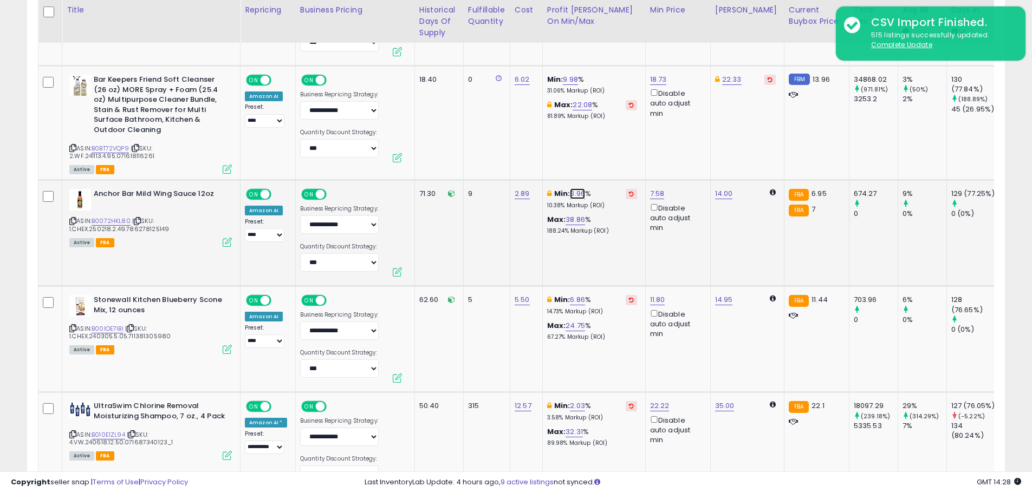
click at [575, 188] on link "3.96" at bounding box center [577, 193] width 15 height 11
drag, startPoint x: 526, startPoint y: 144, endPoint x: 491, endPoint y: 141, distance: 34.8
click at [495, 142] on div "**** This will override store markup" at bounding box center [568, 153] width 156 height 40
type input "*"
click button "submit" at bounding box center [606, 146] width 18 height 16
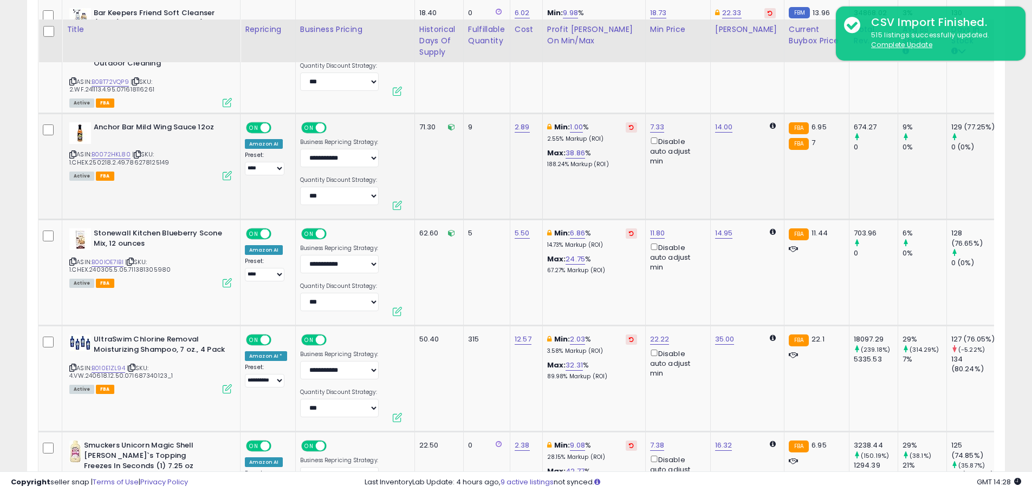
scroll to position [3125, 0]
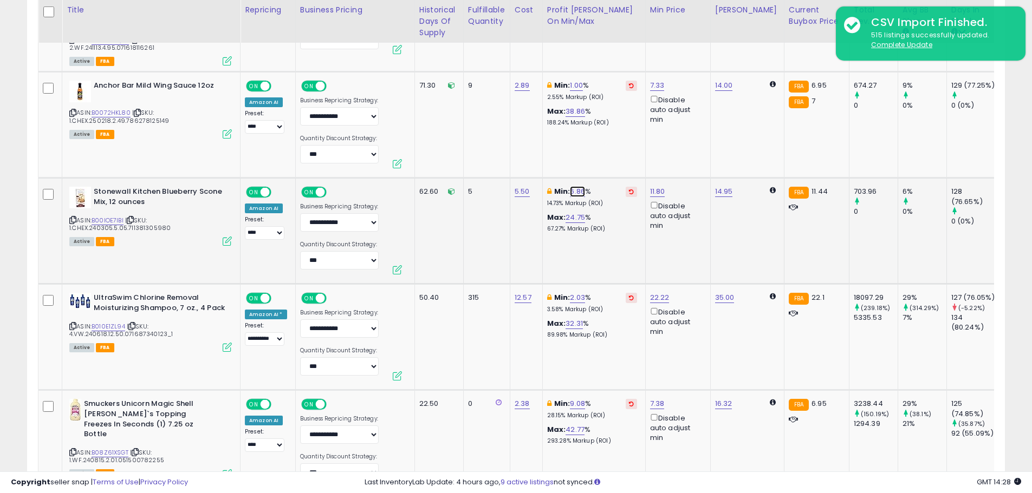
click at [579, 186] on link "6.86" at bounding box center [577, 191] width 15 height 11
drag, startPoint x: 546, startPoint y: 144, endPoint x: 472, endPoint y: 141, distance: 74.2
click at [476, 142] on tbody "**********" at bounding box center [776, 184] width 1477 height 5372
type input "*"
click button "submit" at bounding box center [606, 143] width 18 height 16
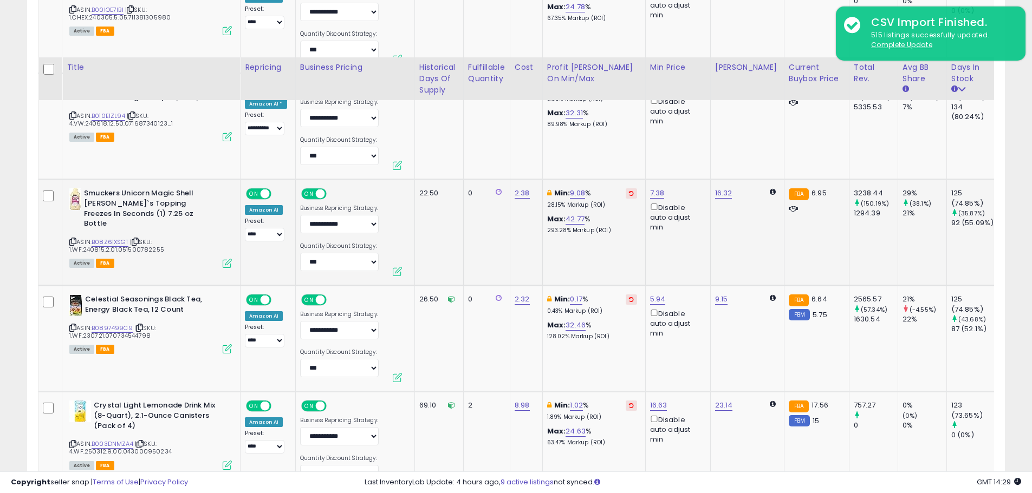
scroll to position [3395, 0]
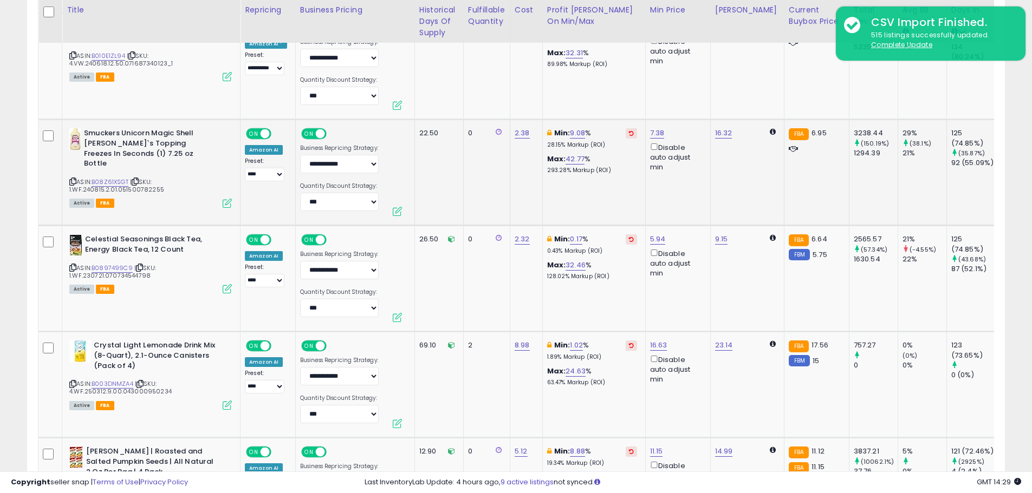
click at [654, 120] on td "7.38 Disable auto adjust min" at bounding box center [677, 173] width 65 height 106
drag, startPoint x: 579, startPoint y: 88, endPoint x: 528, endPoint y: 89, distance: 50.9
type input "****"
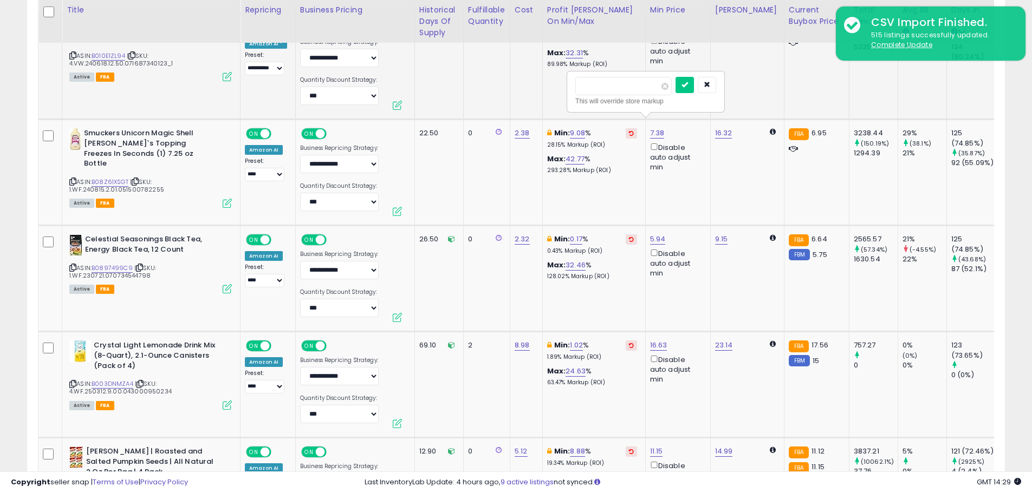
click button "submit" at bounding box center [684, 85] width 18 height 16
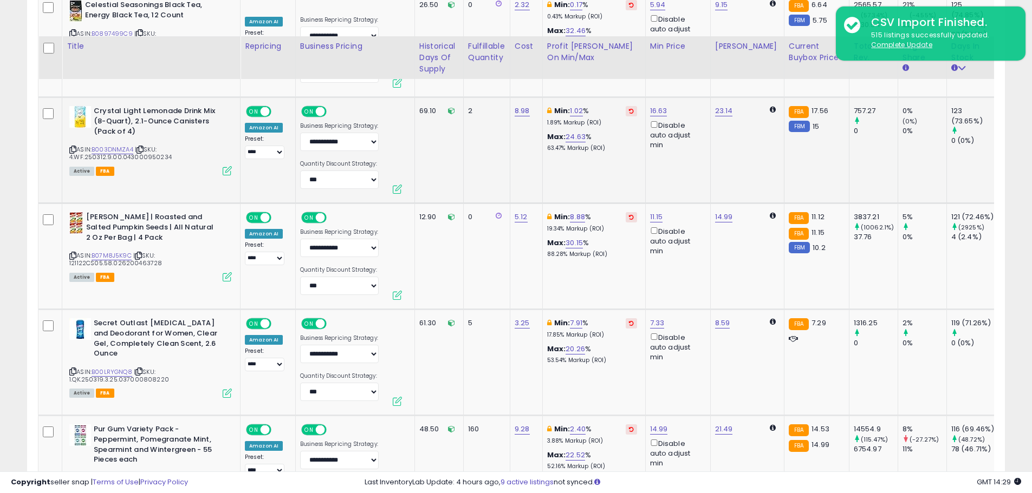
scroll to position [3666, 0]
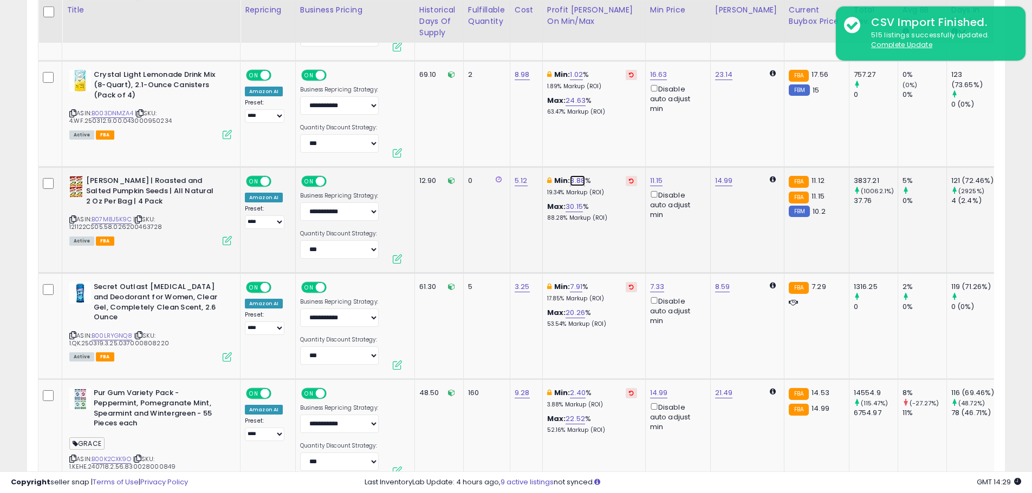
click at [582, 175] on link "8.88" at bounding box center [577, 180] width 15 height 11
drag, startPoint x: 523, startPoint y: 135, endPoint x: 455, endPoint y: 135, distance: 67.7
type input "*"
click button "submit" at bounding box center [606, 133] width 18 height 16
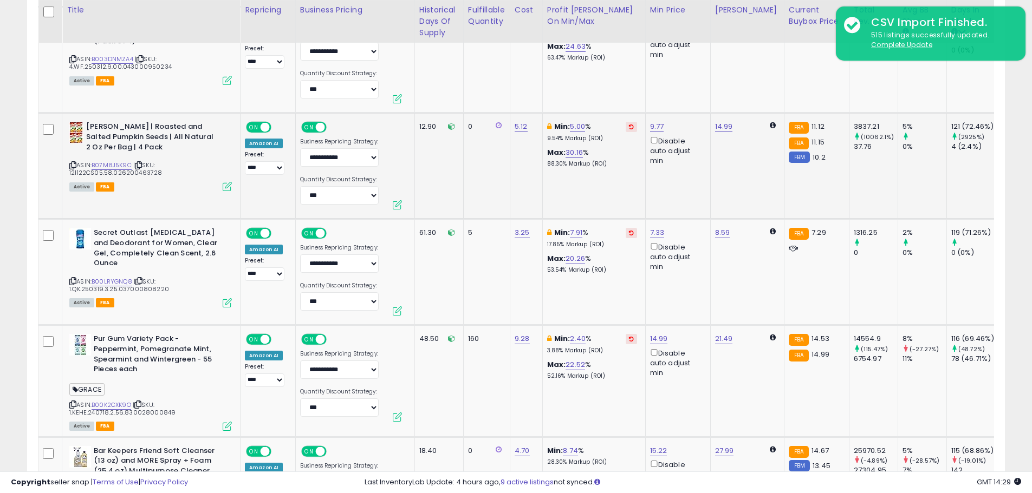
scroll to position [3774, 0]
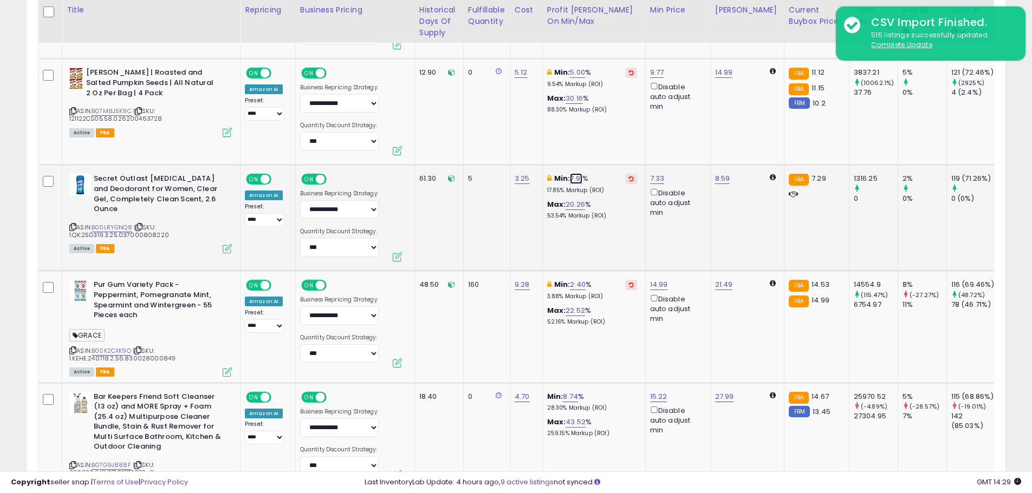
click at [576, 173] on link "7.91" at bounding box center [576, 178] width 12 height 11
drag, startPoint x: 505, startPoint y: 130, endPoint x: 461, endPoint y: 130, distance: 43.9
type input "*"
click button "submit" at bounding box center [605, 130] width 18 height 16
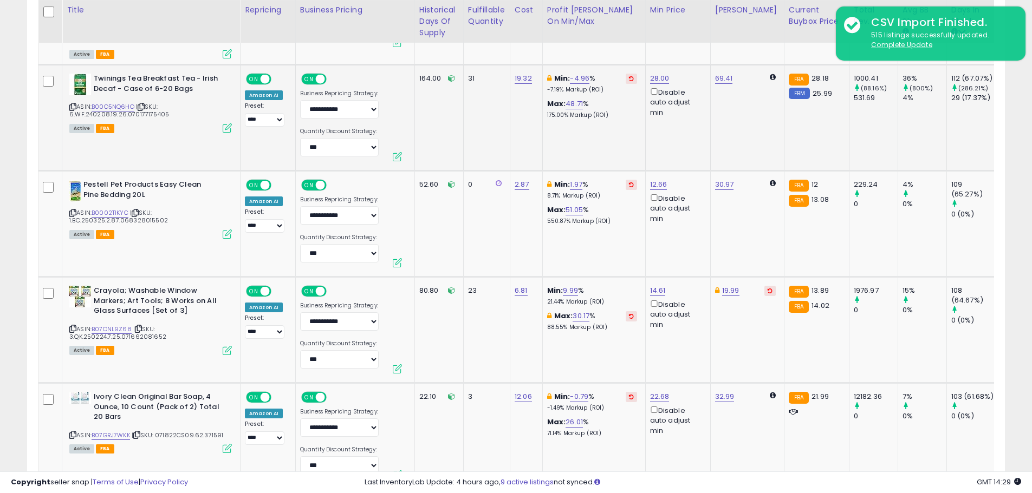
scroll to position [4208, 0]
drag, startPoint x: 607, startPoint y: 136, endPoint x: 548, endPoint y: 135, distance: 59.0
type input "**"
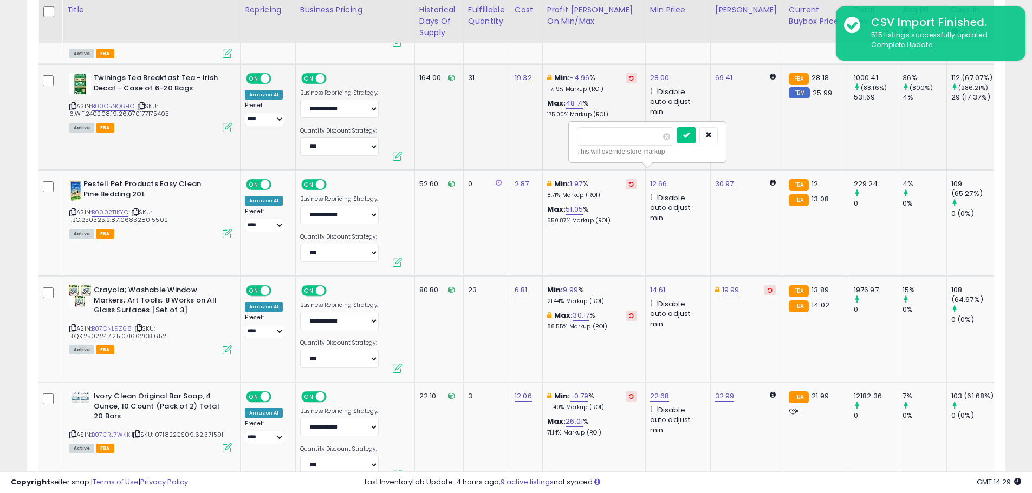
click button "submit" at bounding box center [686, 135] width 18 height 16
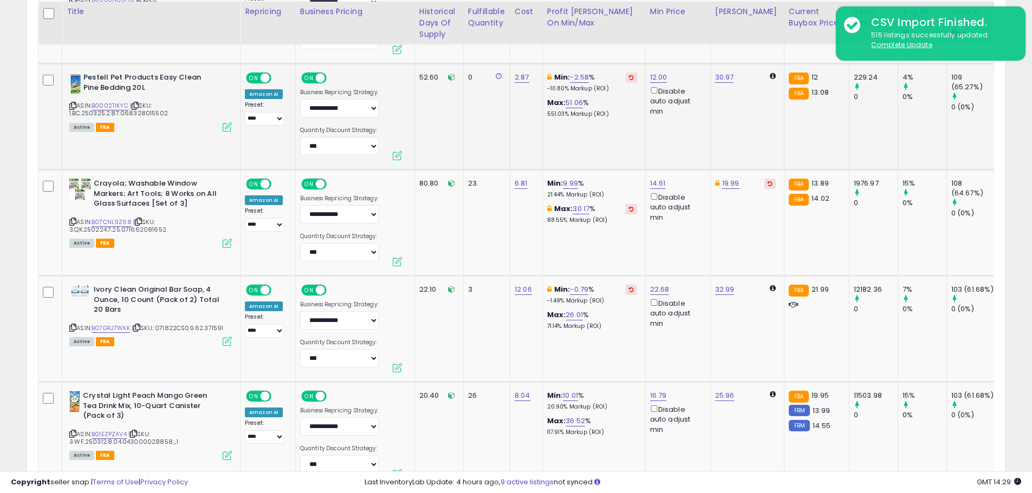
scroll to position [4316, 0]
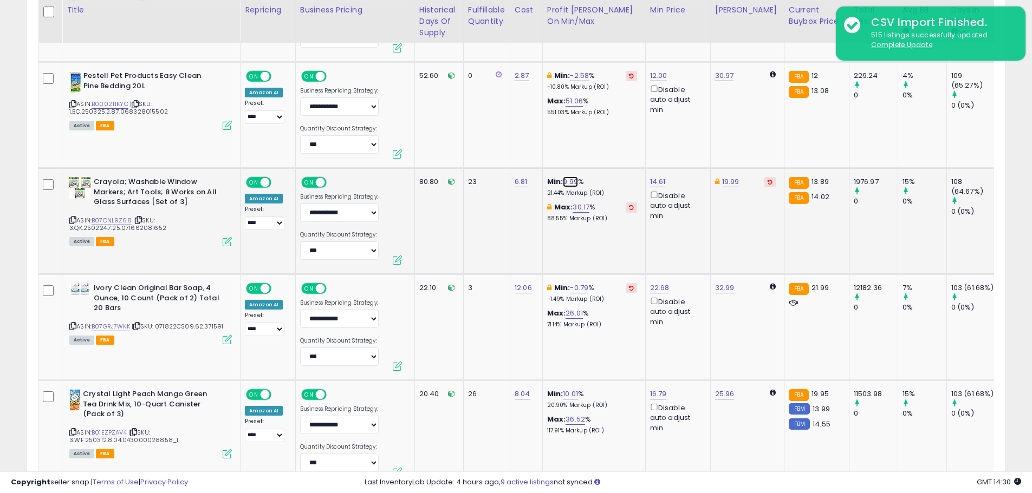
click at [566, 177] on link "9.99" at bounding box center [570, 182] width 15 height 11
drag, startPoint x: 533, startPoint y: 131, endPoint x: 461, endPoint y: 131, distance: 72.0
type input "*"
click button "submit" at bounding box center [599, 133] width 18 height 16
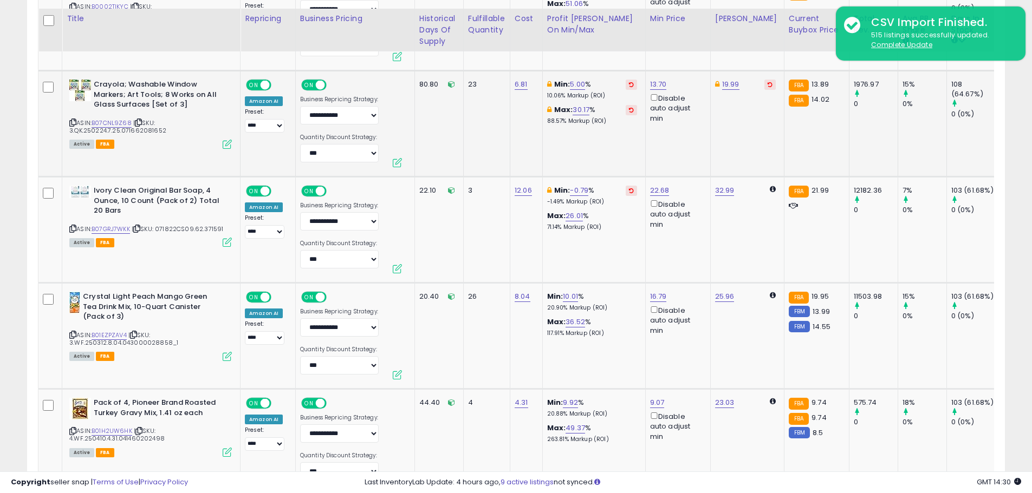
scroll to position [4424, 0]
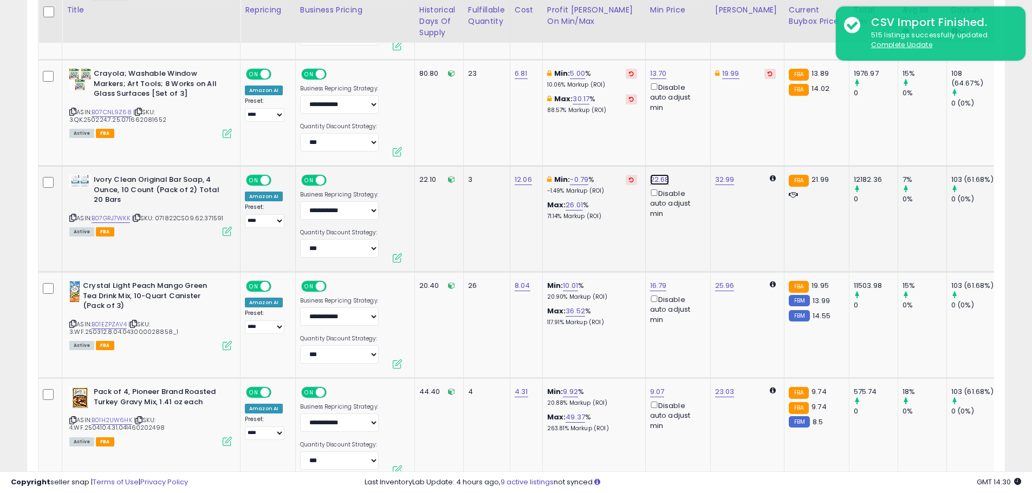
drag, startPoint x: 585, startPoint y: 135, endPoint x: 530, endPoint y: 135, distance: 55.8
type input "**"
click button "submit" at bounding box center [687, 131] width 18 height 16
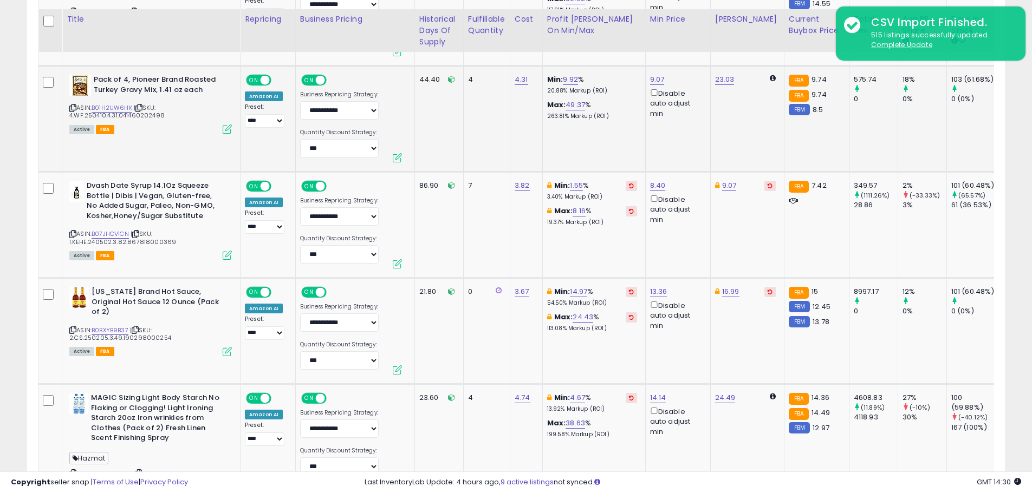
scroll to position [4749, 0]
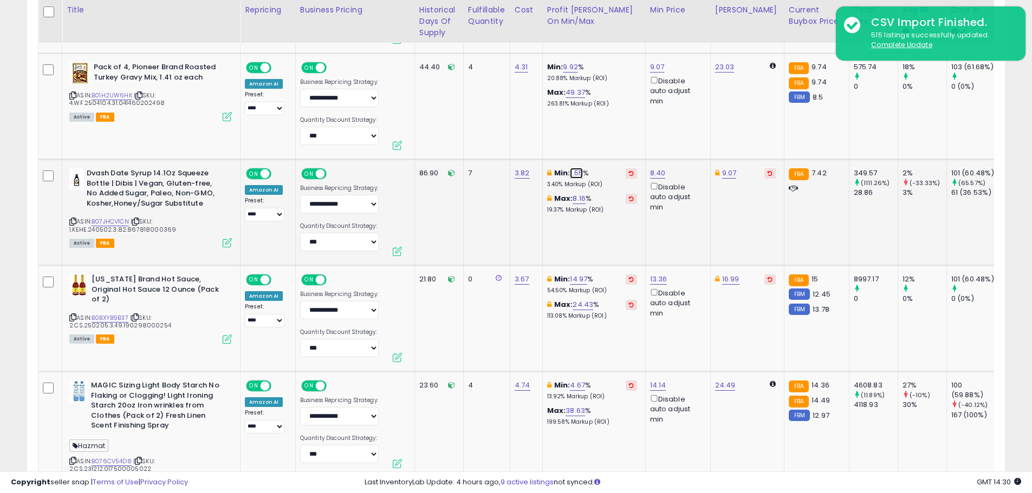
click at [577, 168] on link "1.55" at bounding box center [576, 173] width 13 height 11
drag, startPoint x: 524, startPoint y: 121, endPoint x: 464, endPoint y: 119, distance: 60.2
type input "*"
click button "submit" at bounding box center [605, 124] width 18 height 16
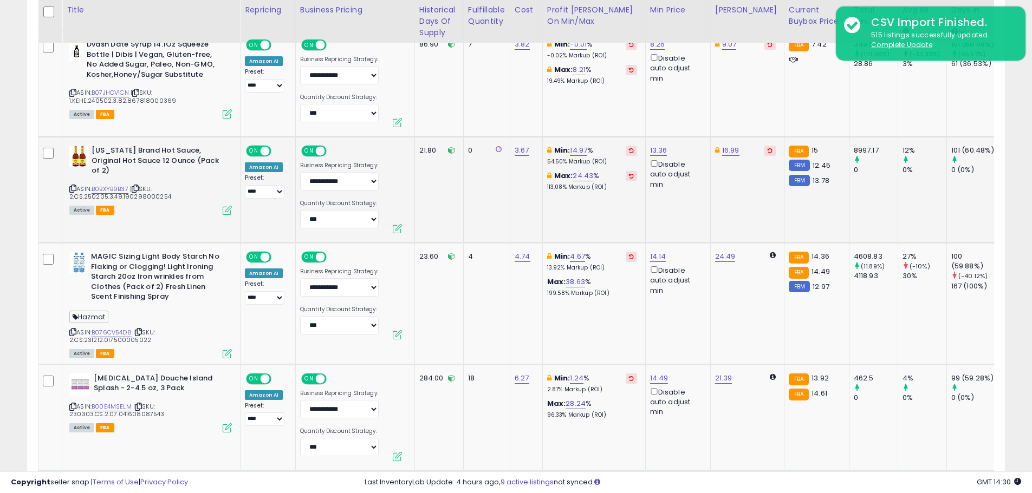
scroll to position [4912, 0]
